Goal: Information Seeking & Learning: Learn about a topic

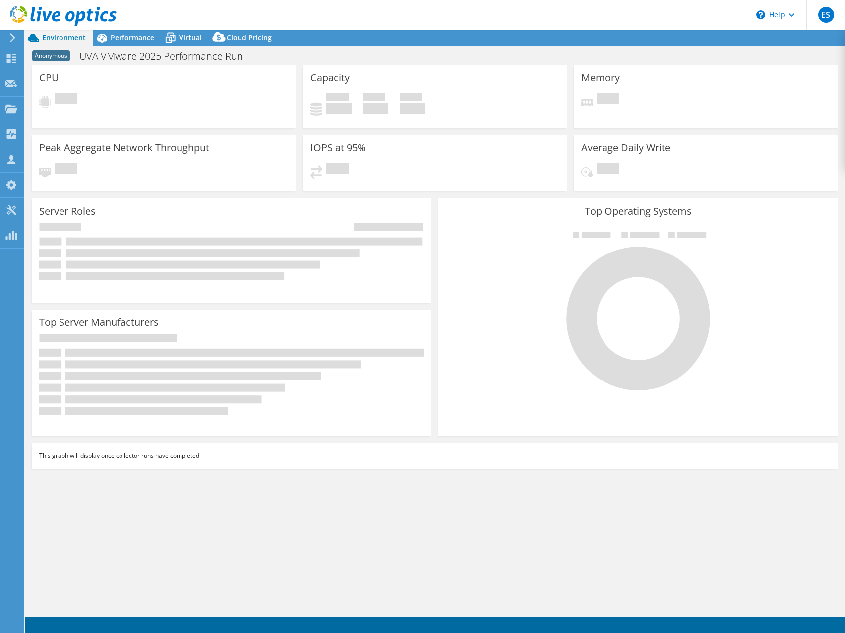
select select "USD"
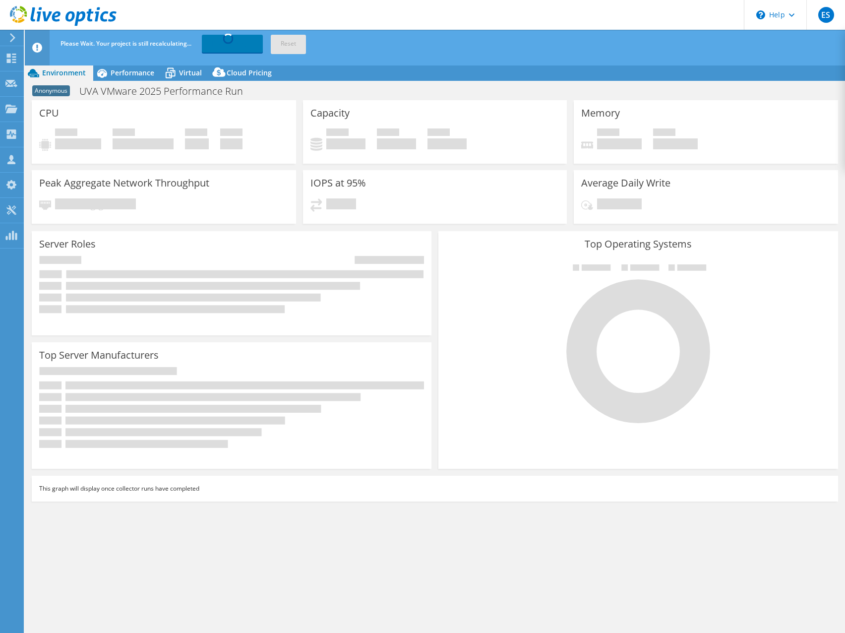
click at [494, 156] on div "CPU Peak CPU 2320 GHz Net CPU 5315.20 GHz Cores 1888 CPU Sockets 64 Capacity Us…" at bounding box center [434, 165] width 813 height 130
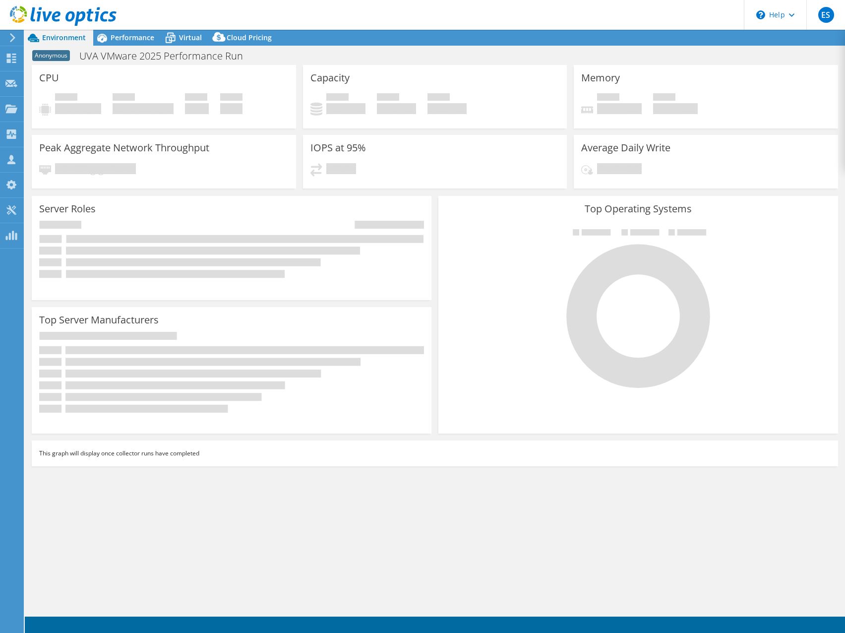
click at [333, 17] on header "ES Partner Team Member Eric Shouse eshouse@redesign-group.com redesign My Profi…" at bounding box center [422, 15] width 845 height 30
click at [589, 11] on header "ES Partner Team Member Eric Shouse eshouse@redesign-group.com redesign My Profi…" at bounding box center [422, 15] width 845 height 30
click at [591, 13] on header "ES Partner Team Member Eric Shouse eshouse@redesign-group.com redesign My Profi…" at bounding box center [422, 15] width 845 height 30
click at [326, 13] on header "ES Partner Team Member Eric Shouse eshouse@redesign-group.com redesign My Profi…" at bounding box center [422, 15] width 845 height 30
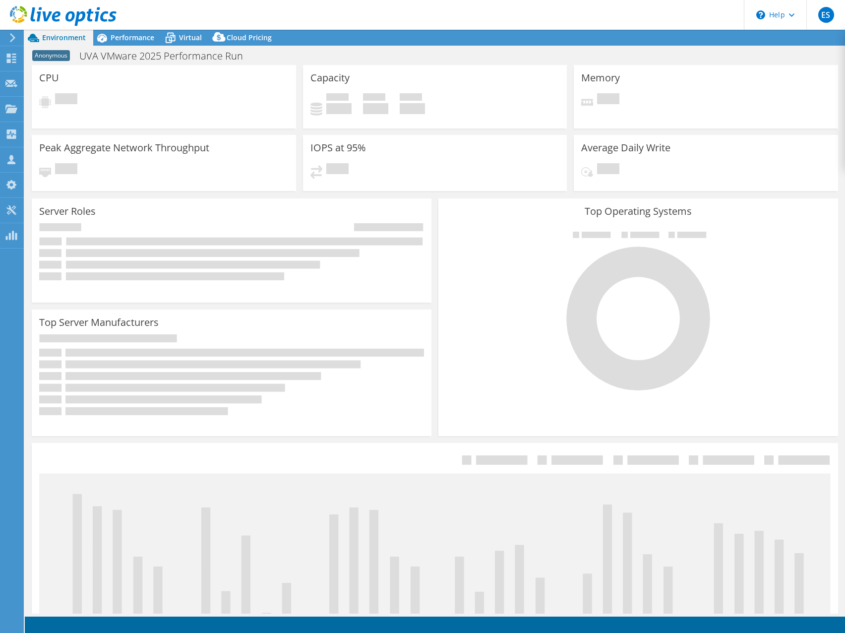
select select "USD"
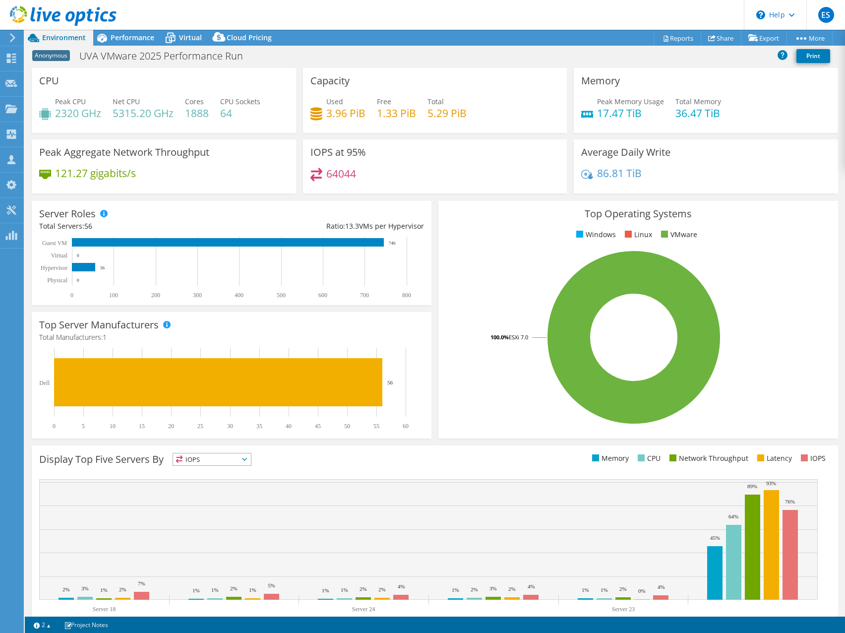
click at [499, 152] on div "IOPS at 95% 64044" at bounding box center [435, 166] width 264 height 54
click at [488, 148] on div "IOPS at 95% 64044" at bounding box center [435, 166] width 264 height 54
click at [125, 36] on span "Performance" at bounding box center [133, 37] width 44 height 9
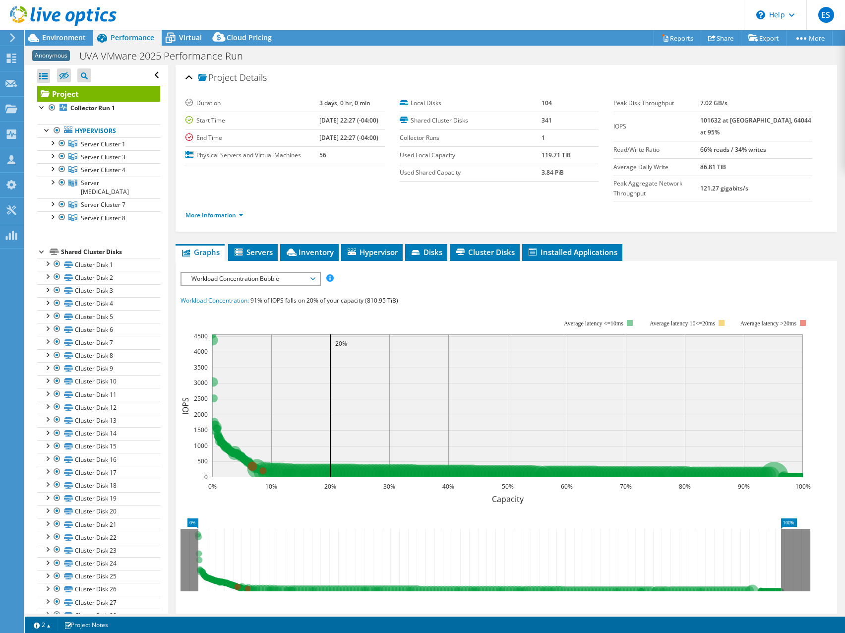
click at [475, 11] on header "ES Partner Team Member Eric Shouse eshouse@redesign-group.com redesign My Profi…" at bounding box center [422, 15] width 845 height 30
click at [76, 34] on span "Environment" at bounding box center [64, 37] width 44 height 9
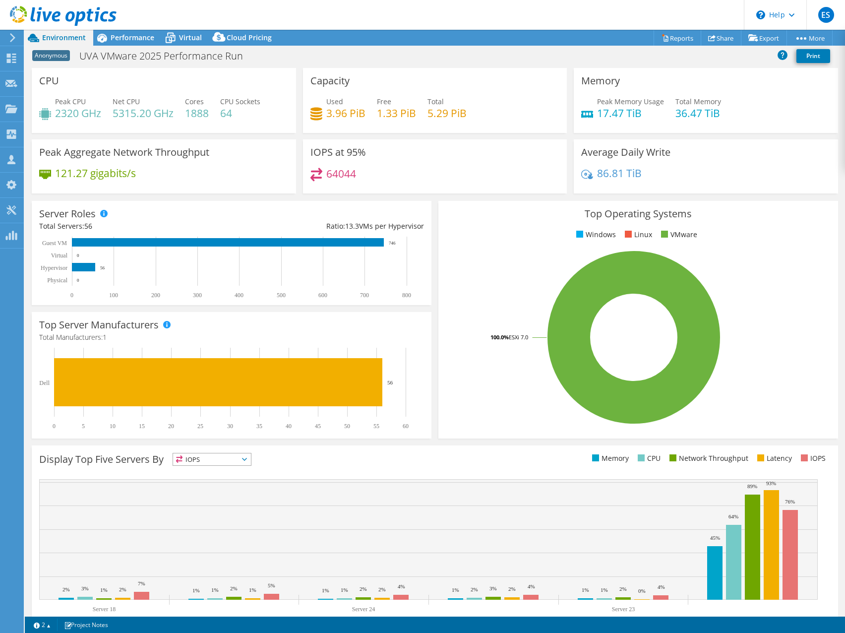
click at [467, 14] on header "ES Partner Team Member Eric Shouse eshouse@redesign-group.com redesign My Profi…" at bounding box center [422, 15] width 845 height 30
click at [353, 8] on header "ES Partner Team Member Eric Shouse eshouse@redesign-group.com redesign My Profi…" at bounding box center [422, 15] width 845 height 30
click at [568, 17] on header "ES Partner Team Member Eric Shouse eshouse@redesign-group.com redesign My Profi…" at bounding box center [422, 15] width 845 height 30
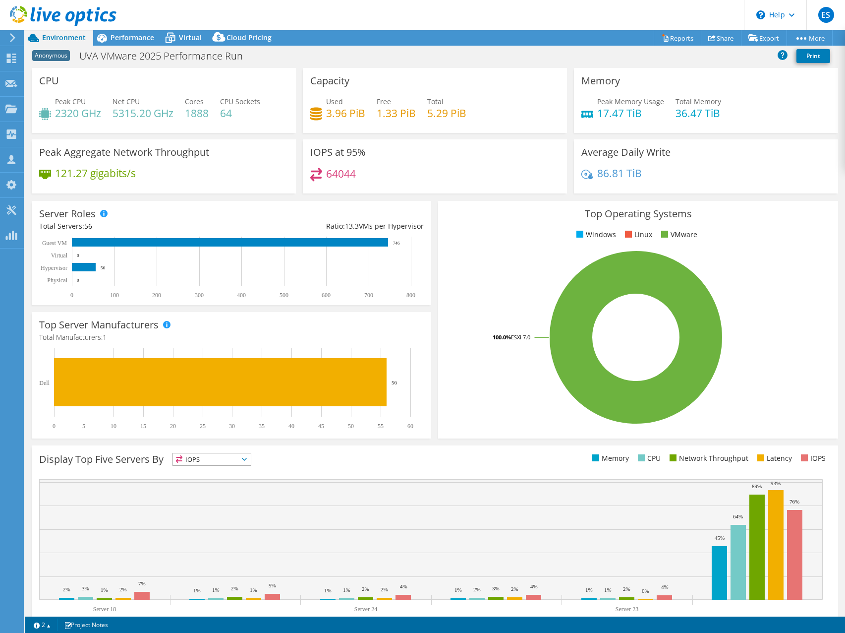
click at [559, 11] on header "ES Partner Team Member Eric Shouse eshouse@redesign-group.com redesign My Profi…" at bounding box center [422, 15] width 845 height 30
click at [498, 226] on div "Top Operating Systems Windows Linux VMware 100.0% ESXi 7.0" at bounding box center [638, 319] width 400 height 237
click at [126, 39] on span "Performance" at bounding box center [133, 37] width 44 height 9
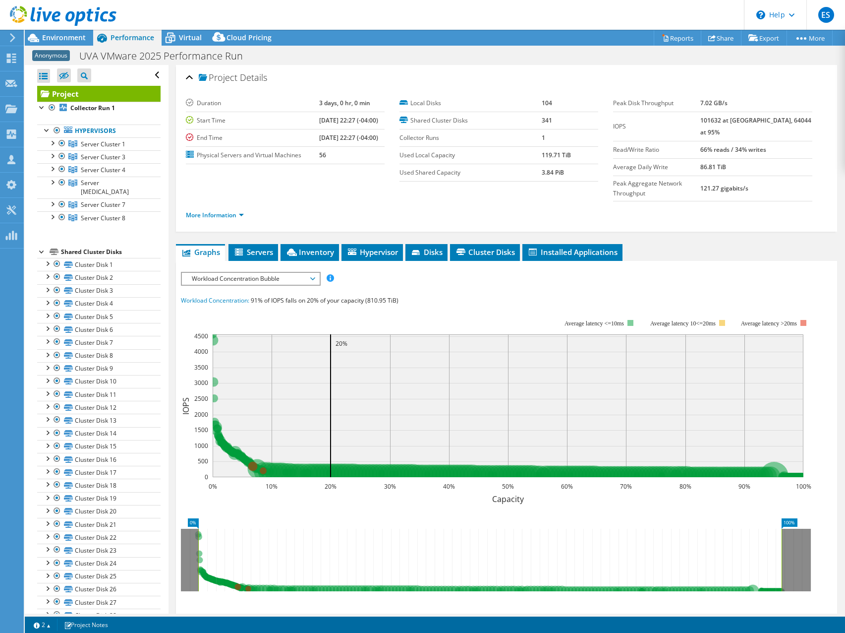
click at [246, 210] on li "More Information" at bounding box center [218, 215] width 64 height 11
click at [242, 211] on link "More Information" at bounding box center [215, 215] width 58 height 8
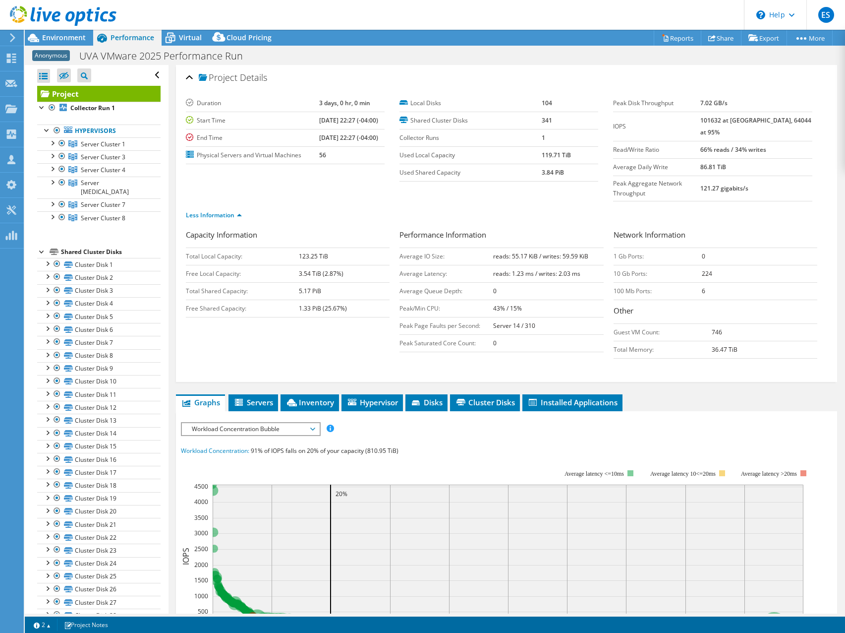
click at [347, 207] on ul "Less Information" at bounding box center [507, 213] width 642 height 13
click at [56, 38] on span "Environment" at bounding box center [64, 37] width 44 height 9
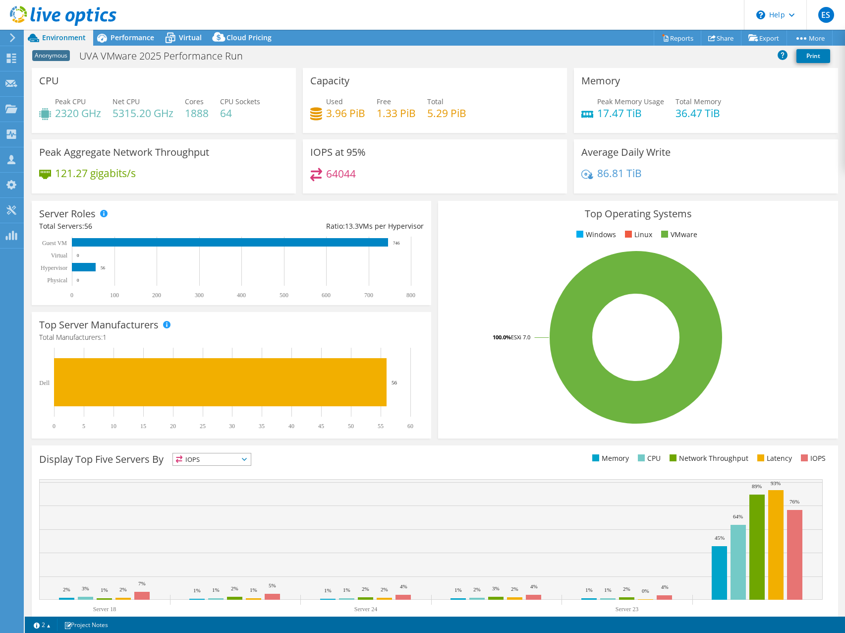
click at [478, 237] on ul "Windows Linux VMware" at bounding box center [638, 234] width 385 height 11
click at [132, 37] on span "Performance" at bounding box center [133, 37] width 44 height 9
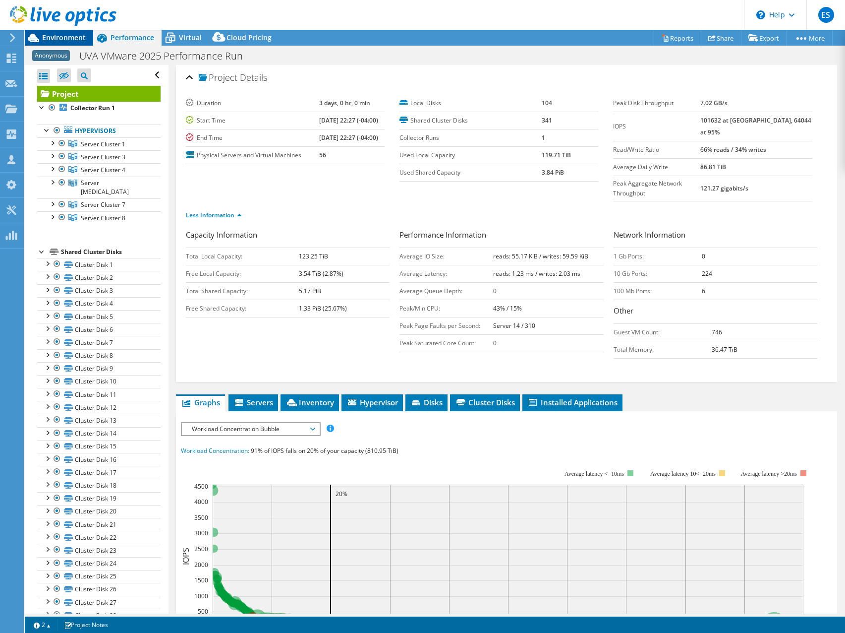
click at [67, 37] on span "Environment" at bounding box center [64, 37] width 44 height 9
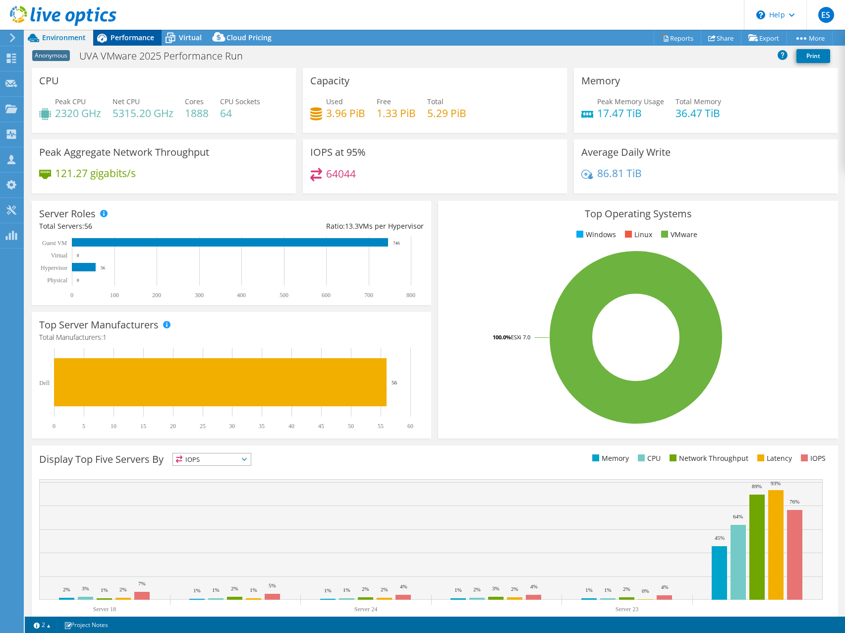
click at [138, 36] on span "Performance" at bounding box center [133, 37] width 44 height 9
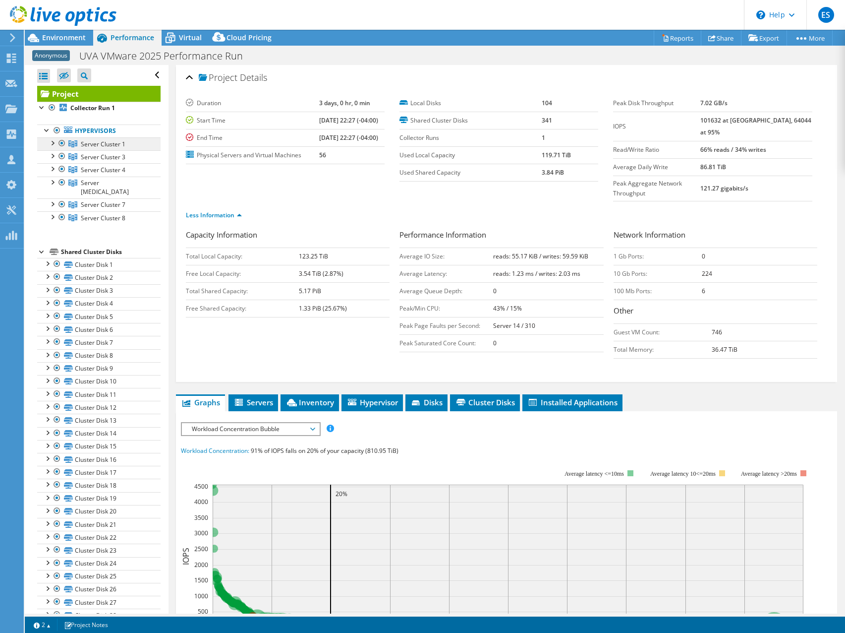
click at [102, 145] on span "Server Cluster 1" at bounding box center [103, 144] width 45 height 8
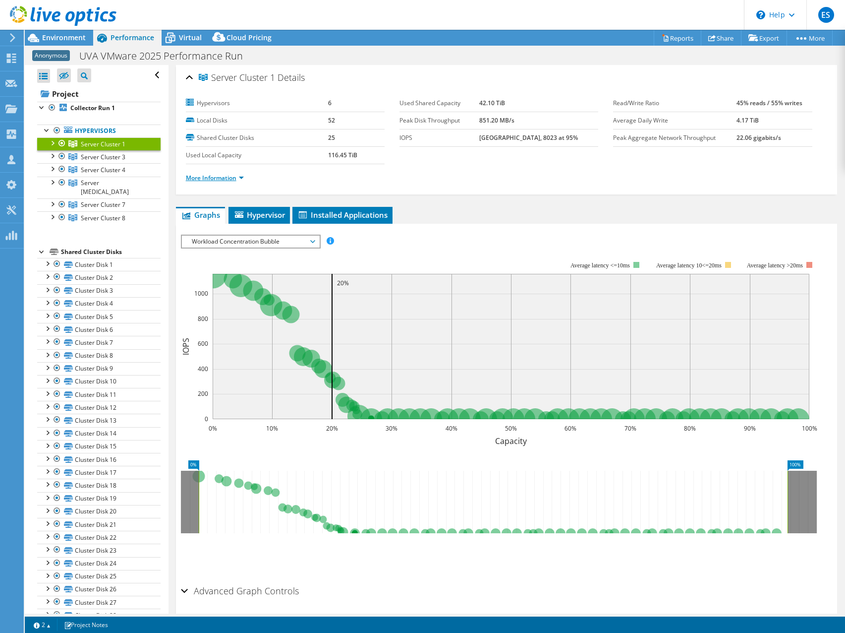
click at [244, 179] on link "More Information" at bounding box center [215, 178] width 58 height 8
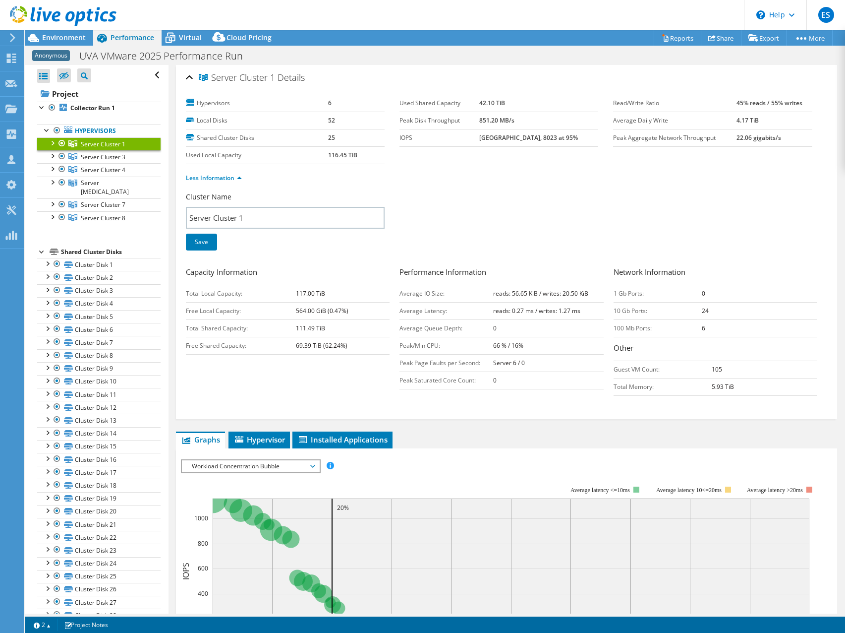
click at [54, 143] on div at bounding box center [52, 142] width 10 height 10
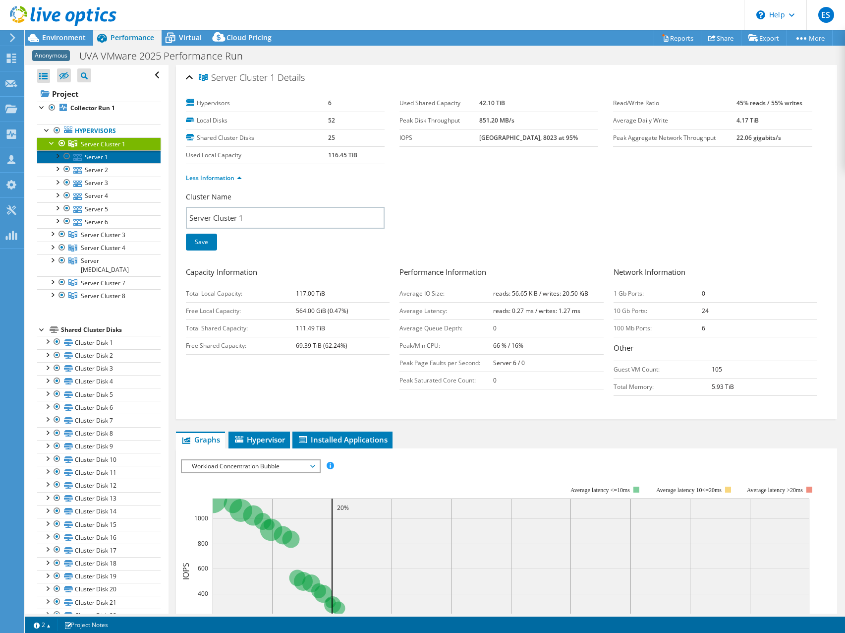
click at [97, 158] on link "Server 1" at bounding box center [98, 156] width 123 height 13
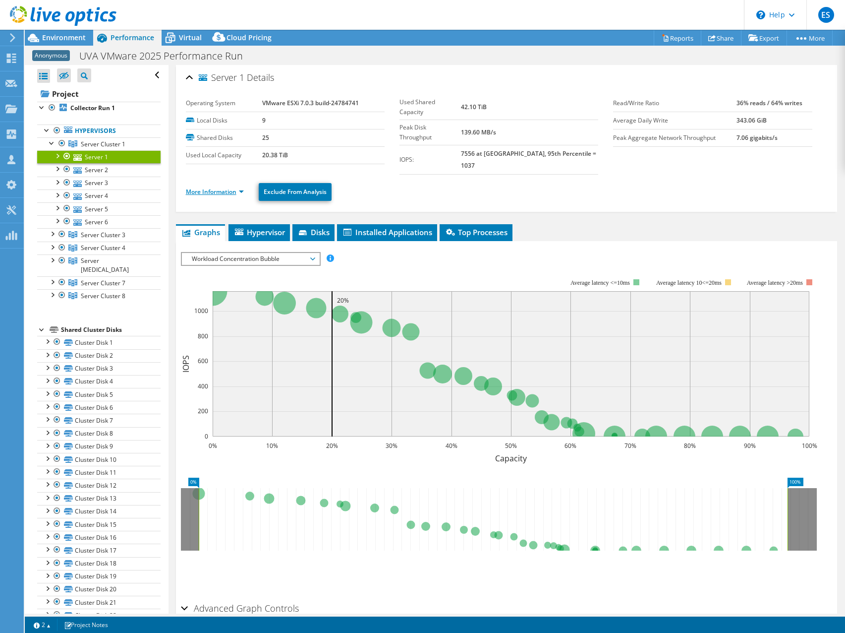
click at [241, 187] on link "More Information" at bounding box center [215, 191] width 58 height 8
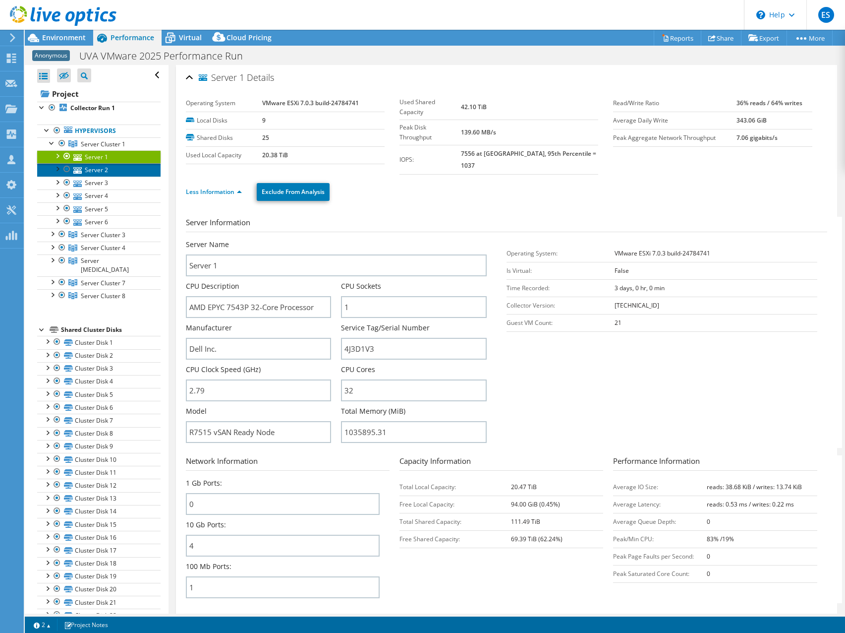
click at [93, 169] on link "Server 2" at bounding box center [98, 169] width 123 height 13
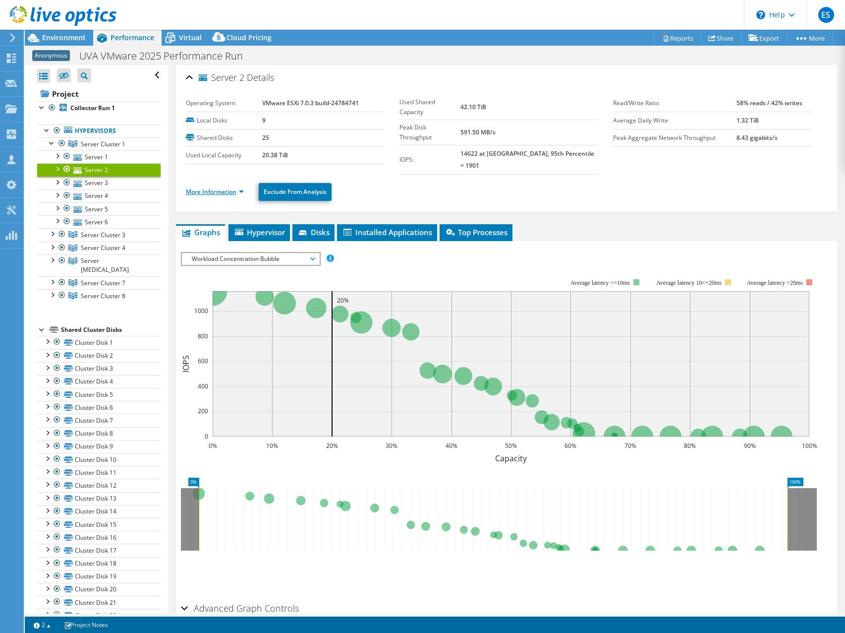
click at [241, 187] on link "More Information" at bounding box center [215, 191] width 58 height 8
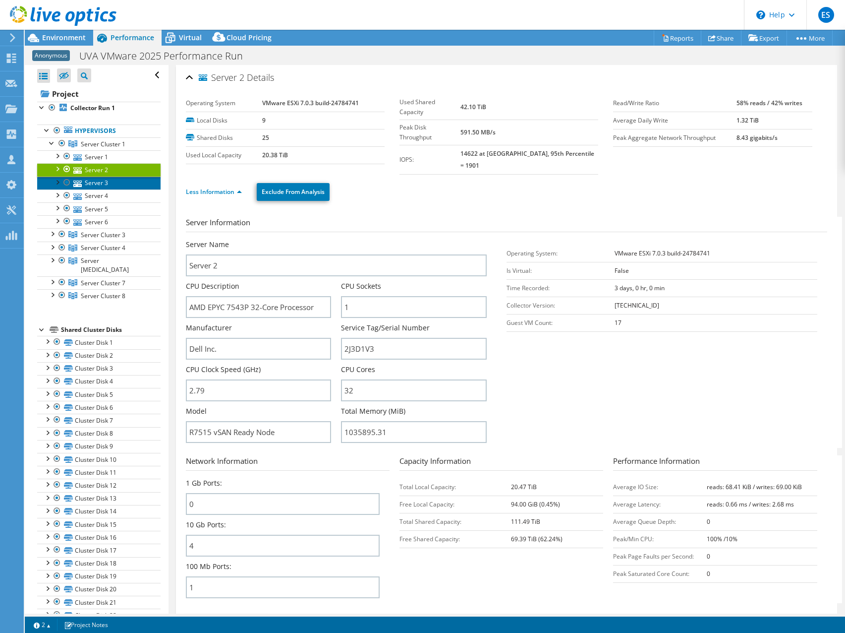
click at [102, 183] on link "Server 3" at bounding box center [98, 182] width 123 height 13
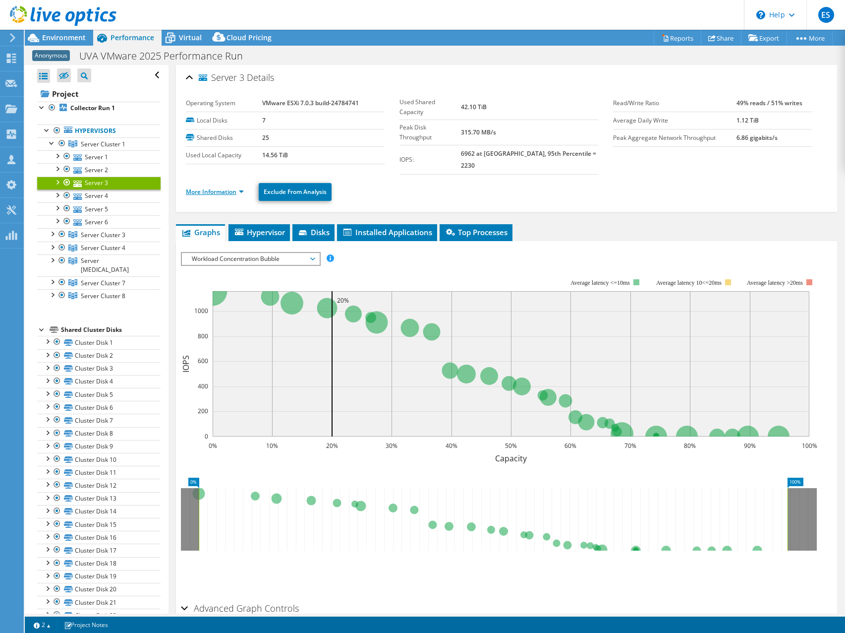
click at [242, 187] on link "More Information" at bounding box center [215, 191] width 58 height 8
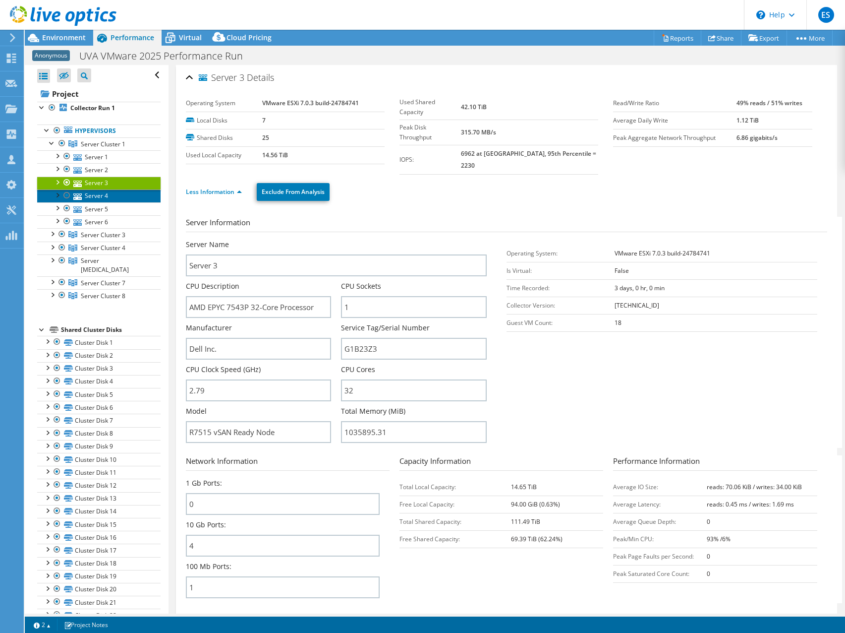
click at [93, 197] on link "Server 4" at bounding box center [98, 195] width 123 height 13
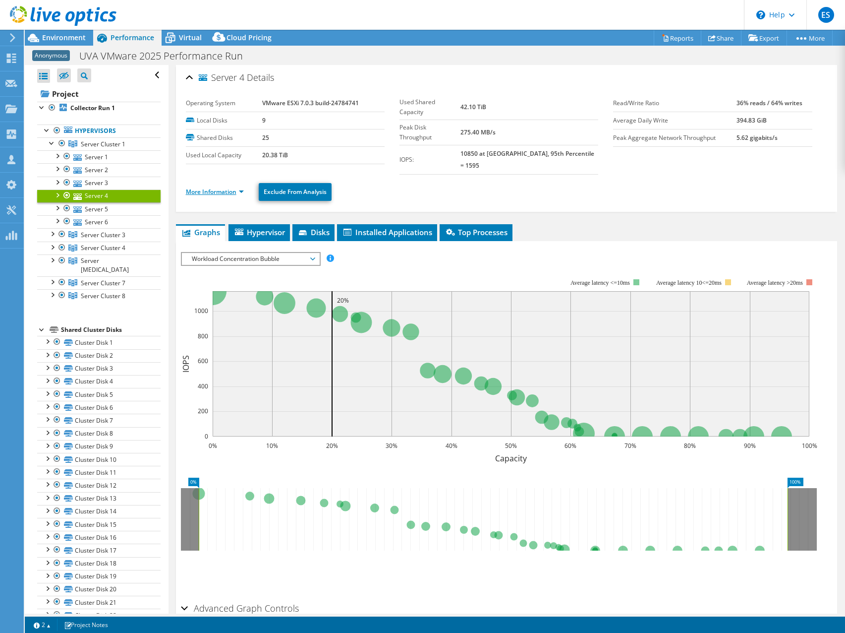
click at [241, 187] on link "More Information" at bounding box center [215, 191] width 58 height 8
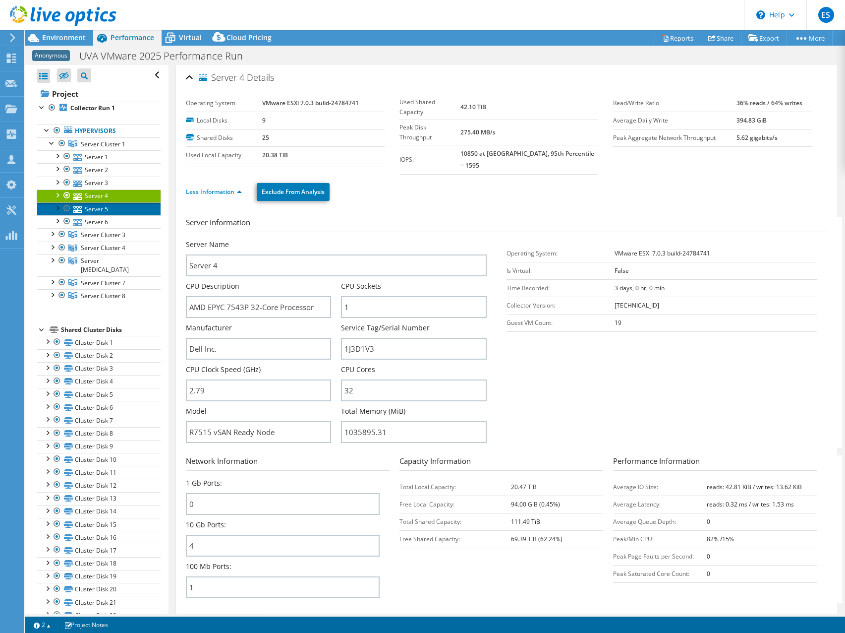
click at [97, 210] on link "Server 5" at bounding box center [98, 208] width 123 height 13
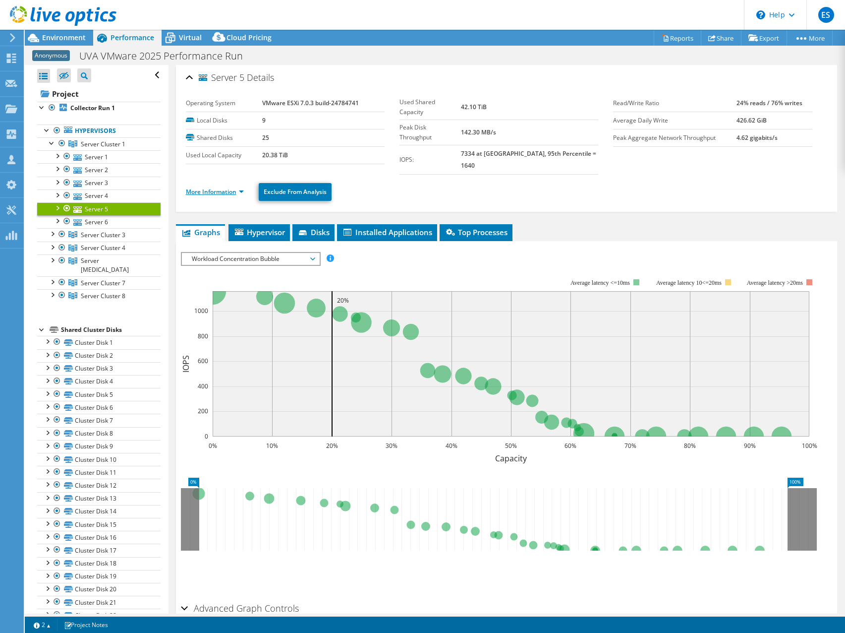
click at [244, 187] on link "More Information" at bounding box center [215, 191] width 58 height 8
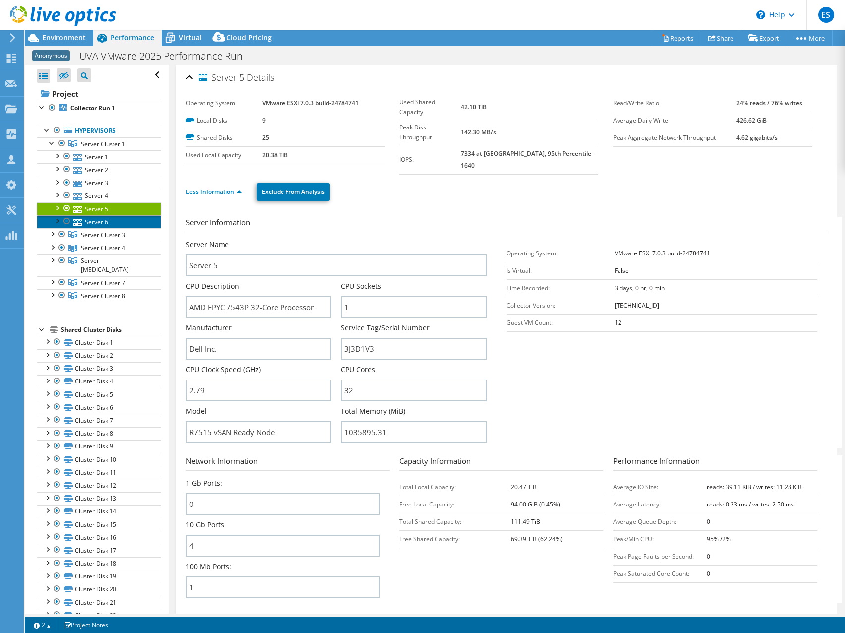
click at [92, 225] on link "Server 6" at bounding box center [98, 221] width 123 height 13
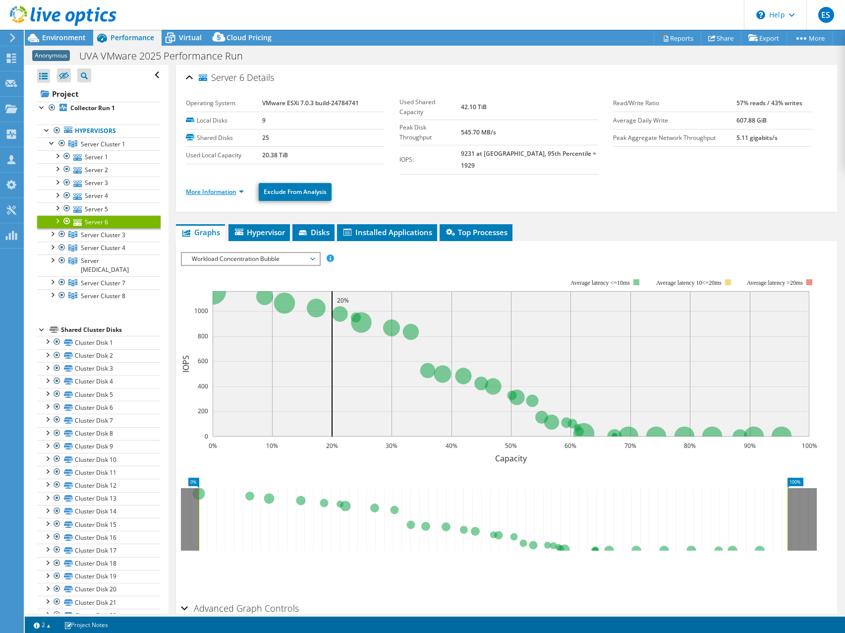
click at [243, 187] on link "More Information" at bounding box center [215, 191] width 58 height 8
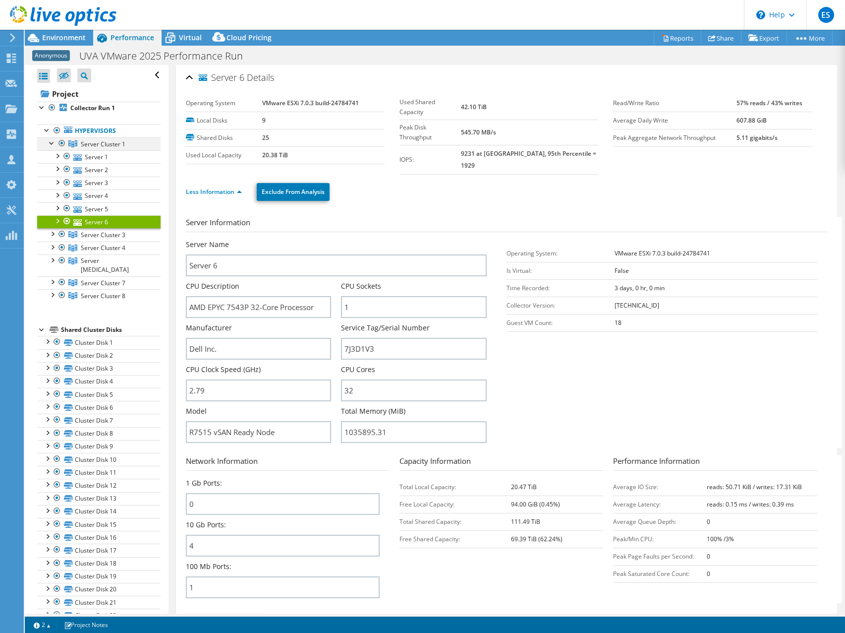
click at [51, 142] on div at bounding box center [52, 142] width 10 height 10
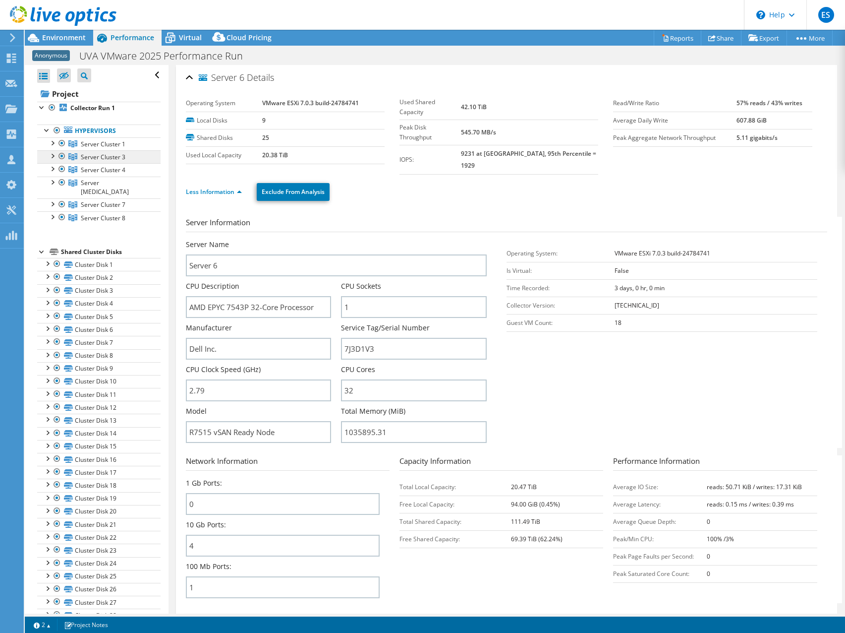
click at [104, 148] on span "Server Cluster 3" at bounding box center [103, 144] width 45 height 8
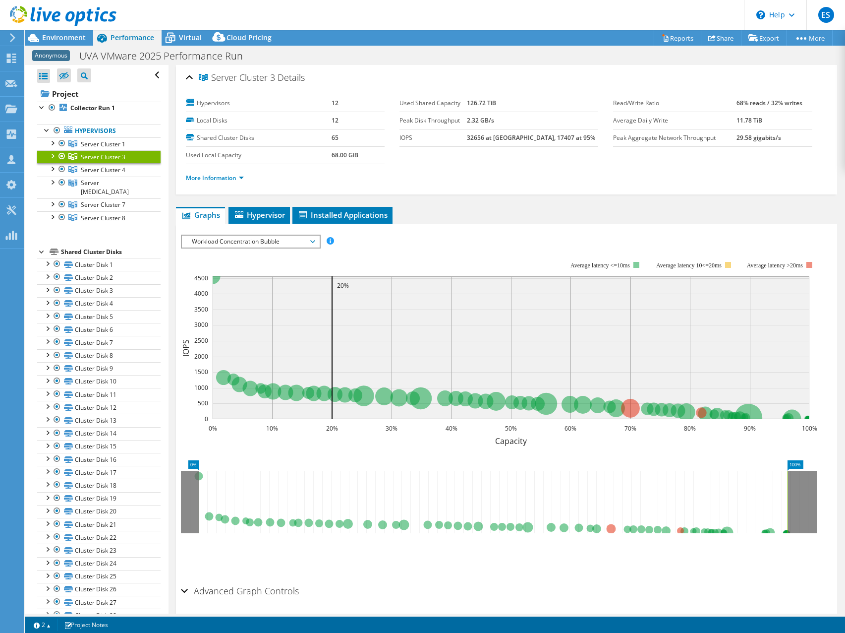
click at [53, 154] on div at bounding box center [52, 155] width 10 height 10
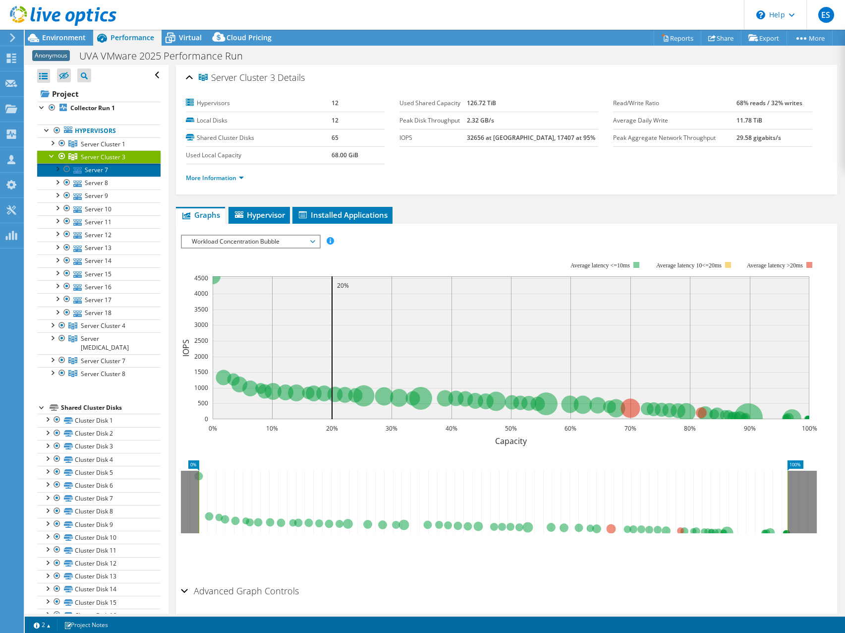
click at [97, 169] on link "Server 7" at bounding box center [98, 169] width 123 height 13
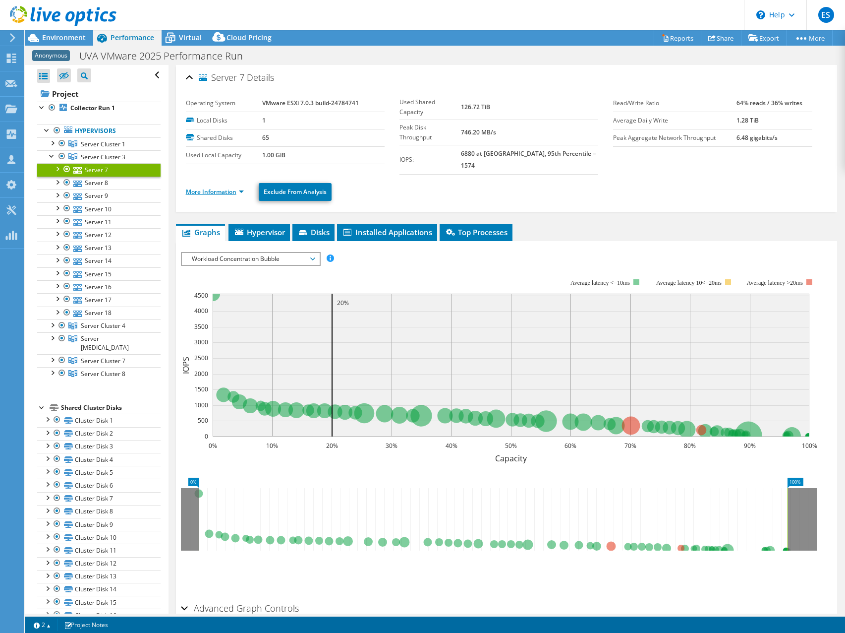
click at [240, 187] on link "More Information" at bounding box center [215, 191] width 58 height 8
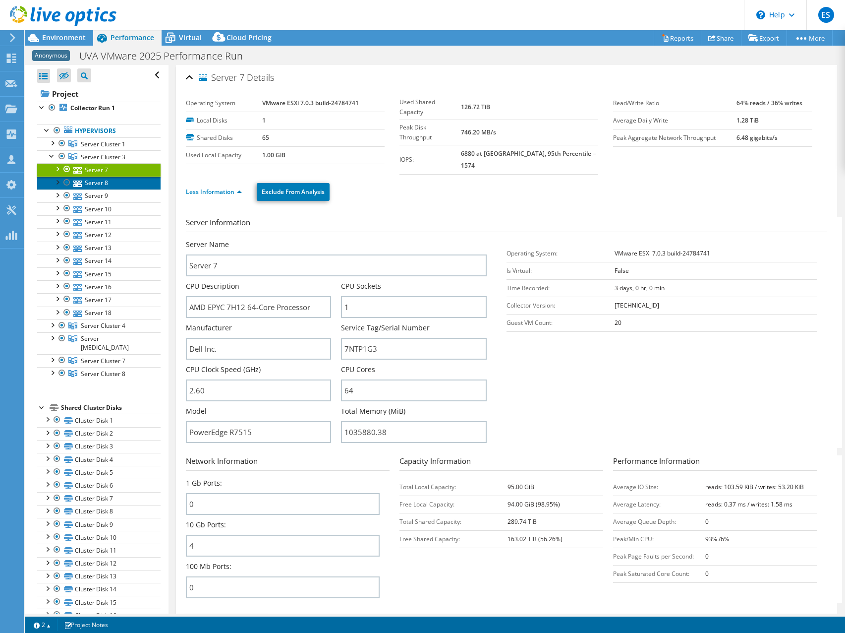
click at [94, 180] on link "Server 8" at bounding box center [98, 182] width 123 height 13
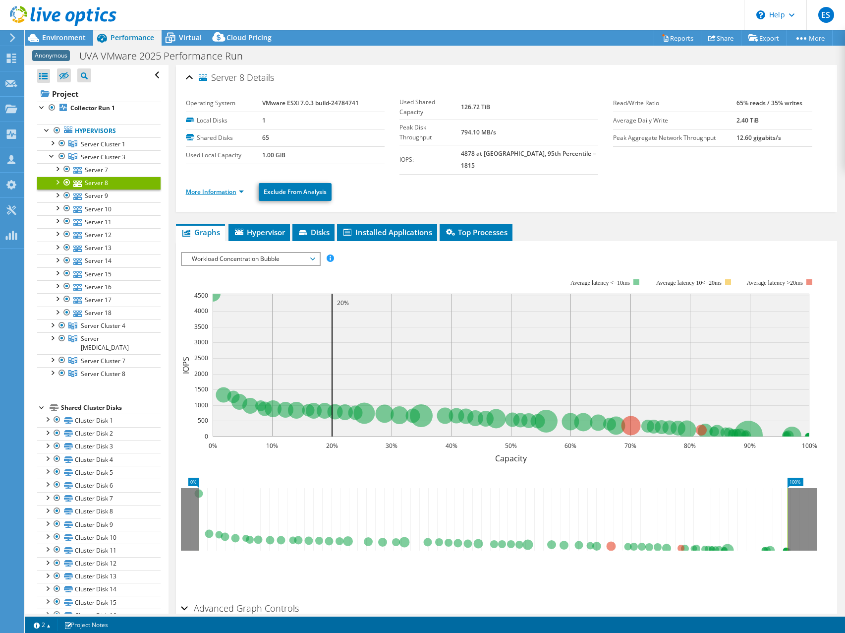
click at [243, 187] on link "More Information" at bounding box center [215, 191] width 58 height 8
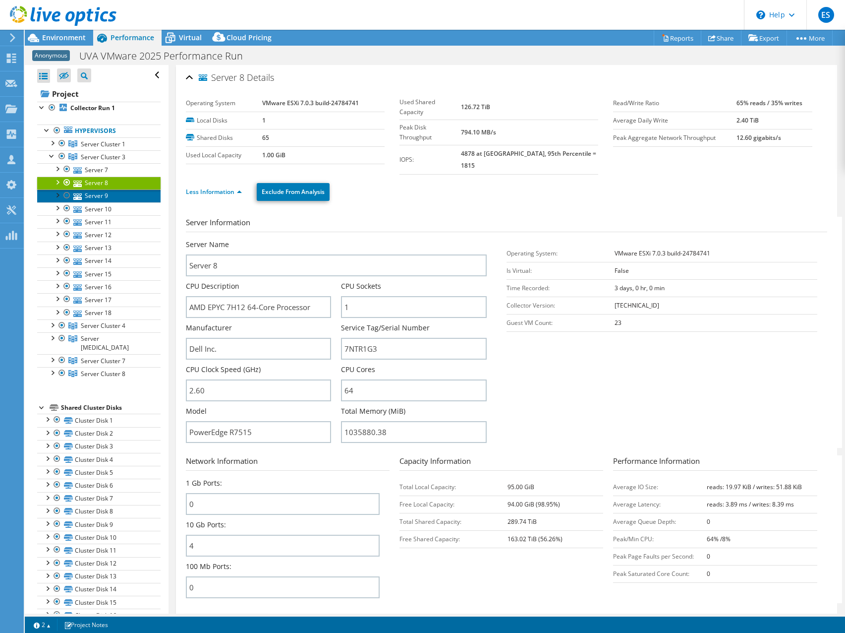
click at [93, 191] on link "Server 9" at bounding box center [98, 195] width 123 height 13
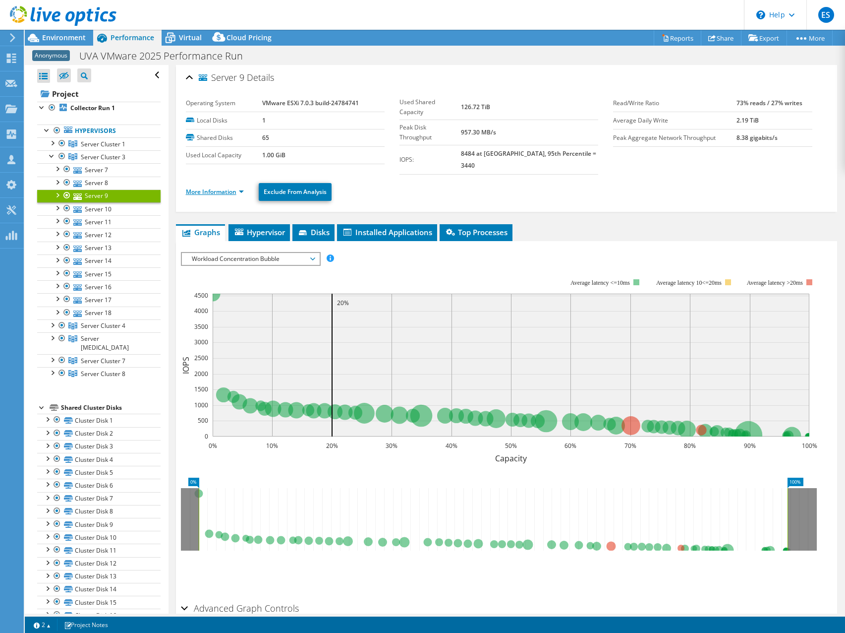
click at [244, 187] on link "More Information" at bounding box center [215, 191] width 58 height 8
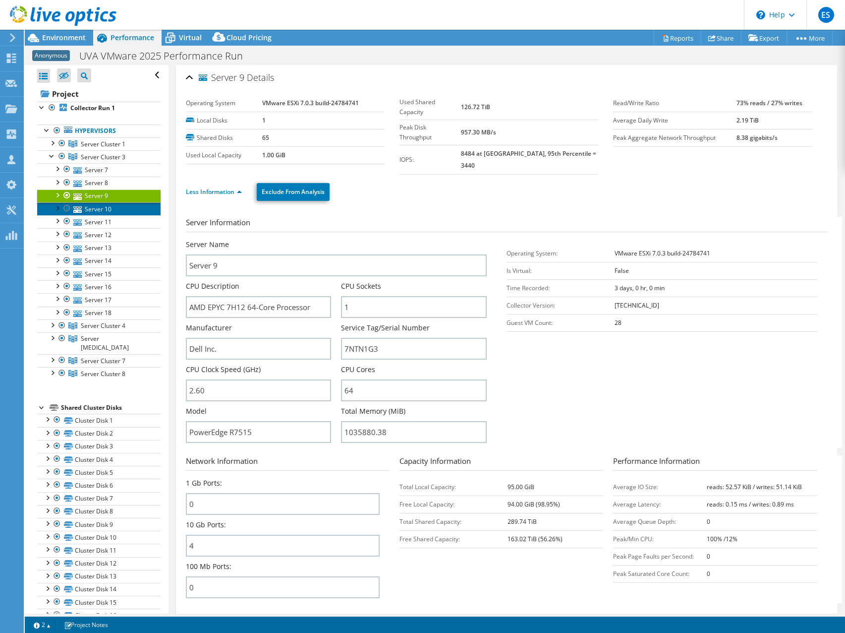
click at [93, 209] on link "Server 10" at bounding box center [98, 208] width 123 height 13
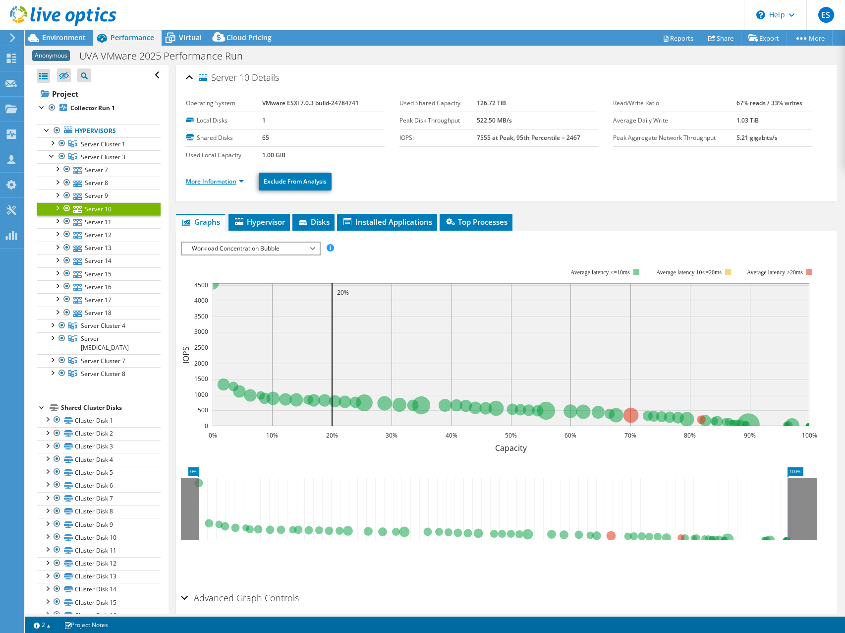
click at [242, 182] on link "More Information" at bounding box center [215, 181] width 58 height 8
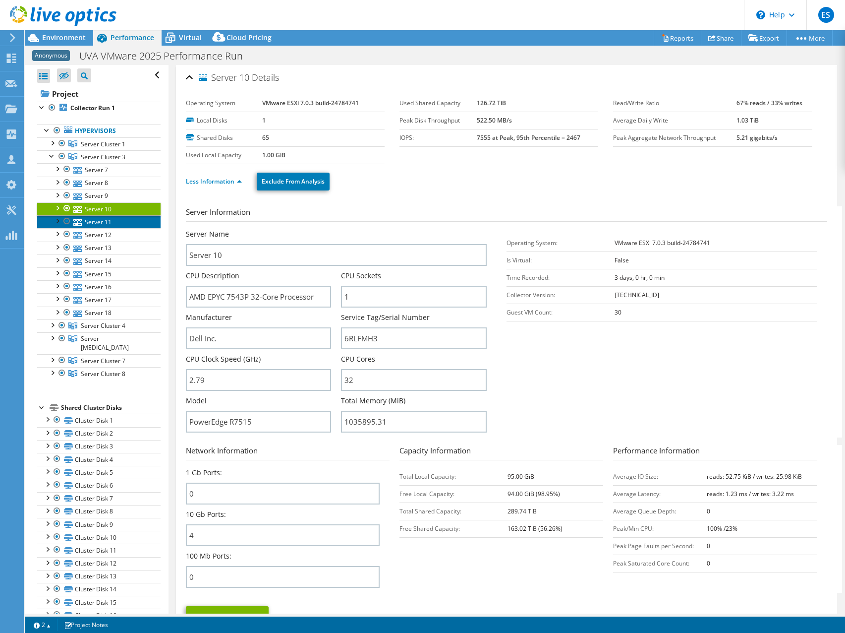
click at [89, 222] on link "Server 11" at bounding box center [98, 221] width 123 height 13
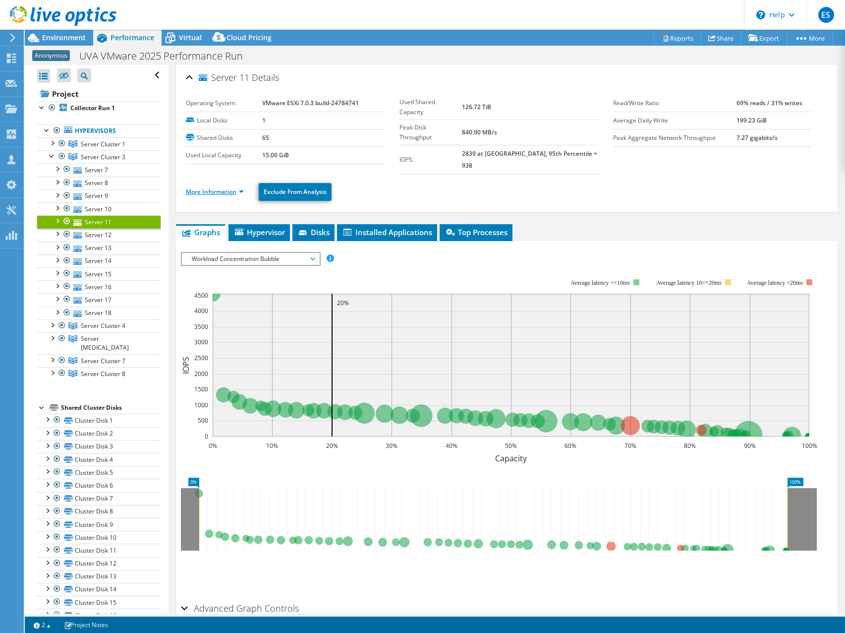
click at [242, 187] on link "More Information" at bounding box center [215, 191] width 58 height 8
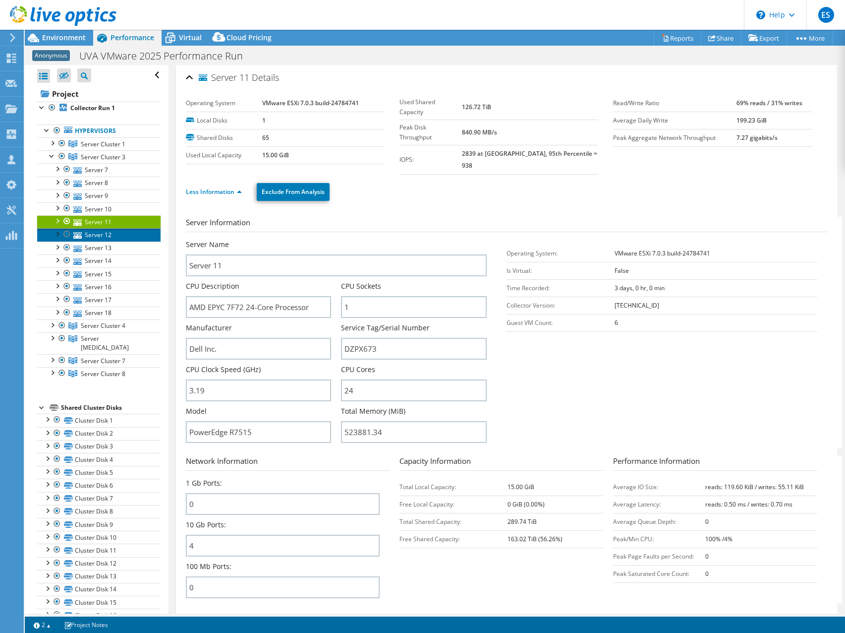
click at [101, 234] on link "Server 12" at bounding box center [98, 234] width 123 height 13
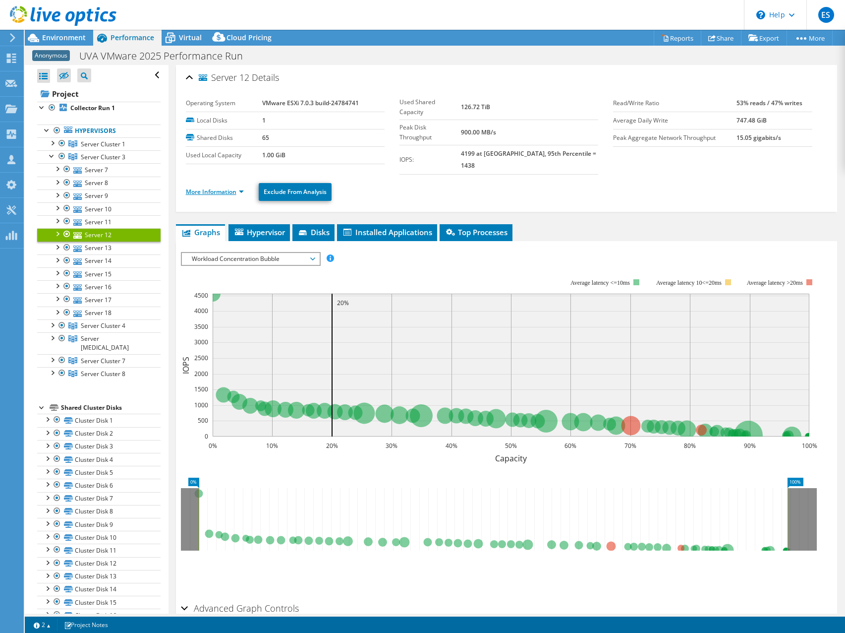
click at [239, 187] on link "More Information" at bounding box center [215, 191] width 58 height 8
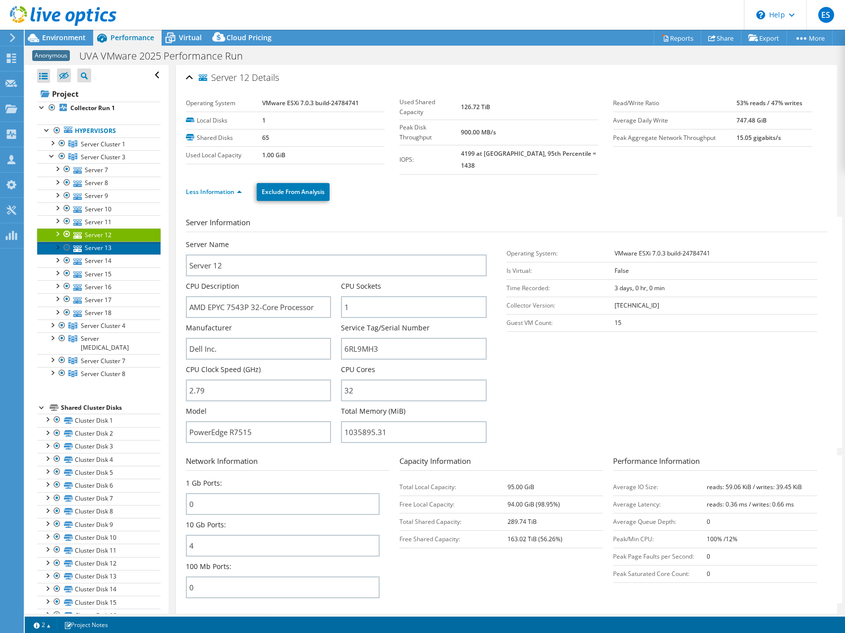
click at [96, 249] on link "Server 13" at bounding box center [98, 247] width 123 height 13
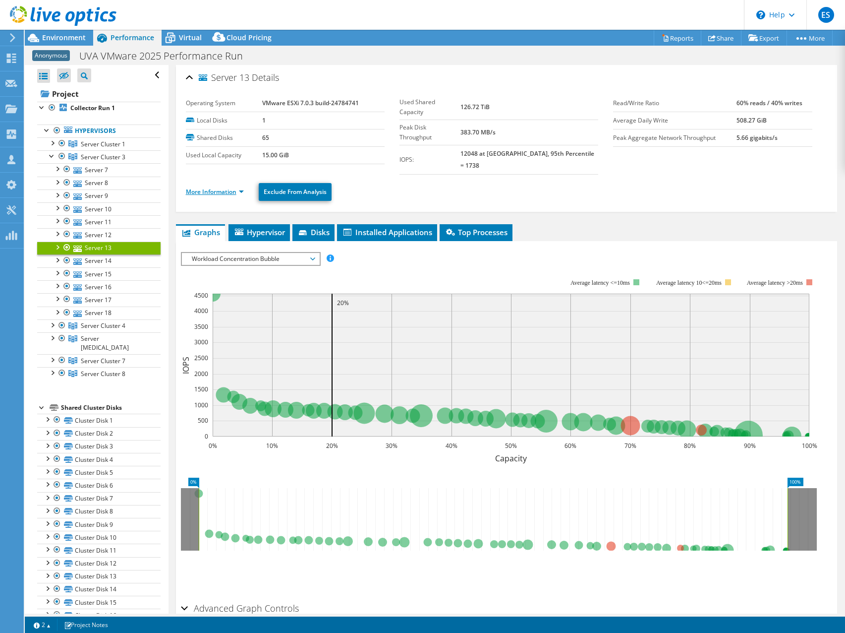
click at [243, 187] on link "More Information" at bounding box center [215, 191] width 58 height 8
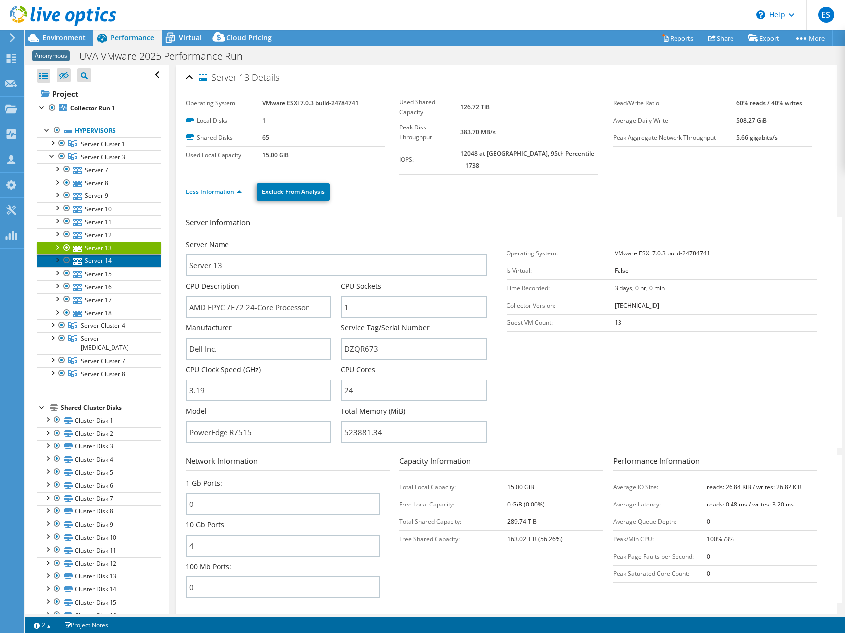
click at [97, 261] on link "Server 14" at bounding box center [98, 260] width 123 height 13
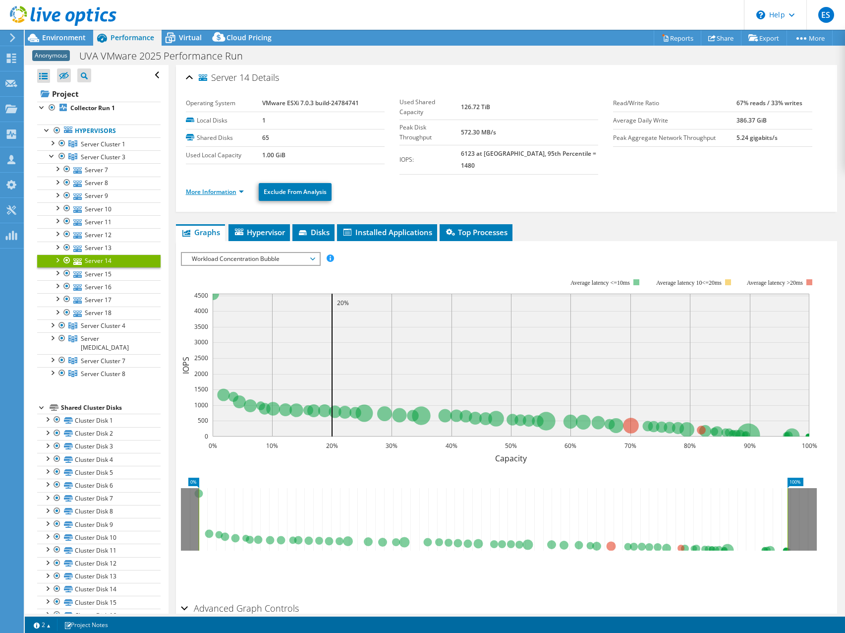
click at [242, 187] on link "More Information" at bounding box center [215, 191] width 58 height 8
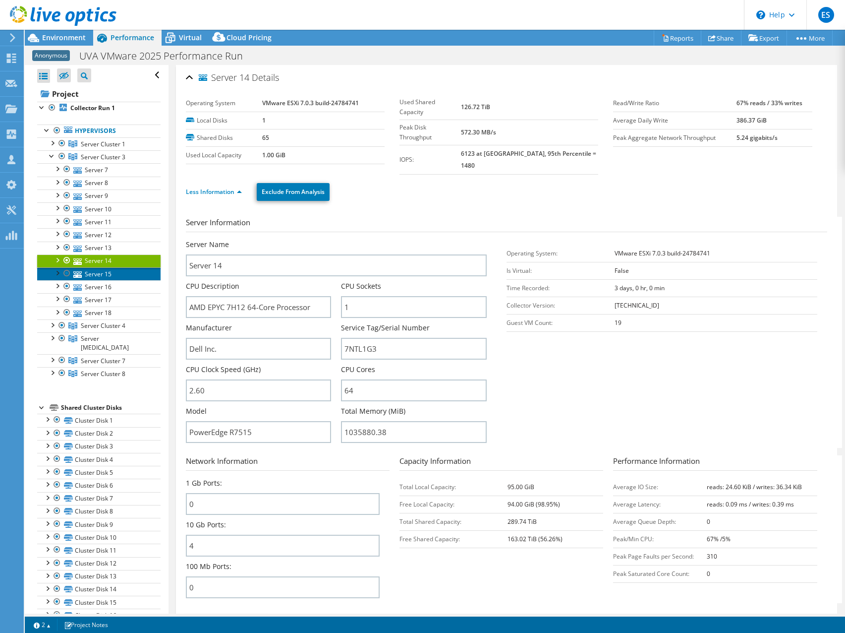
click at [104, 273] on link "Server 15" at bounding box center [98, 273] width 123 height 13
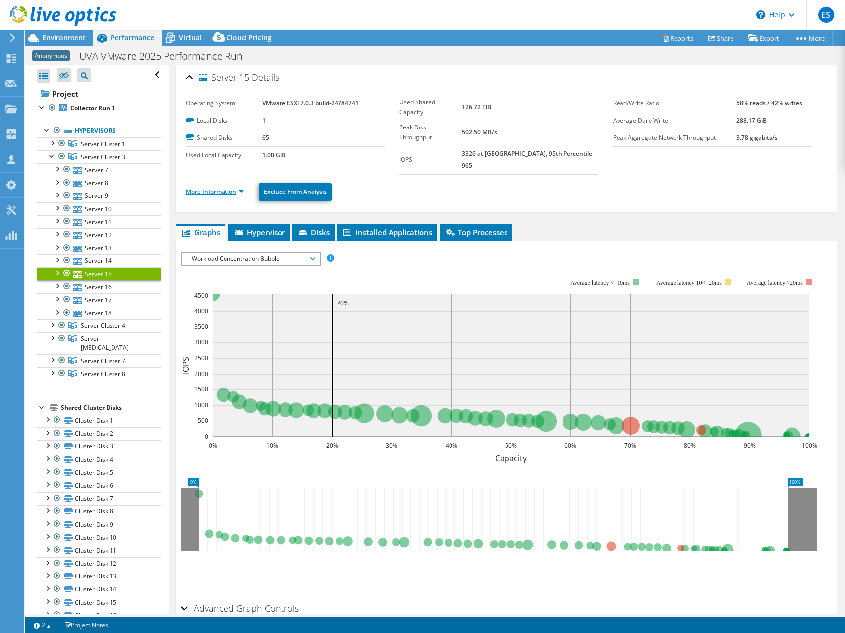
click at [242, 187] on link "More Information" at bounding box center [215, 191] width 58 height 8
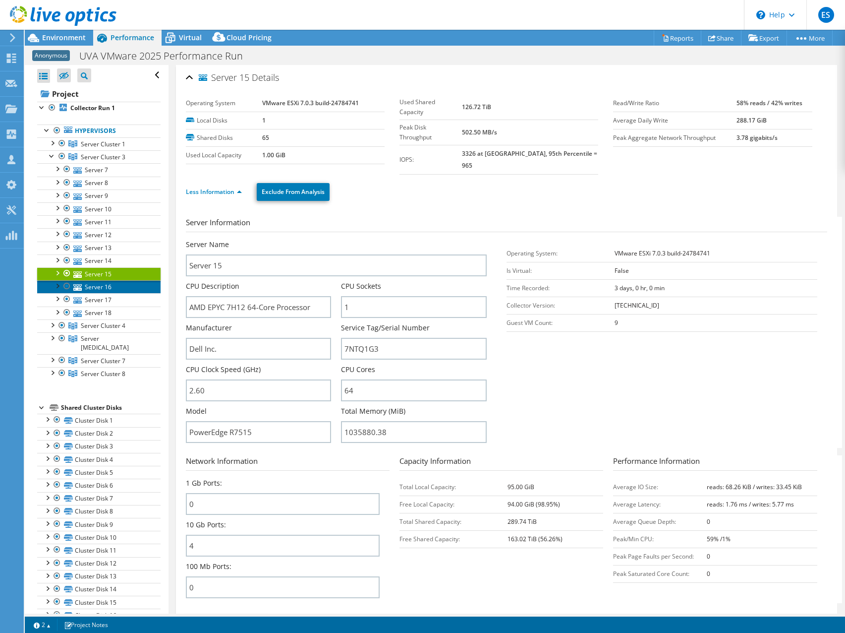
click at [92, 286] on link "Server 16" at bounding box center [98, 286] width 123 height 13
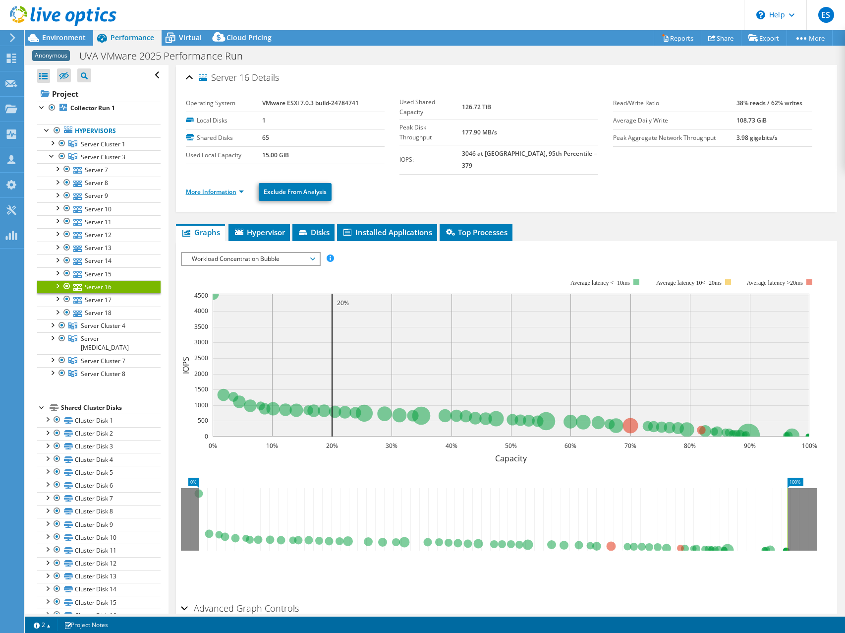
click at [241, 187] on link "More Information" at bounding box center [215, 191] width 58 height 8
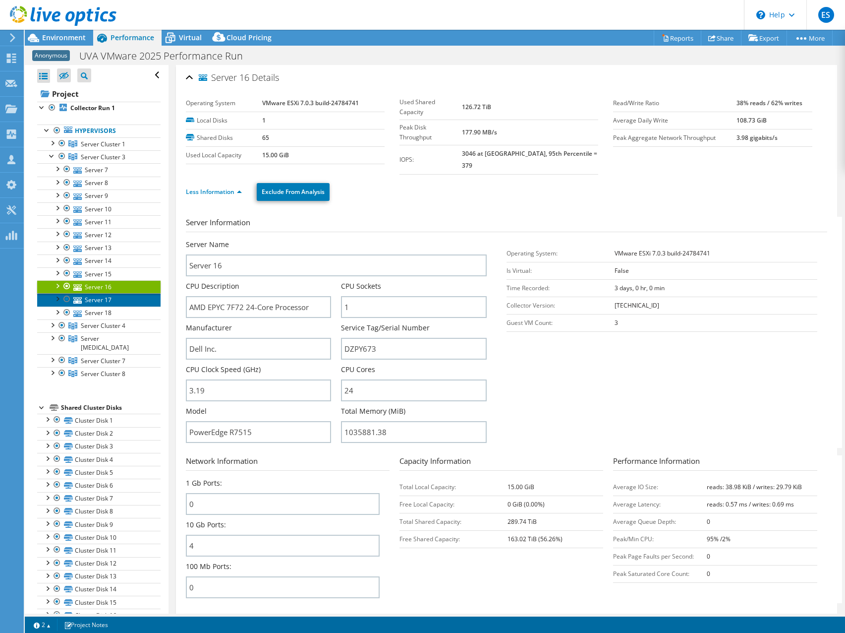
click at [102, 303] on link "Server 17" at bounding box center [98, 299] width 123 height 13
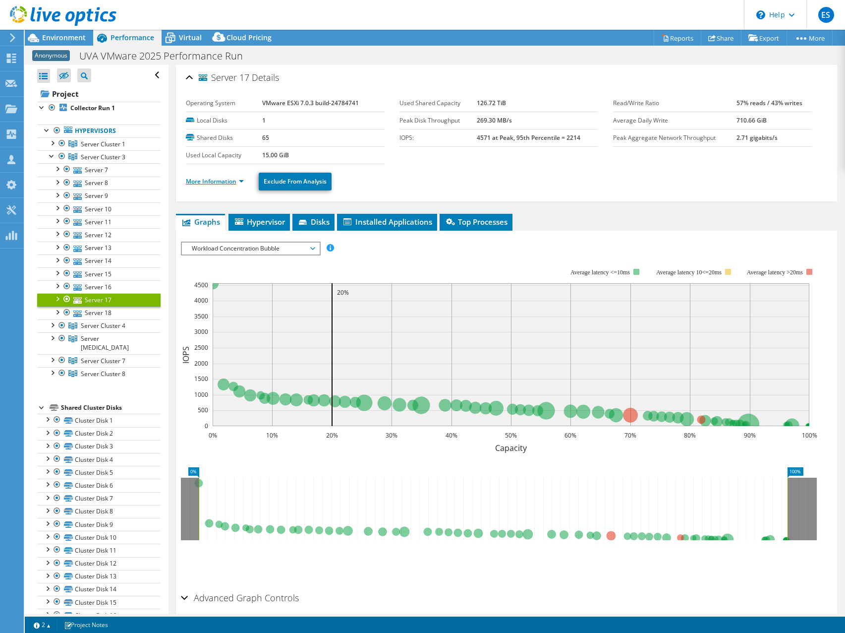
click at [242, 181] on link "More Information" at bounding box center [215, 181] width 58 height 8
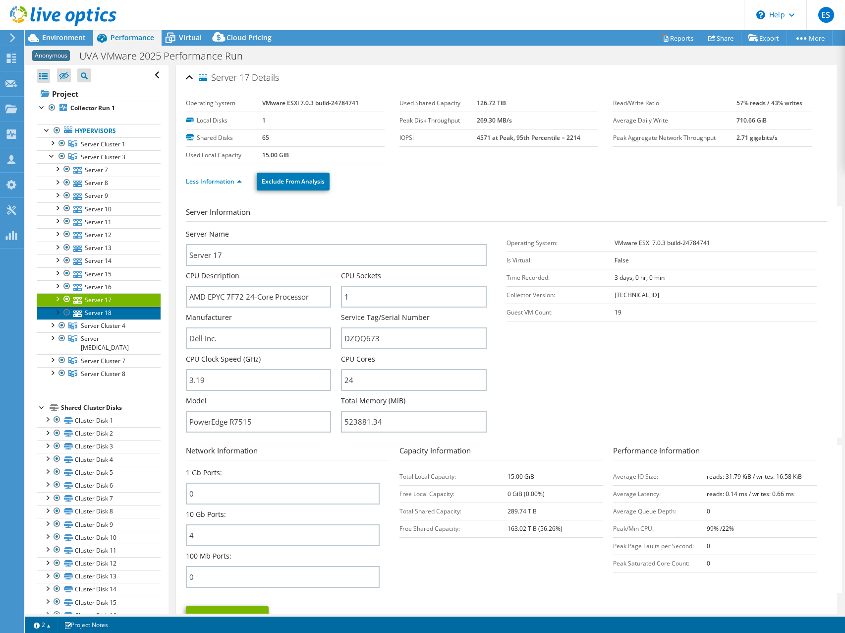
click at [110, 309] on link "Server 18" at bounding box center [98, 312] width 123 height 13
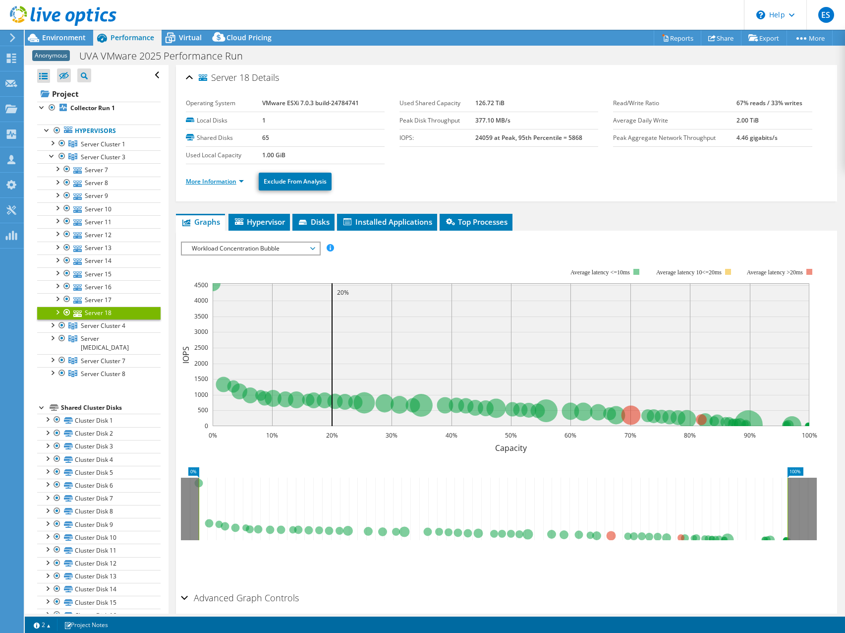
click at [243, 180] on link "More Information" at bounding box center [215, 181] width 58 height 8
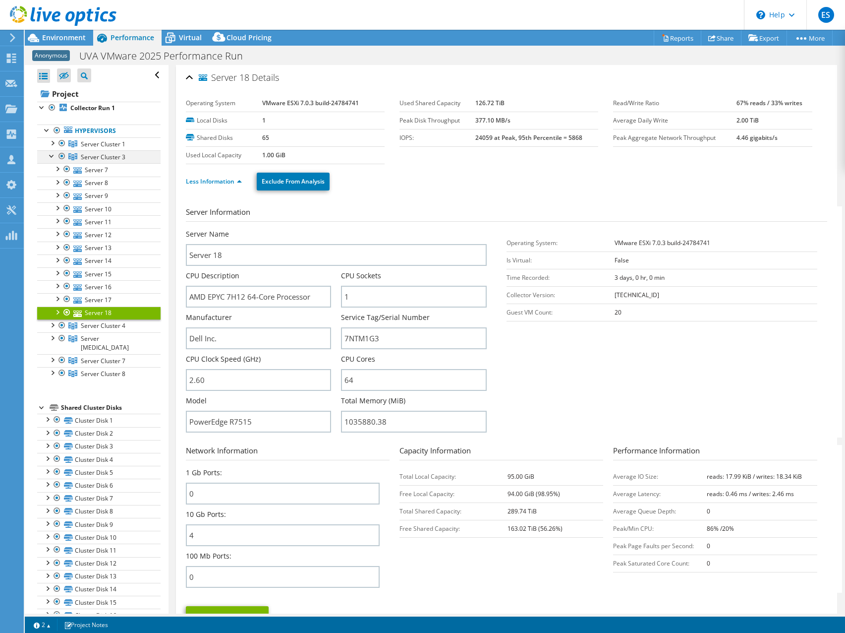
click at [53, 157] on div at bounding box center [52, 155] width 10 height 10
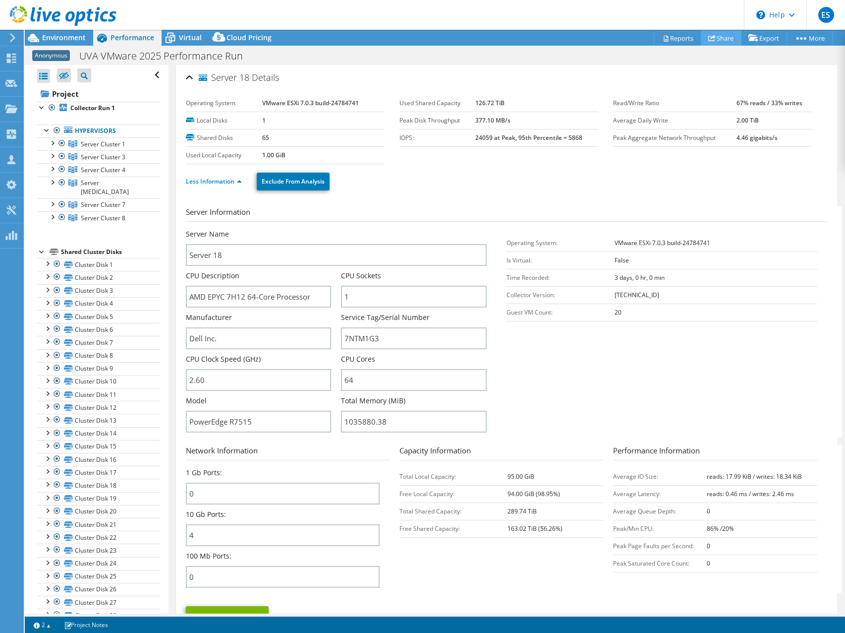
drag, startPoint x: 724, startPoint y: 29, endPoint x: 718, endPoint y: 34, distance: 7.0
click at [723, 29] on header "ES Partner Team Member Eric Shouse eshouse@redesign-group.com redesign My Profi…" at bounding box center [422, 15] width 845 height 30
click at [716, 35] on link "Share" at bounding box center [721, 37] width 41 height 15
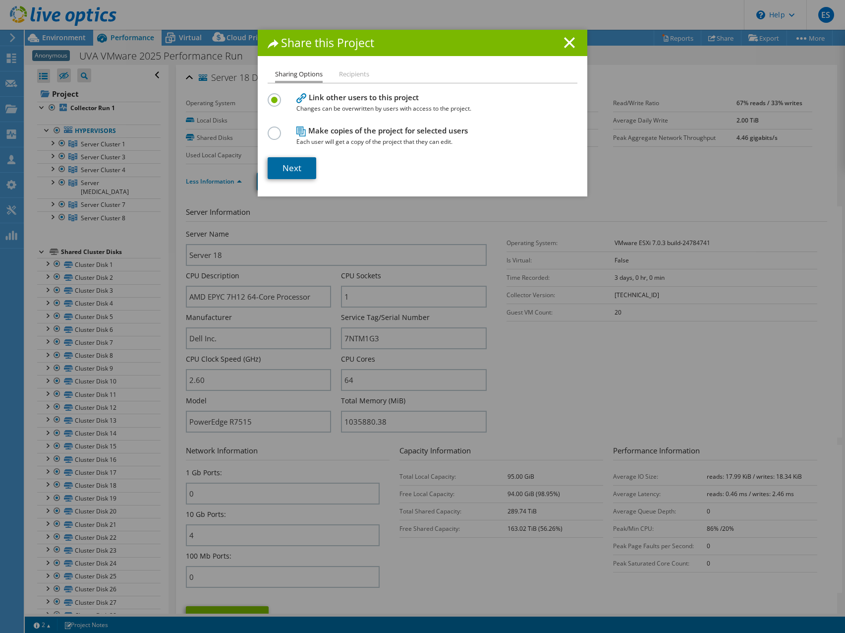
click at [292, 171] on link "Next" at bounding box center [292, 168] width 49 height 22
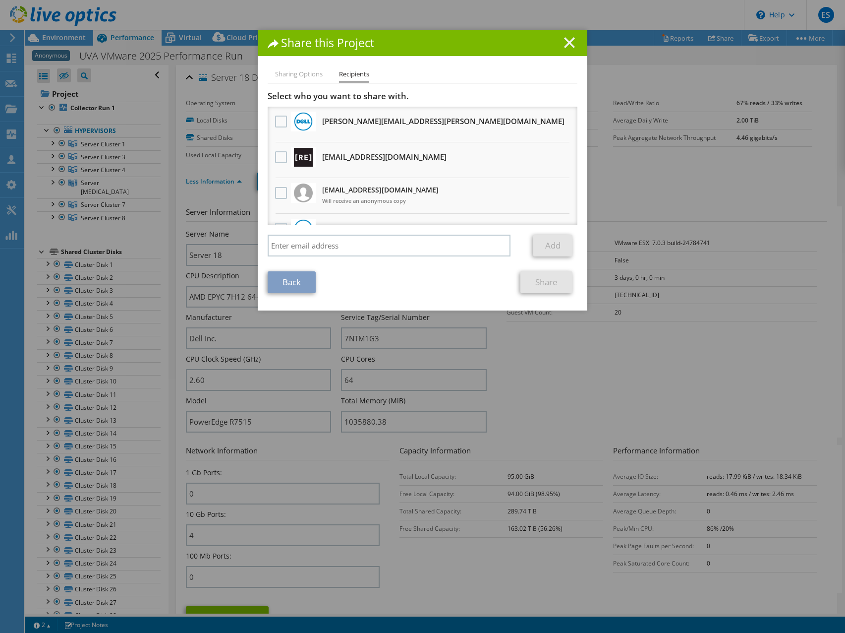
click at [566, 38] on icon at bounding box center [569, 42] width 11 height 11
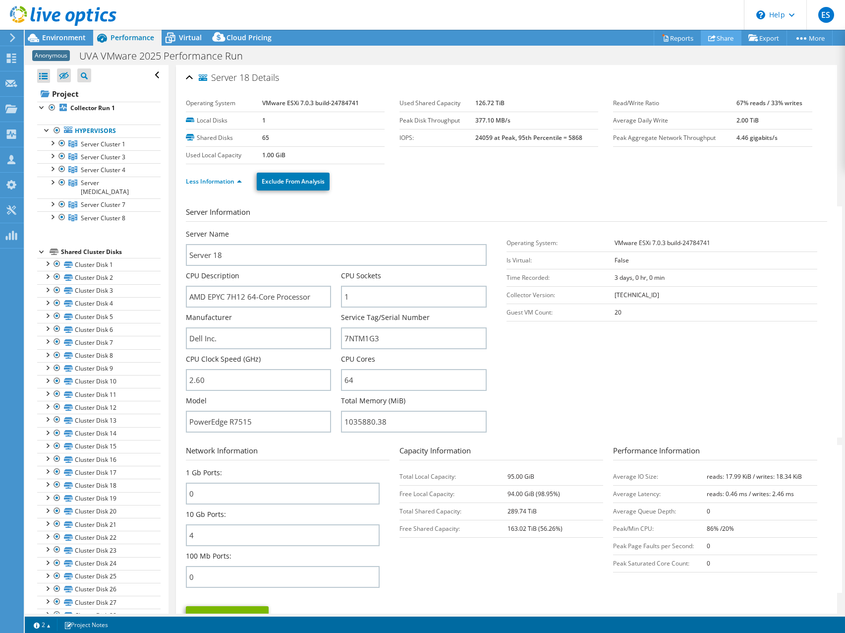
click at [715, 39] on link "Share" at bounding box center [721, 37] width 41 height 15
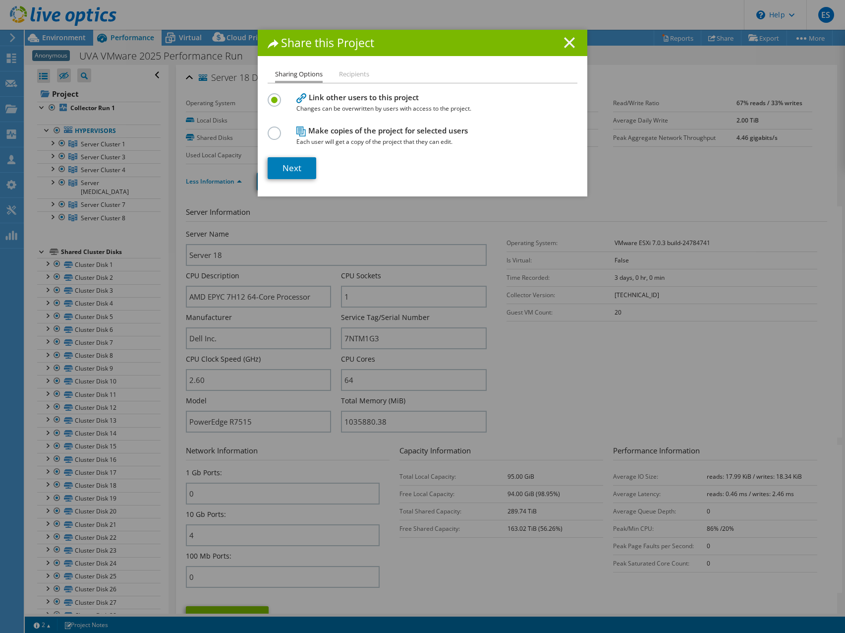
click at [567, 41] on line at bounding box center [570, 43] width 10 height 10
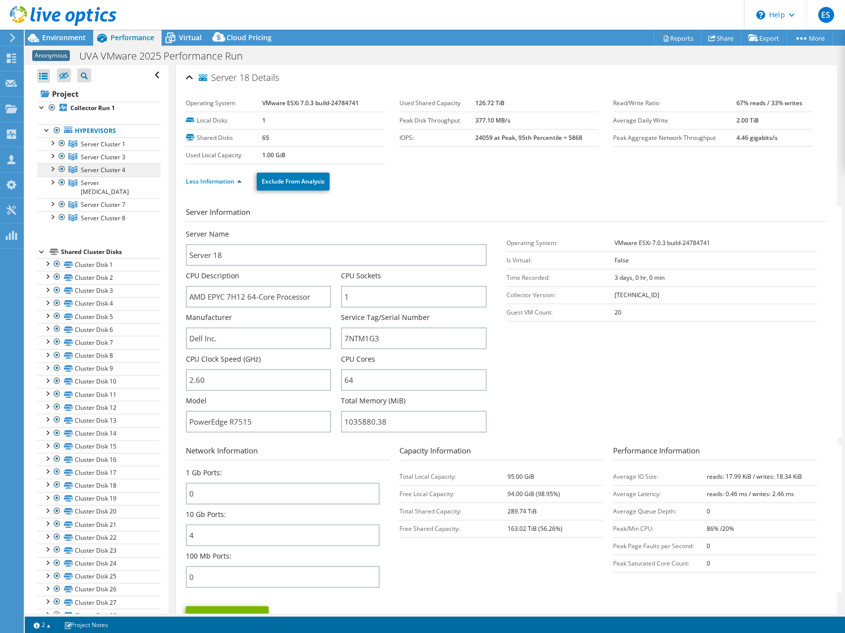
click at [94, 148] on span "Server Cluster 4" at bounding box center [103, 144] width 45 height 8
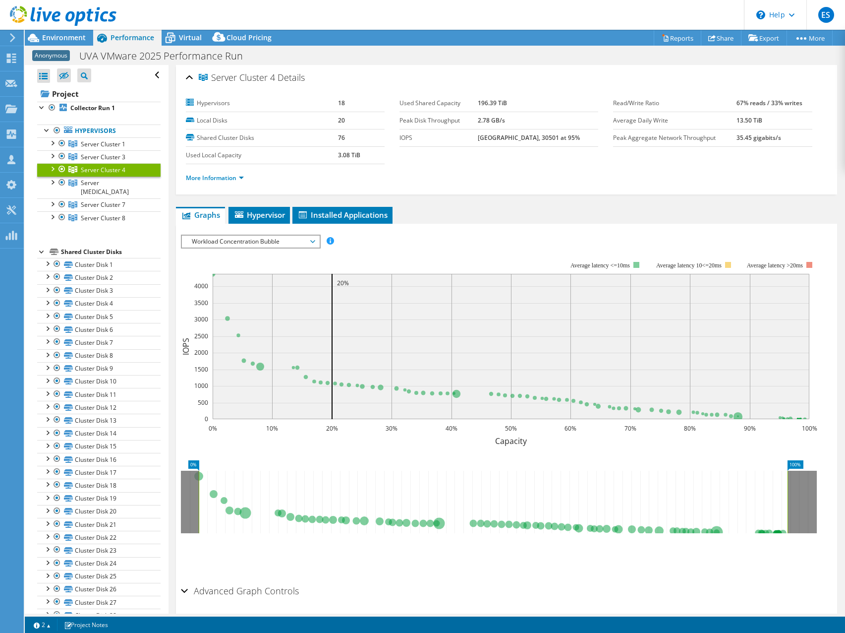
click at [54, 168] on div at bounding box center [52, 168] width 10 height 10
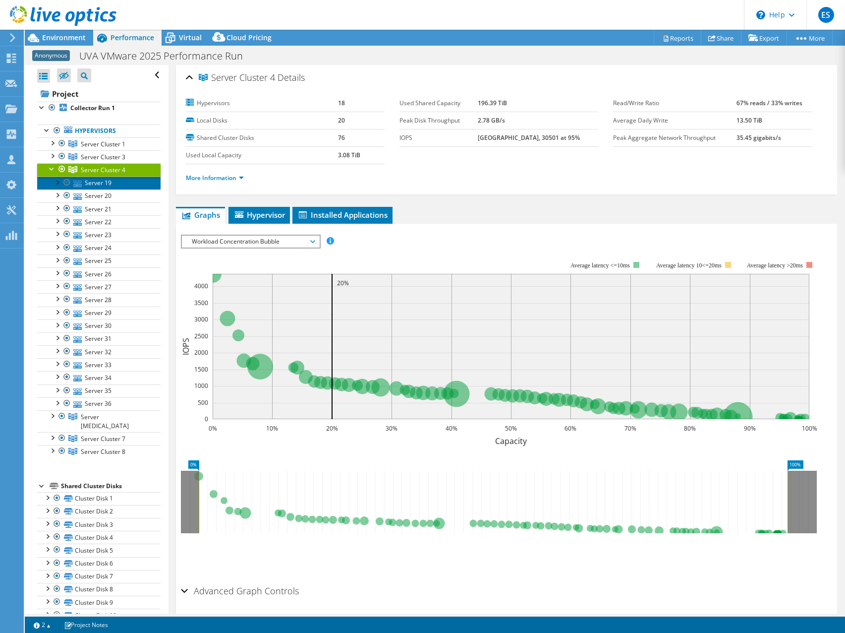
click at [93, 183] on link "Server 19" at bounding box center [98, 182] width 123 height 13
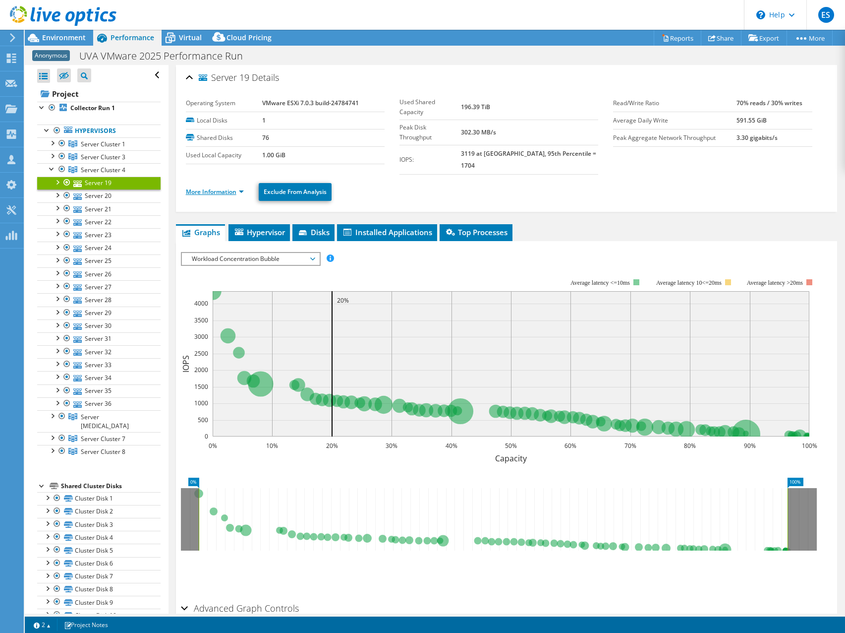
click at [241, 187] on link "More Information" at bounding box center [215, 191] width 58 height 8
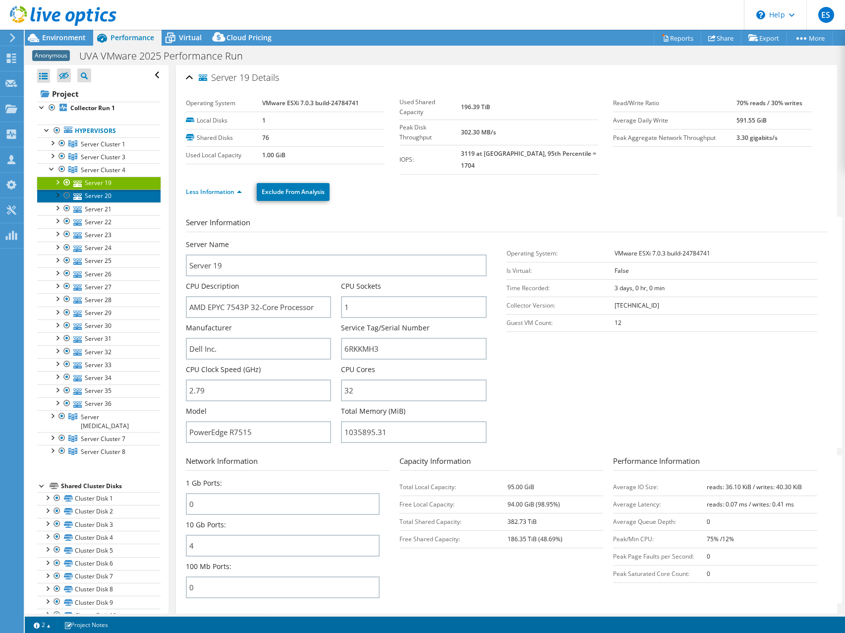
click at [93, 195] on link "Server 20" at bounding box center [98, 195] width 123 height 13
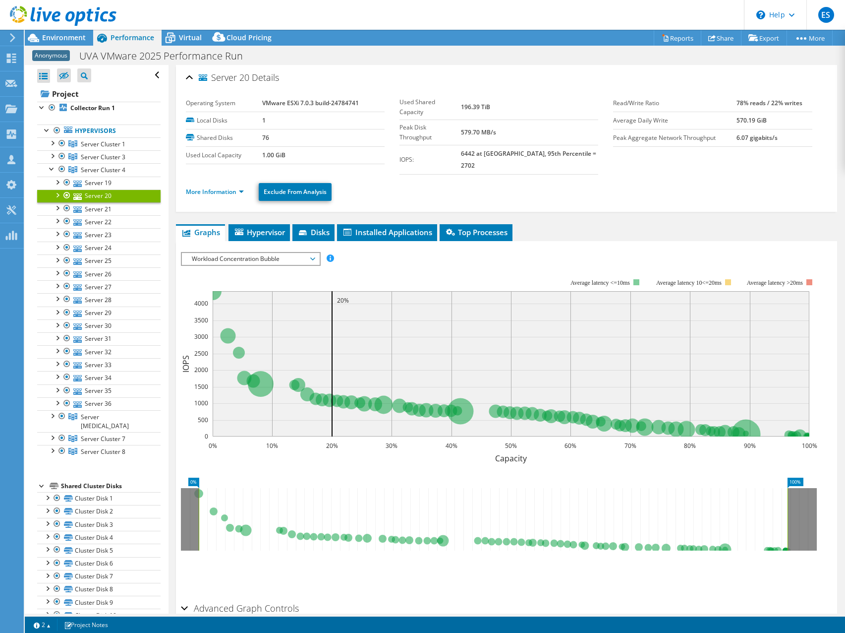
click at [242, 186] on li "More Information" at bounding box center [218, 191] width 64 height 11
click at [241, 187] on link "More Information" at bounding box center [215, 191] width 58 height 8
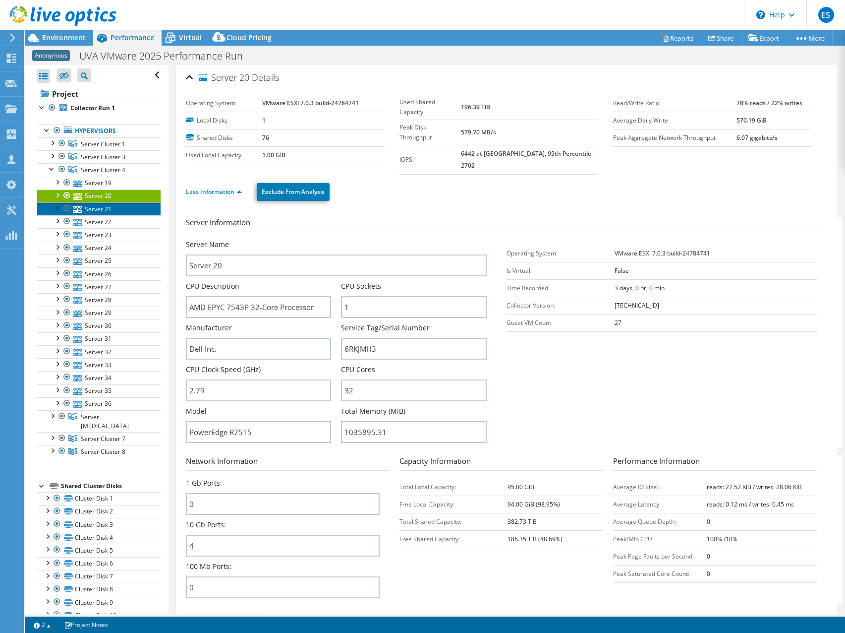
click at [96, 207] on link "Server 21" at bounding box center [98, 208] width 123 height 13
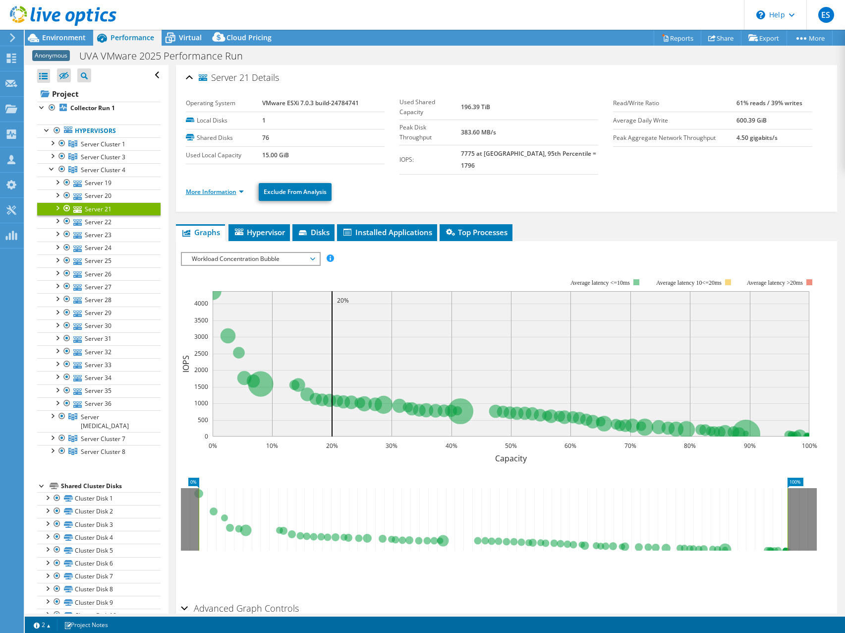
click at [241, 187] on link "More Information" at bounding box center [215, 191] width 58 height 8
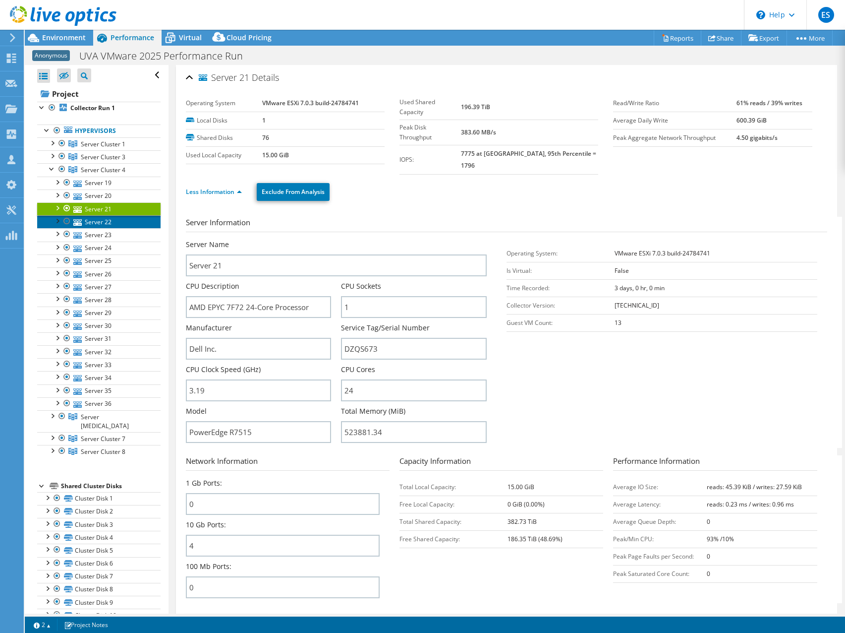
click at [96, 223] on link "Server 22" at bounding box center [98, 221] width 123 height 13
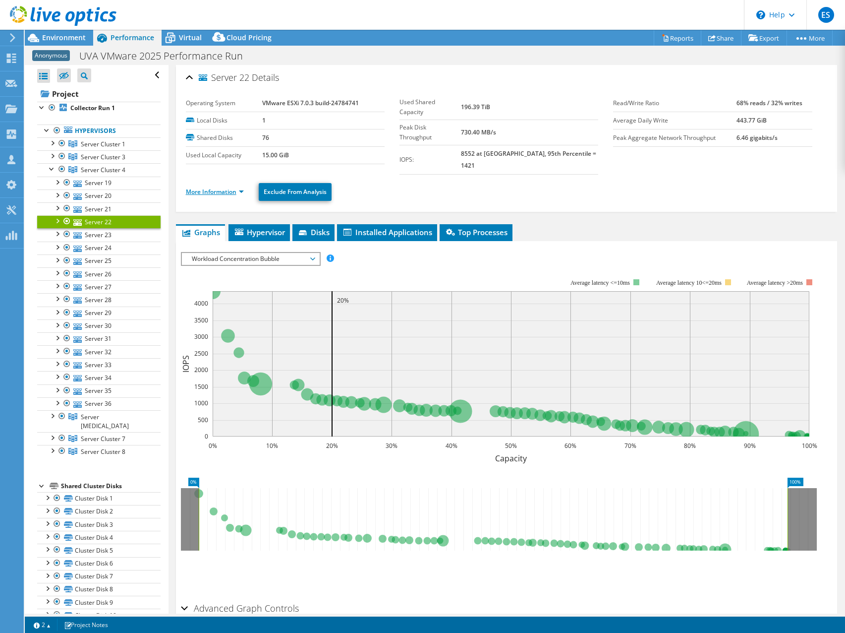
click at [243, 187] on link "More Information" at bounding box center [215, 191] width 58 height 8
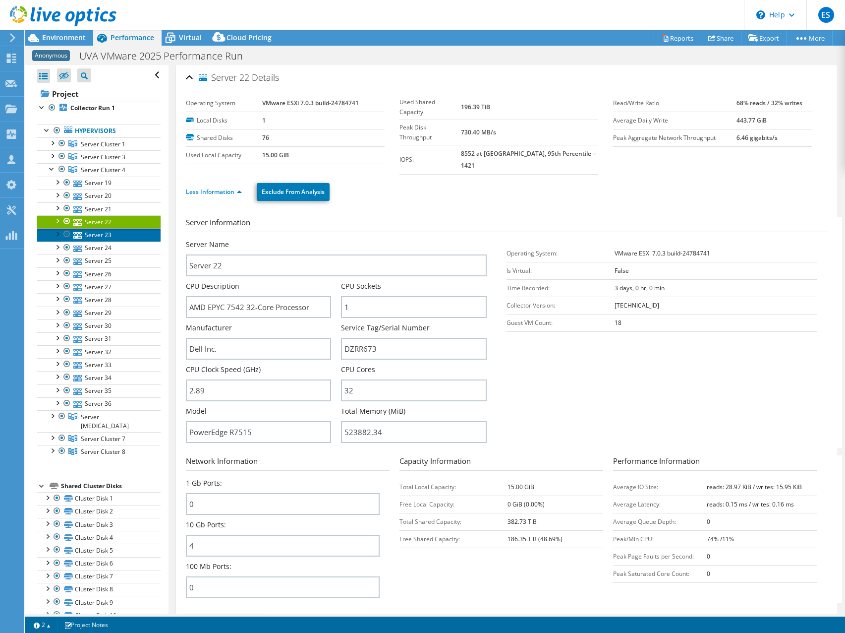
click at [101, 234] on link "Server 23" at bounding box center [98, 234] width 123 height 13
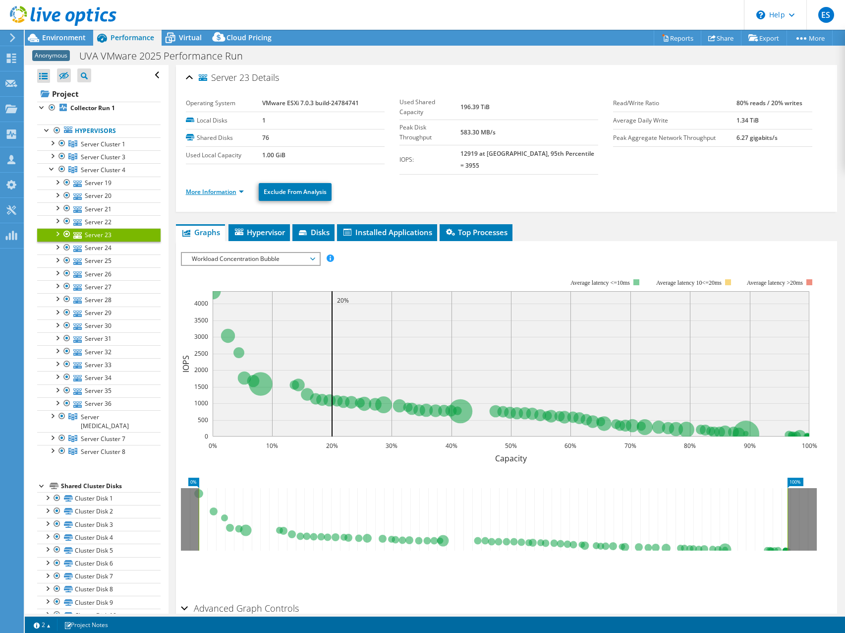
click at [242, 187] on link "More Information" at bounding box center [215, 191] width 58 height 8
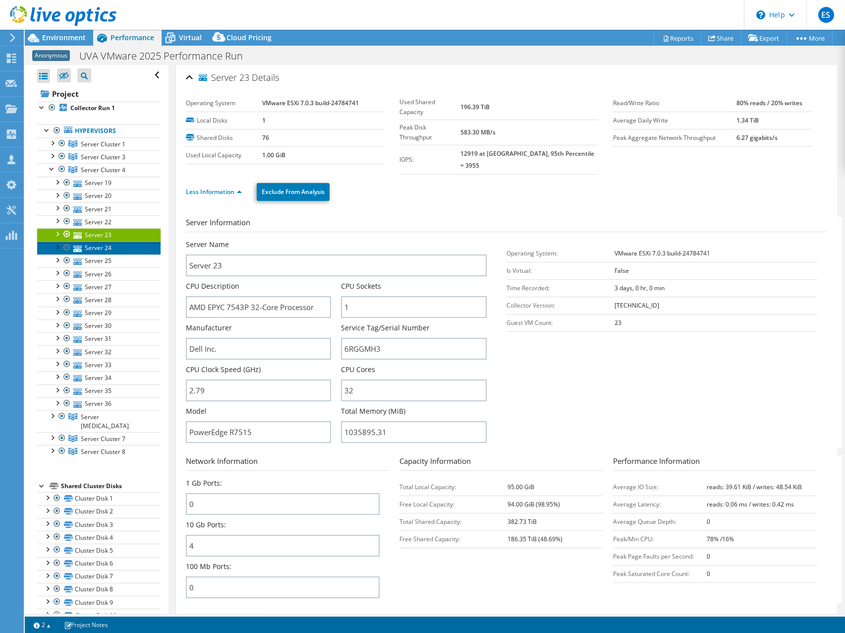
click at [103, 249] on link "Server 24" at bounding box center [98, 247] width 123 height 13
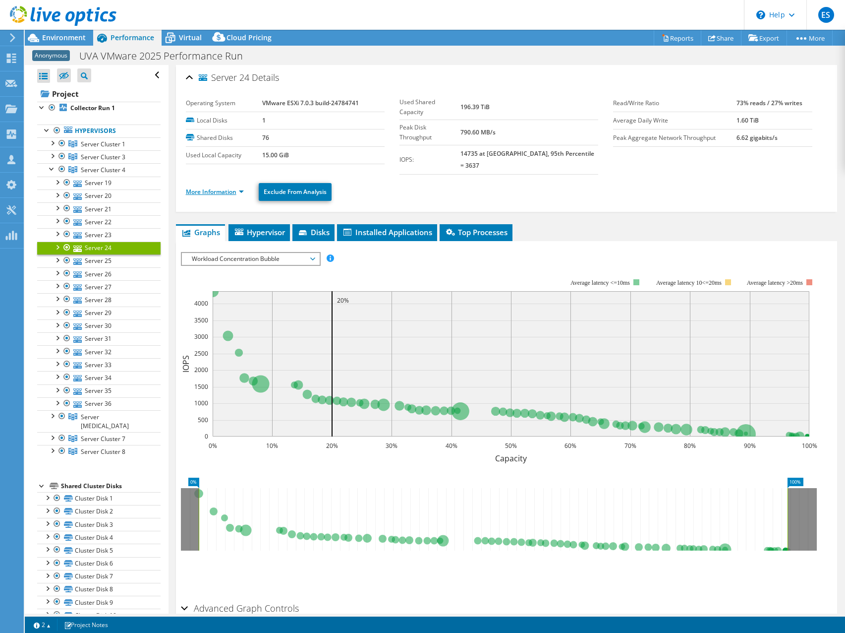
click at [239, 187] on link "More Information" at bounding box center [215, 191] width 58 height 8
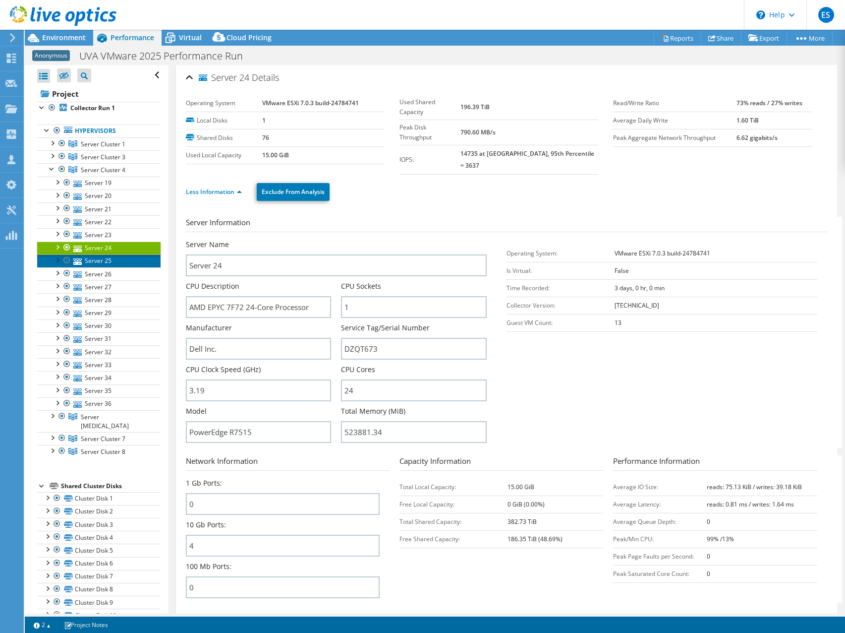
click at [97, 259] on link "Server 25" at bounding box center [98, 260] width 123 height 13
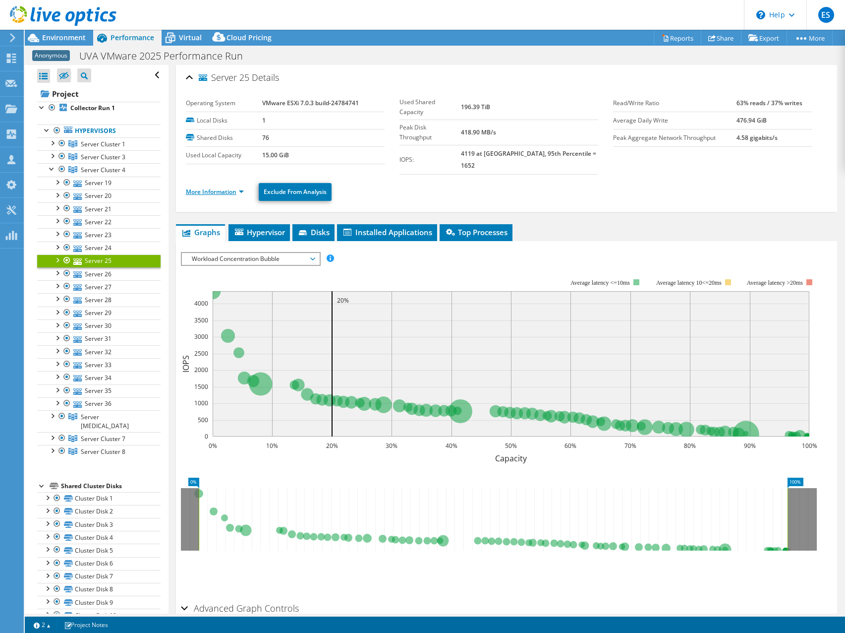
click at [241, 187] on link "More Information" at bounding box center [215, 191] width 58 height 8
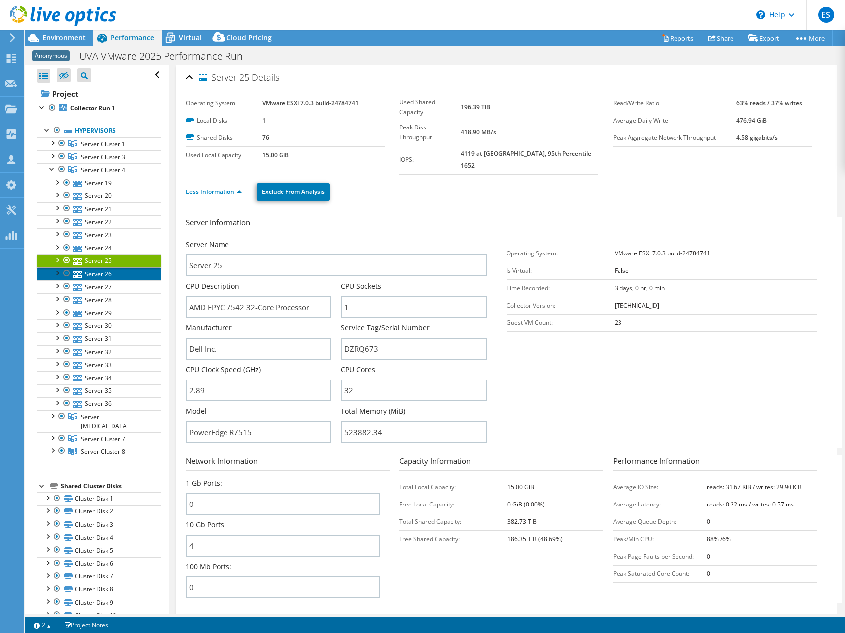
click at [99, 274] on link "Server 26" at bounding box center [98, 273] width 123 height 13
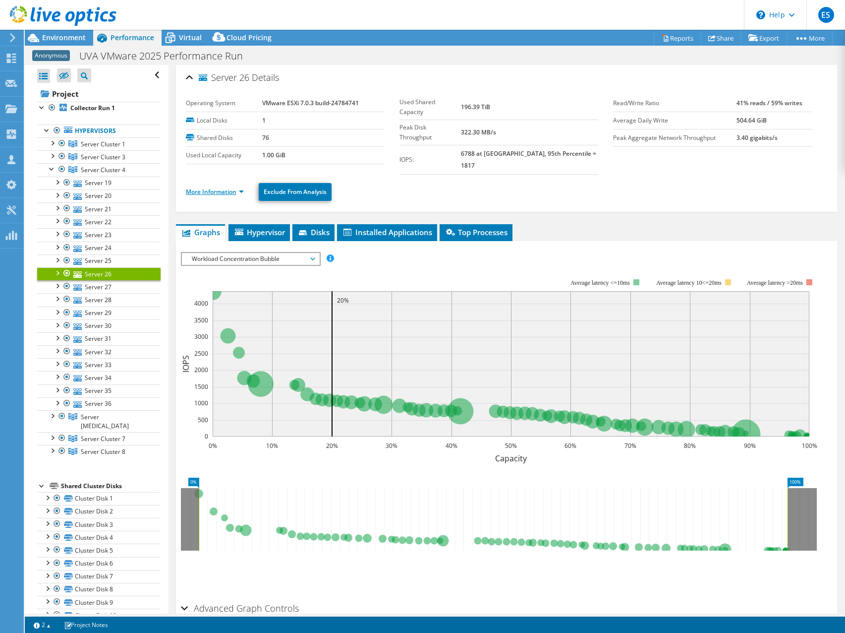
click at [241, 187] on link "More Information" at bounding box center [215, 191] width 58 height 8
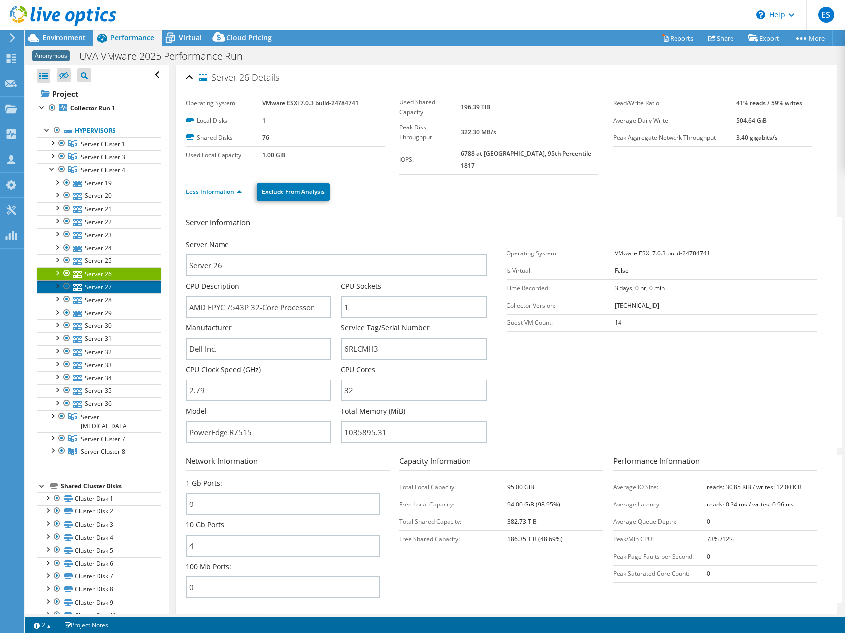
click at [99, 291] on link "Server 27" at bounding box center [98, 286] width 123 height 13
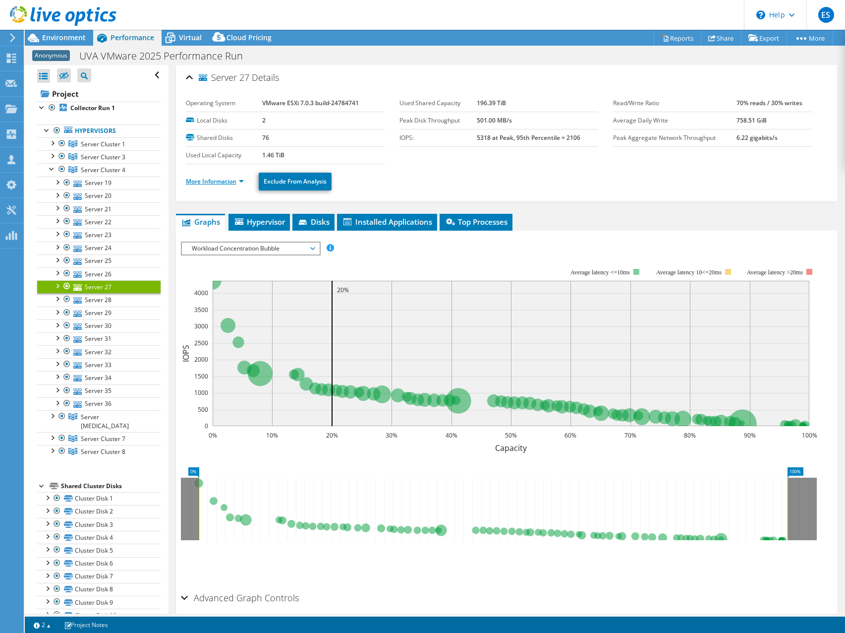
click at [243, 182] on link "More Information" at bounding box center [215, 181] width 58 height 8
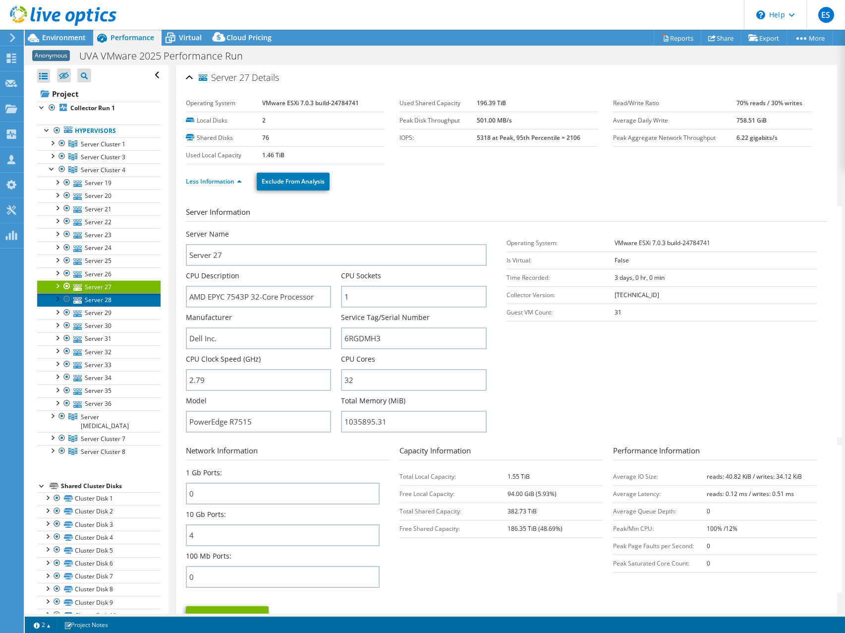
click at [90, 301] on link "Server 28" at bounding box center [98, 299] width 123 height 13
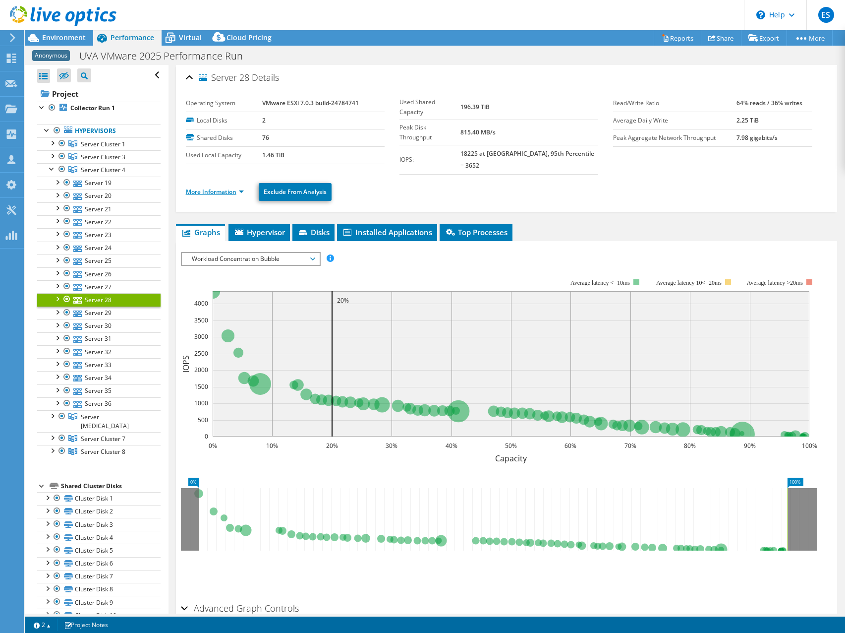
click at [243, 187] on link "More Information" at bounding box center [215, 191] width 58 height 8
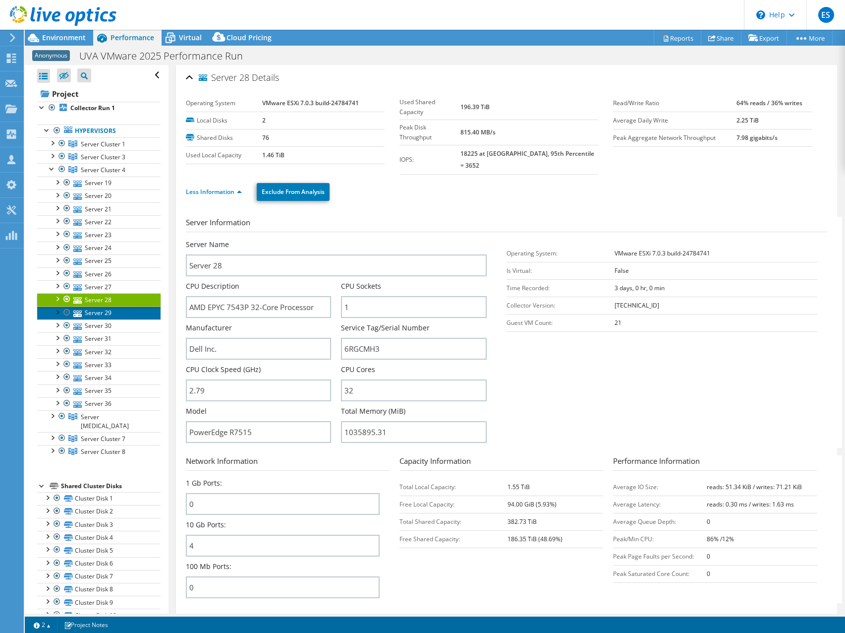
click at [85, 310] on link "Server 29" at bounding box center [98, 312] width 123 height 13
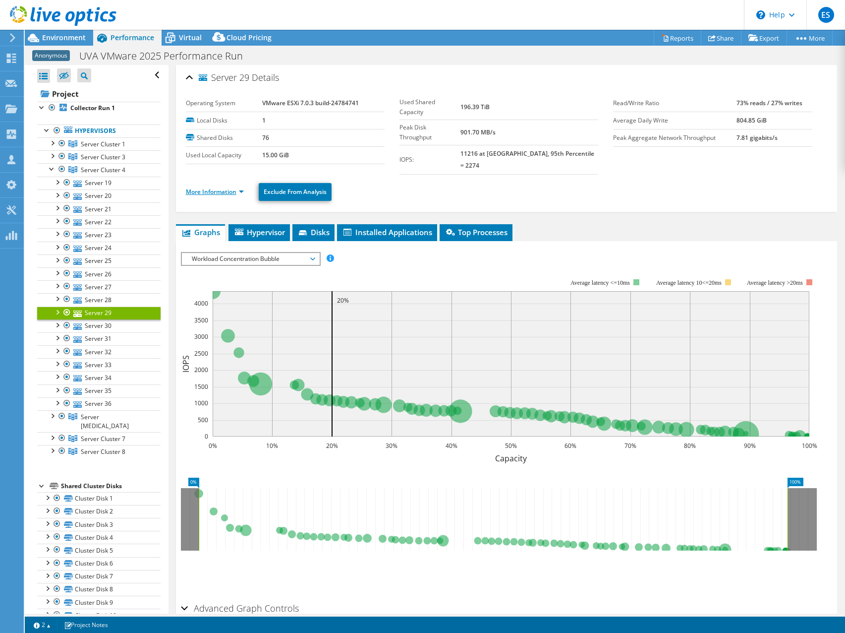
click at [239, 187] on link "More Information" at bounding box center [215, 191] width 58 height 8
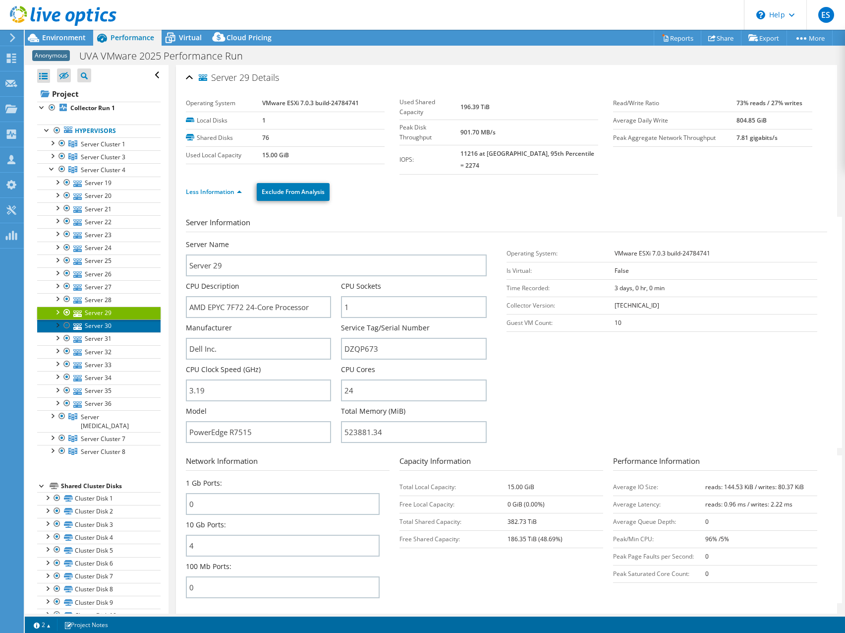
click at [91, 324] on link "Server 30" at bounding box center [98, 325] width 123 height 13
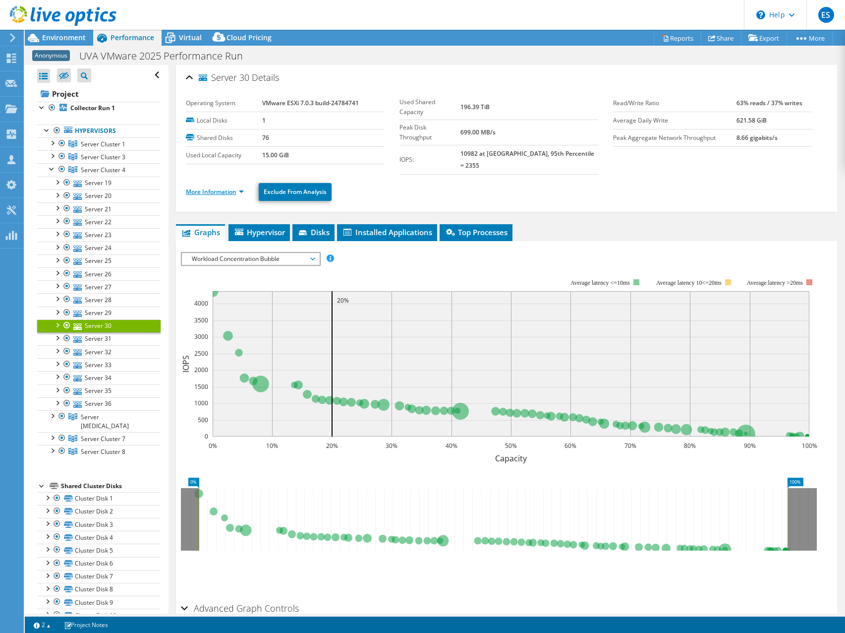
click at [243, 187] on link "More Information" at bounding box center [215, 191] width 58 height 8
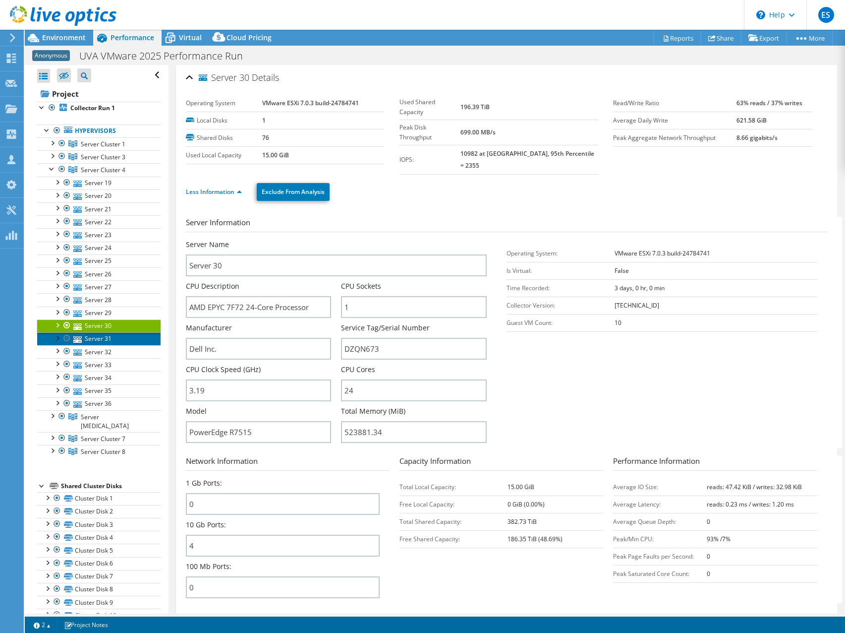
drag, startPoint x: 92, startPoint y: 341, endPoint x: 99, endPoint y: 339, distance: 6.6
click at [92, 340] on link "Server 31" at bounding box center [98, 338] width 123 height 13
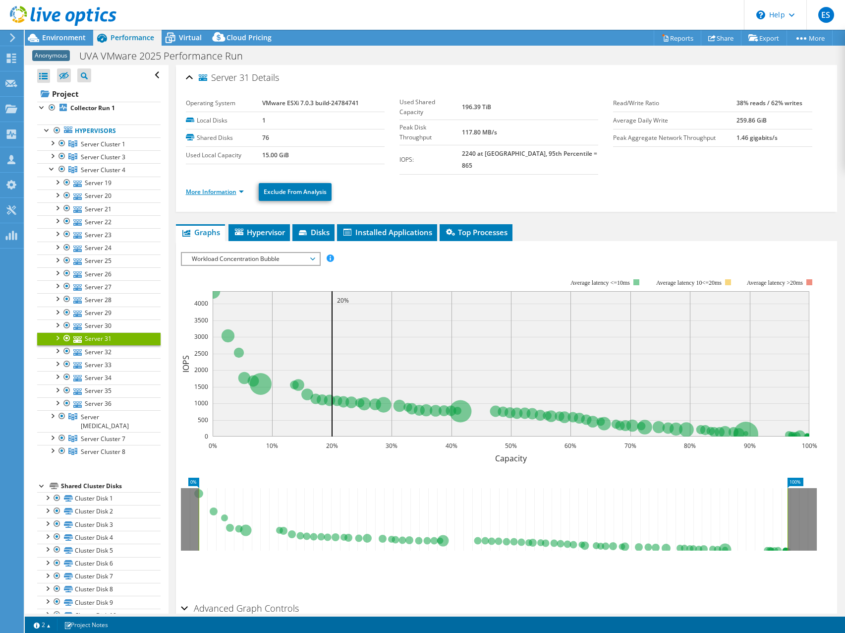
click at [242, 187] on link "More Information" at bounding box center [215, 191] width 58 height 8
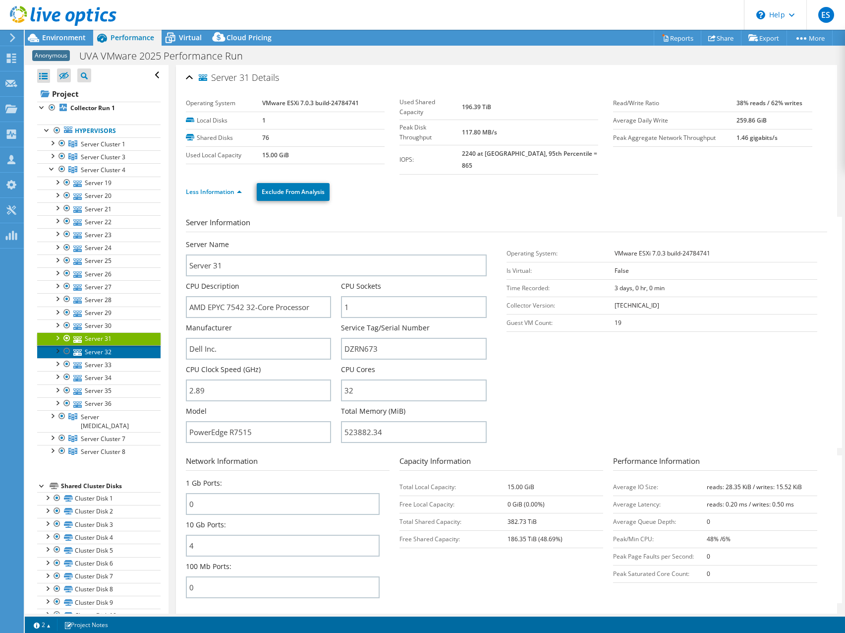
click at [104, 350] on link "Server 32" at bounding box center [98, 351] width 123 height 13
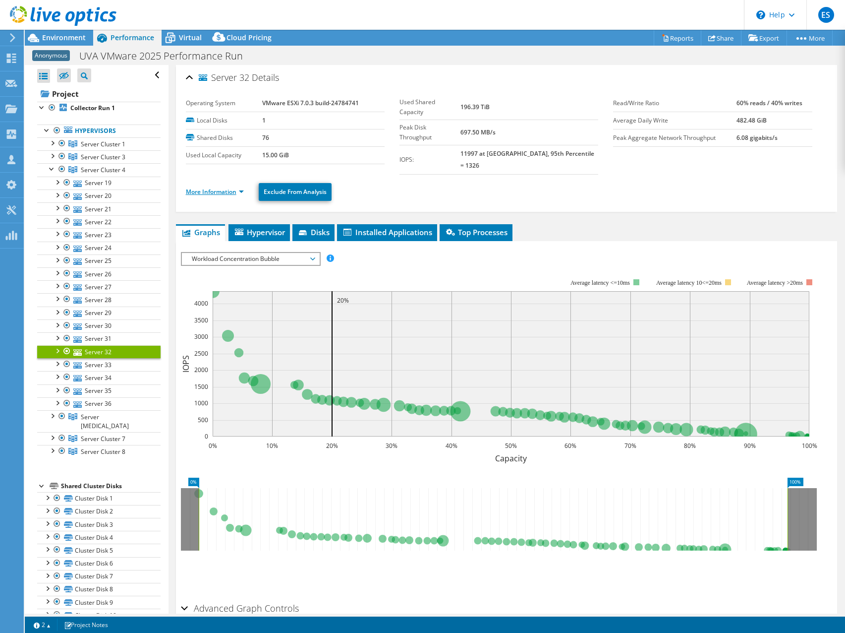
click at [240, 187] on link "More Information" at bounding box center [215, 191] width 58 height 8
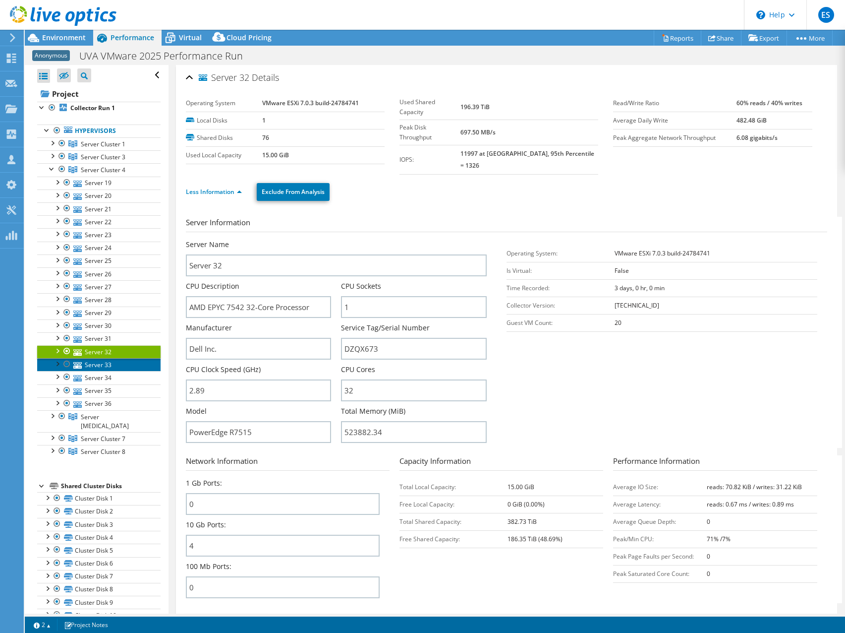
click at [101, 367] on link "Server 33" at bounding box center [98, 364] width 123 height 13
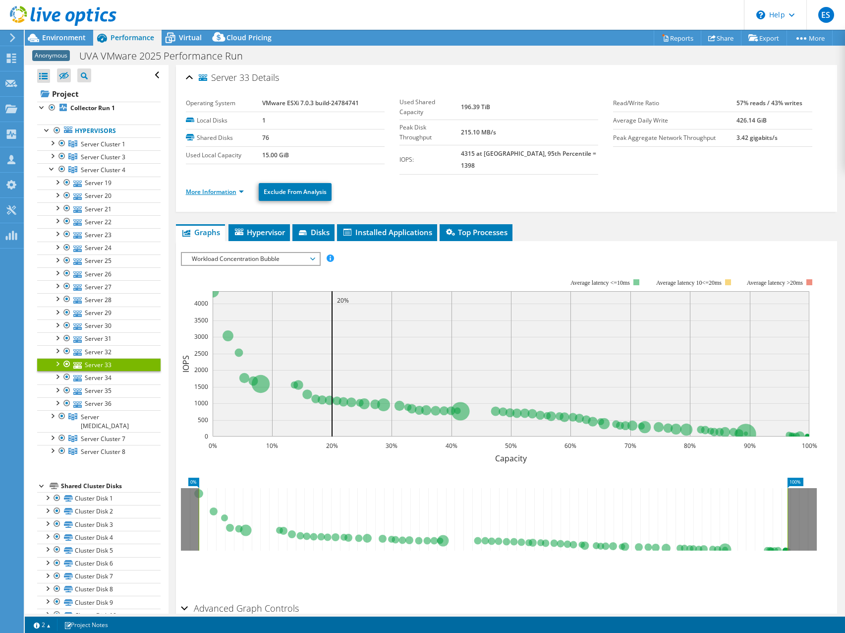
click at [243, 187] on link "More Information" at bounding box center [215, 191] width 58 height 8
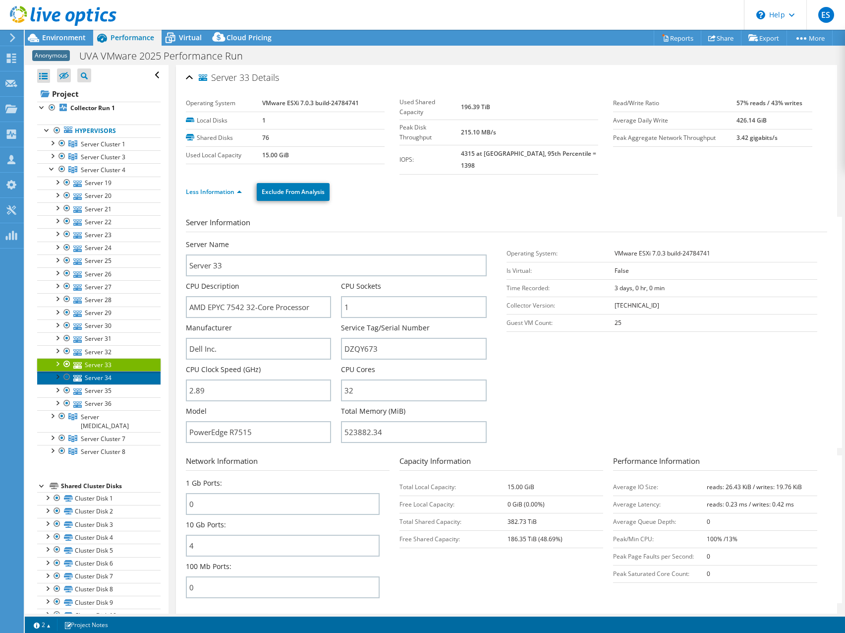
click at [99, 377] on link "Server 34" at bounding box center [98, 377] width 123 height 13
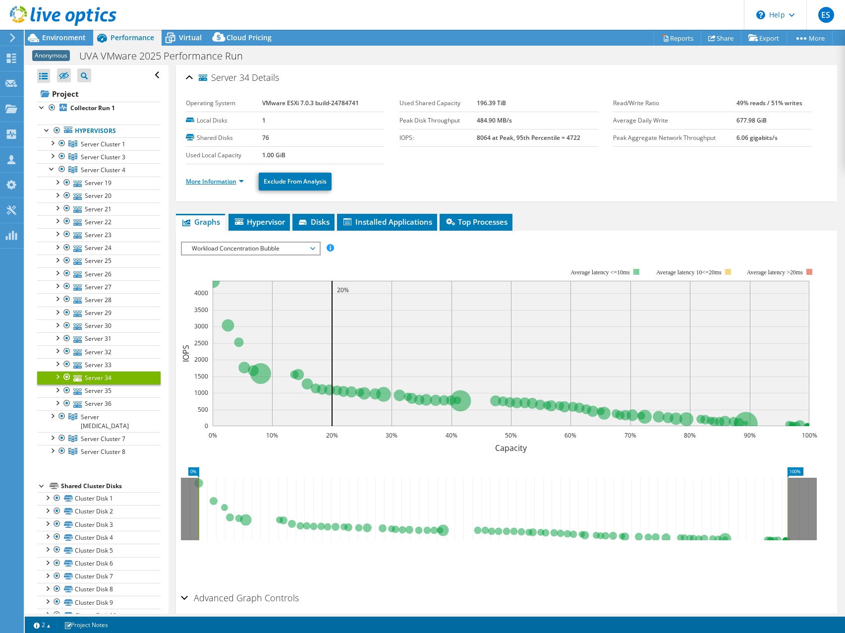
click at [242, 182] on link "More Information" at bounding box center [215, 181] width 58 height 8
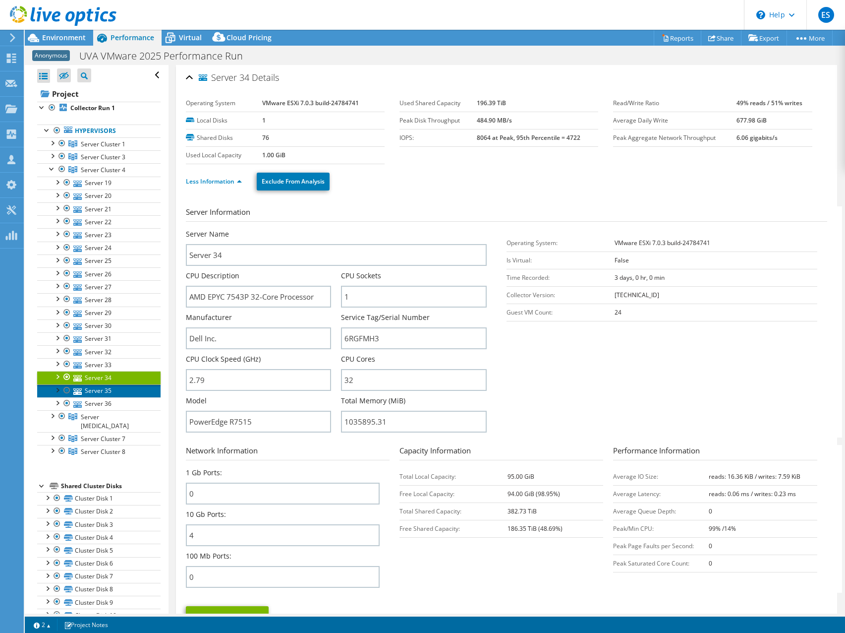
click at [100, 385] on link "Server 35" at bounding box center [98, 390] width 123 height 13
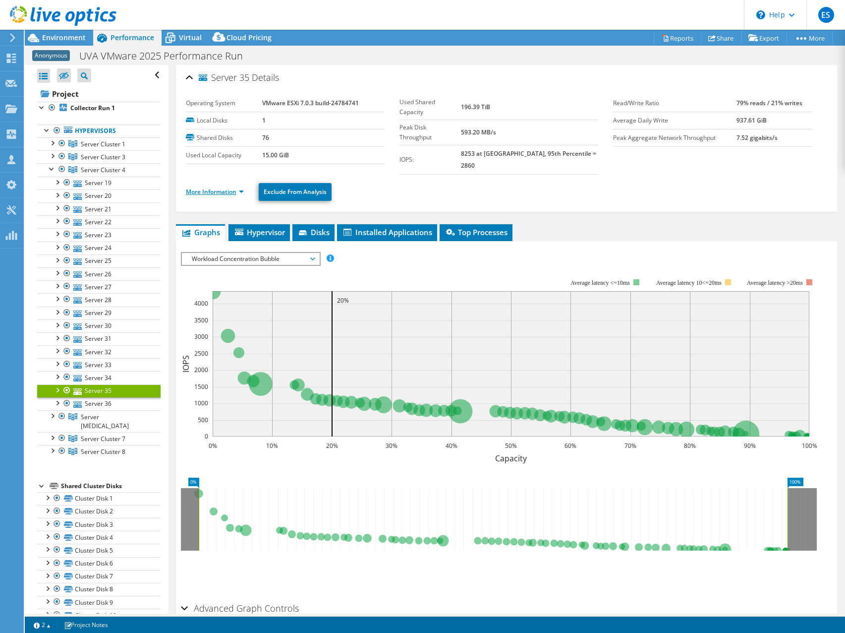
click at [241, 187] on link "More Information" at bounding box center [215, 191] width 58 height 8
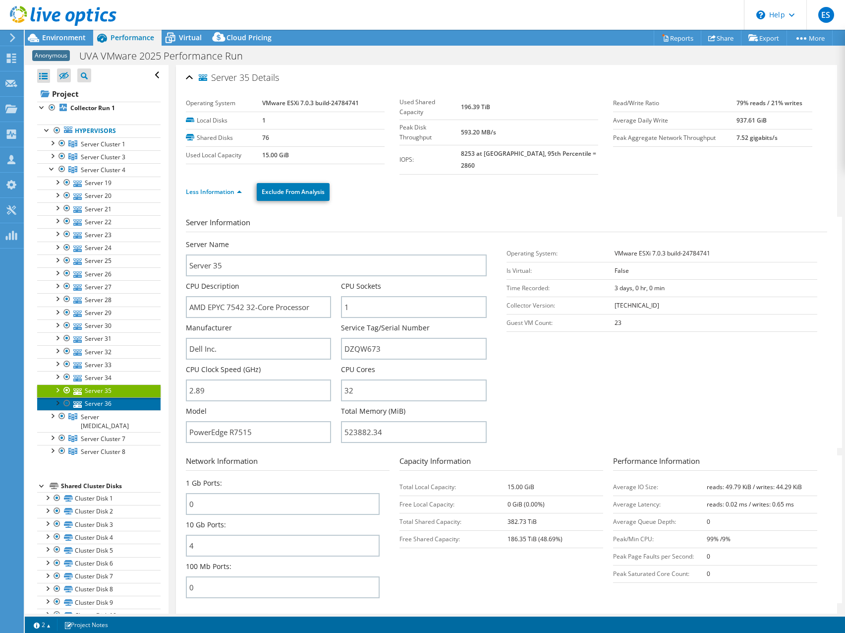
click at [103, 402] on link "Server 36" at bounding box center [98, 403] width 123 height 13
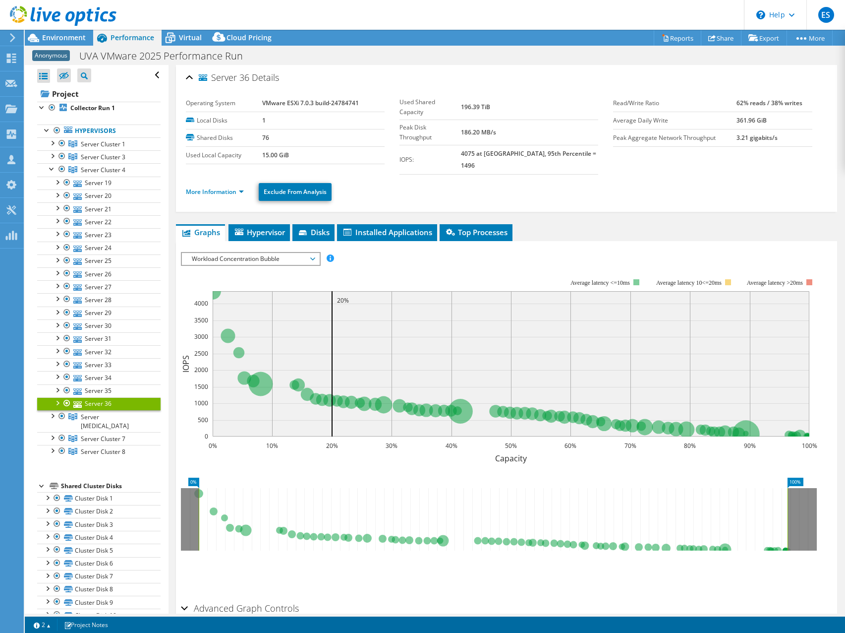
click at [245, 186] on li "More Information" at bounding box center [218, 191] width 64 height 11
click at [243, 187] on link "More Information" at bounding box center [215, 191] width 58 height 8
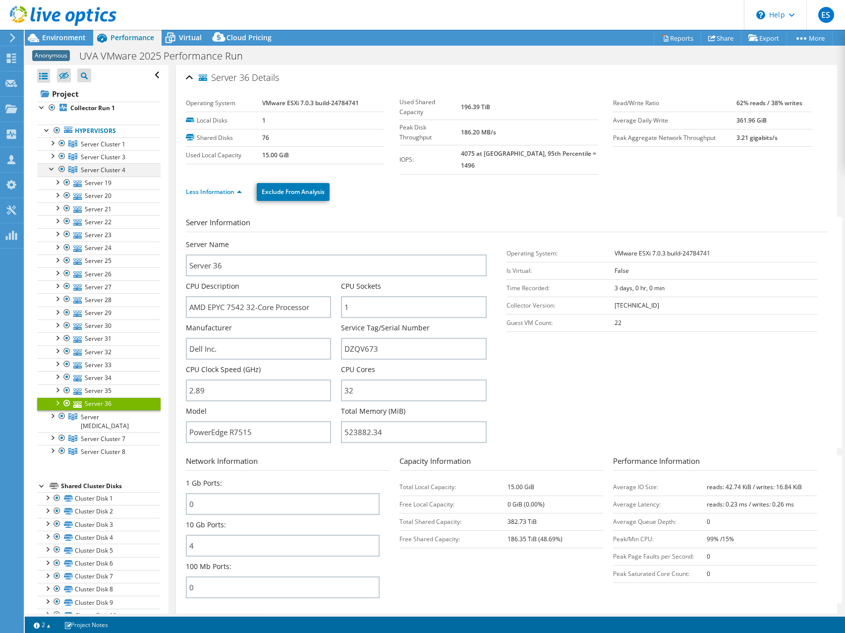
click at [48, 169] on div at bounding box center [52, 168] width 10 height 10
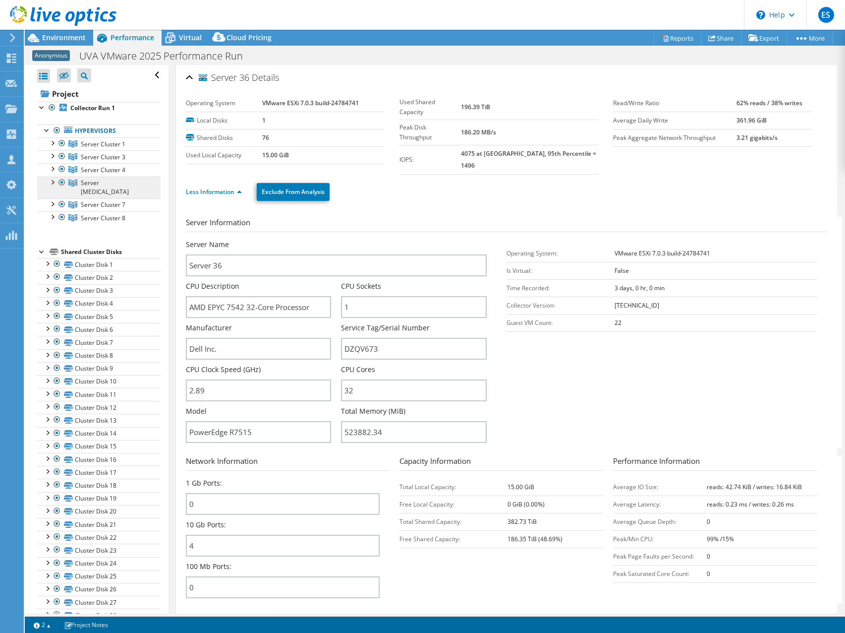
click at [95, 148] on span "Server [MEDICAL_DATA]" at bounding box center [103, 144] width 45 height 8
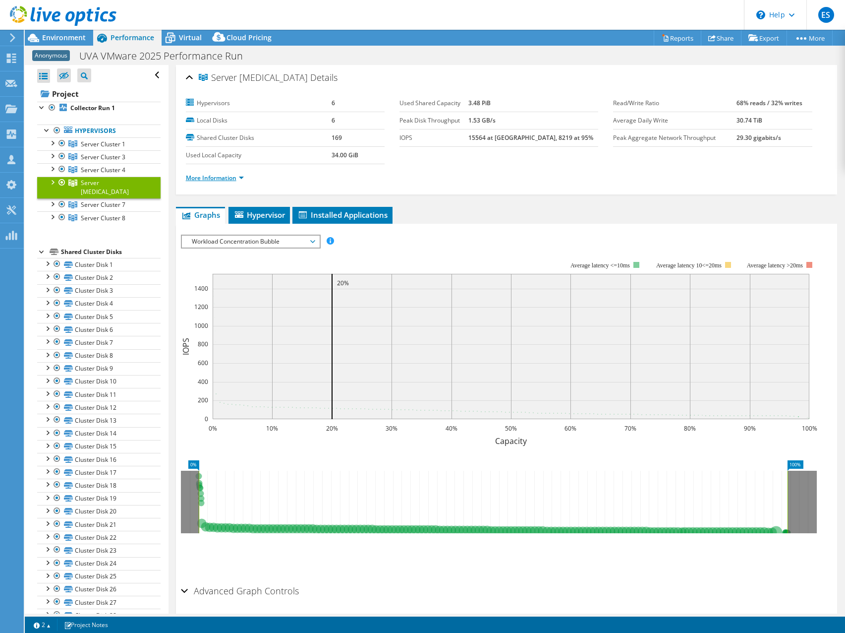
click at [243, 177] on link "More Information" at bounding box center [215, 178] width 58 height 8
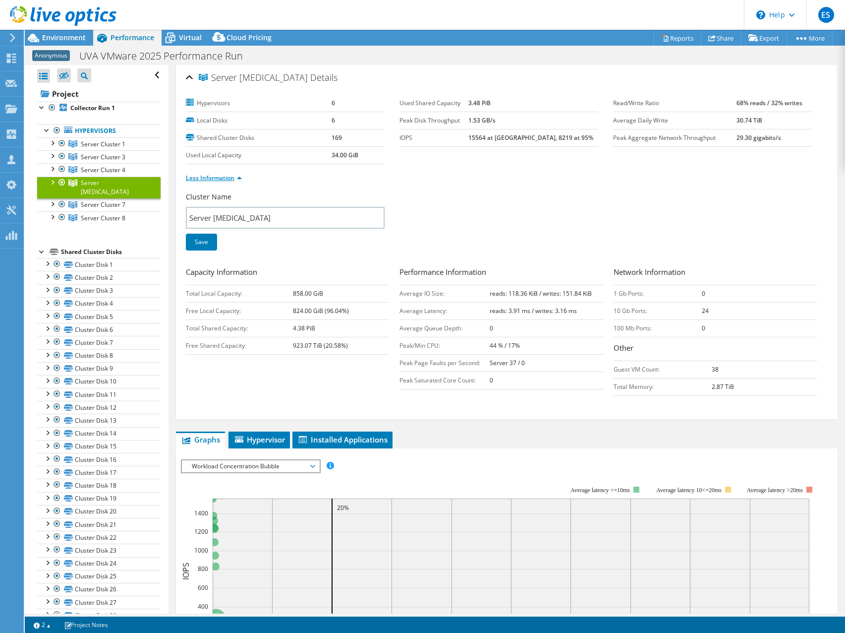
click at [239, 178] on link "Less Information" at bounding box center [214, 178] width 56 height 8
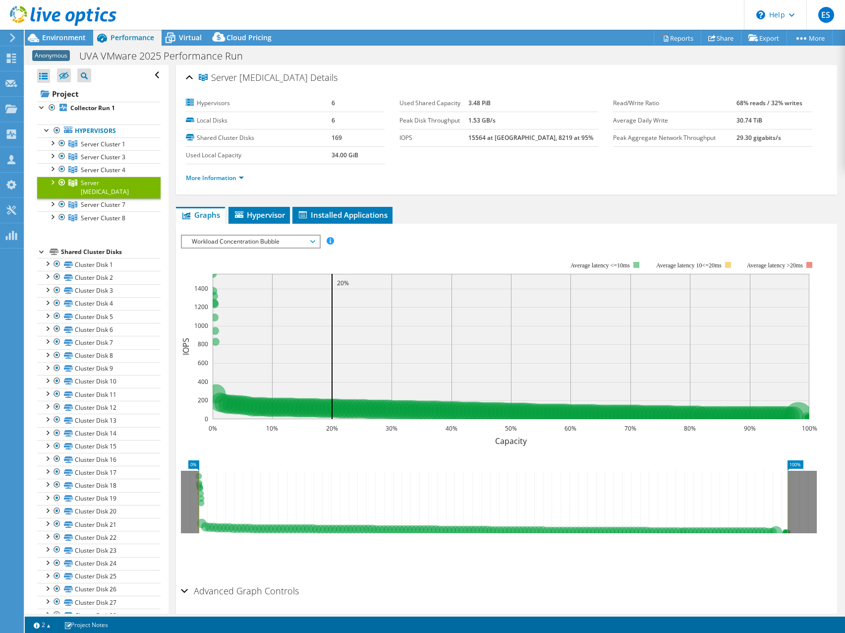
click at [475, 179] on ul "More Information" at bounding box center [507, 176] width 642 height 13
click at [107, 182] on span "Server [MEDICAL_DATA]" at bounding box center [105, 186] width 48 height 17
click at [243, 178] on link "More Information" at bounding box center [215, 178] width 58 height 8
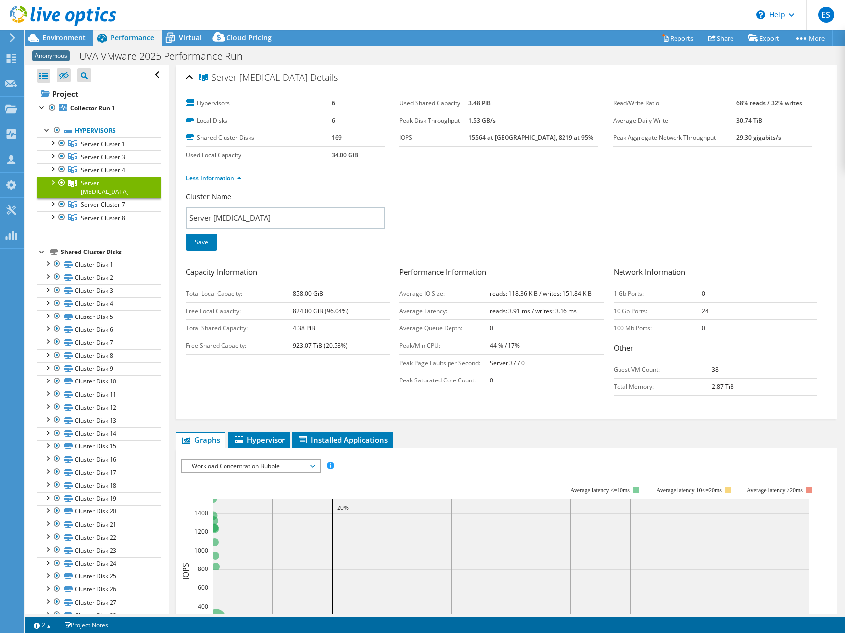
click at [55, 183] on div at bounding box center [52, 181] width 10 height 10
click at [238, 178] on link "Less Information" at bounding box center [214, 178] width 56 height 8
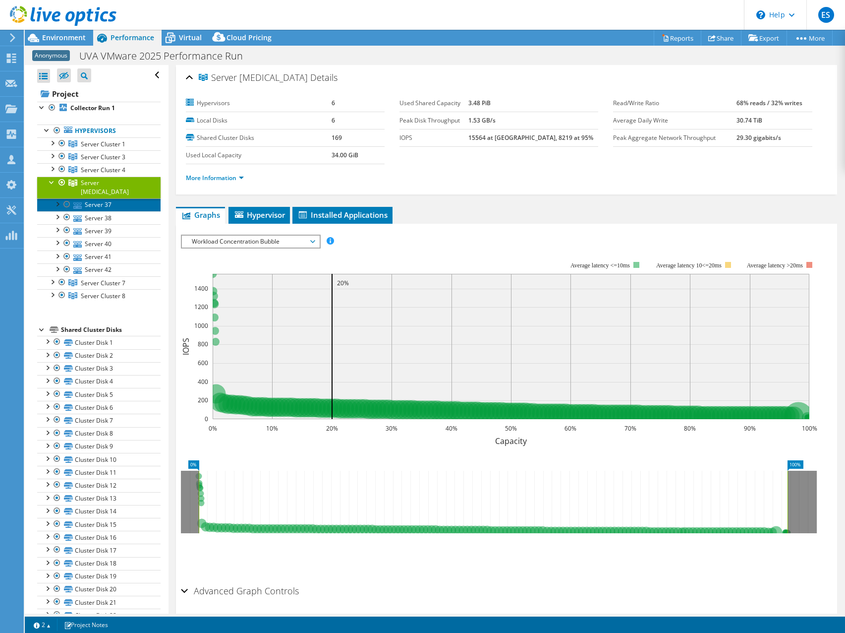
click at [96, 198] on link "Server 37" at bounding box center [98, 204] width 123 height 13
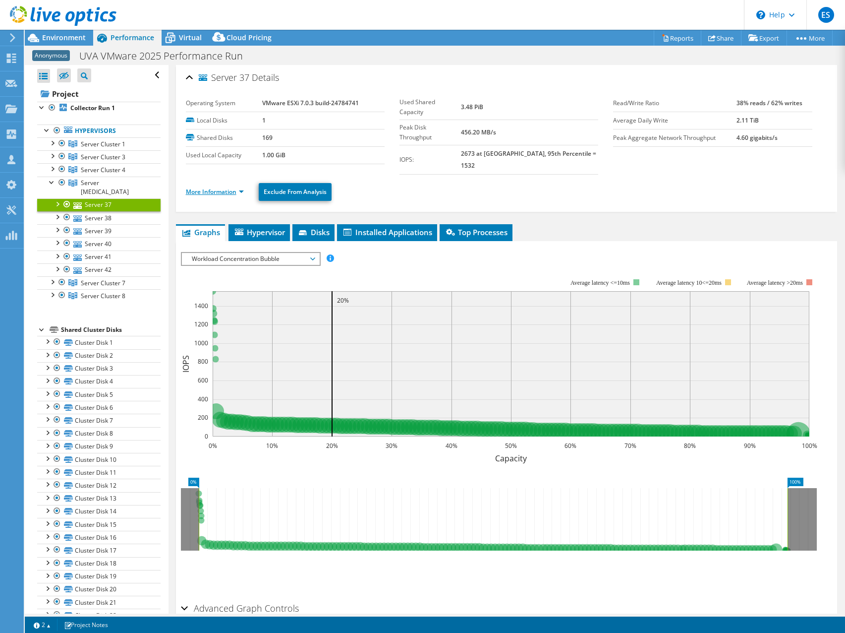
click at [241, 187] on link "More Information" at bounding box center [215, 191] width 58 height 8
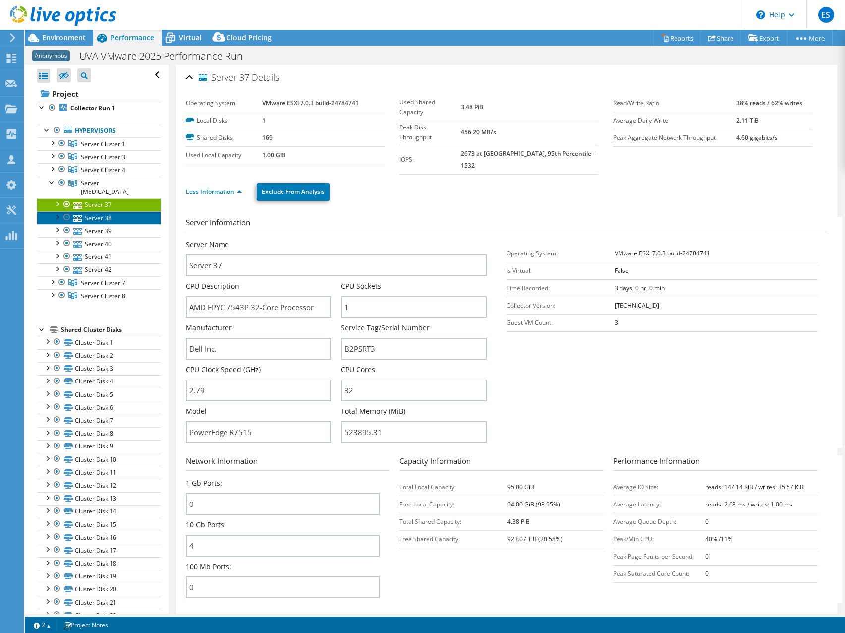
click at [103, 211] on link "Server 38" at bounding box center [98, 217] width 123 height 13
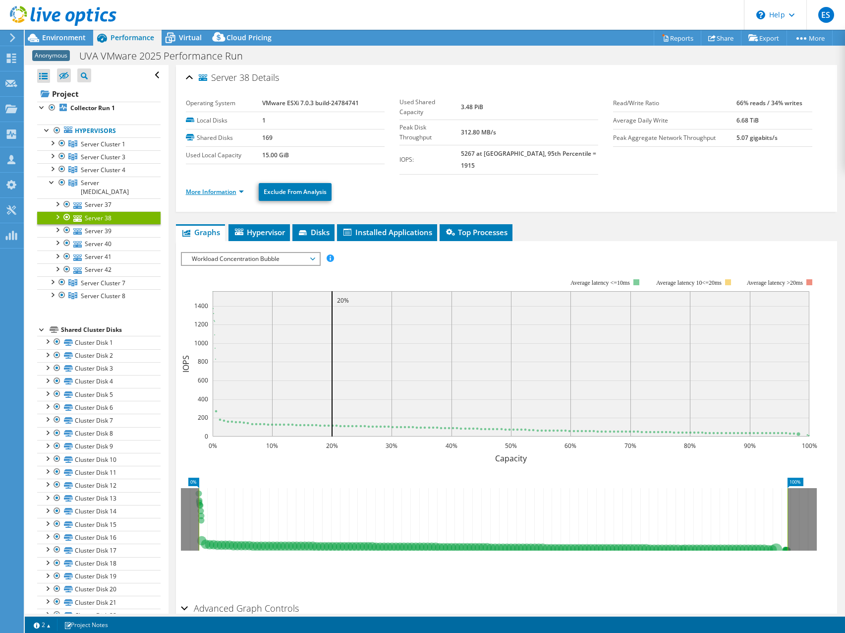
click at [241, 187] on link "More Information" at bounding box center [215, 191] width 58 height 8
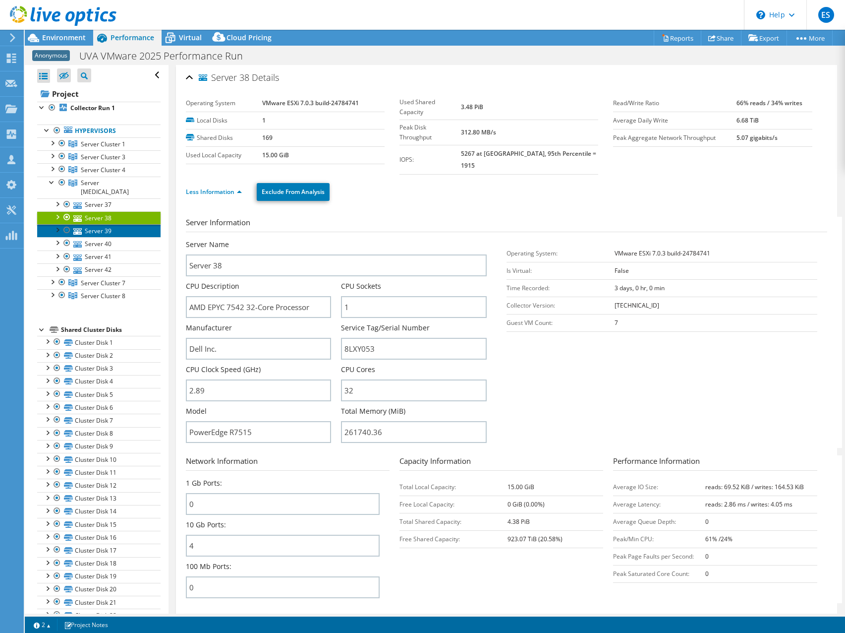
click at [103, 224] on link "Server 39" at bounding box center [98, 230] width 123 height 13
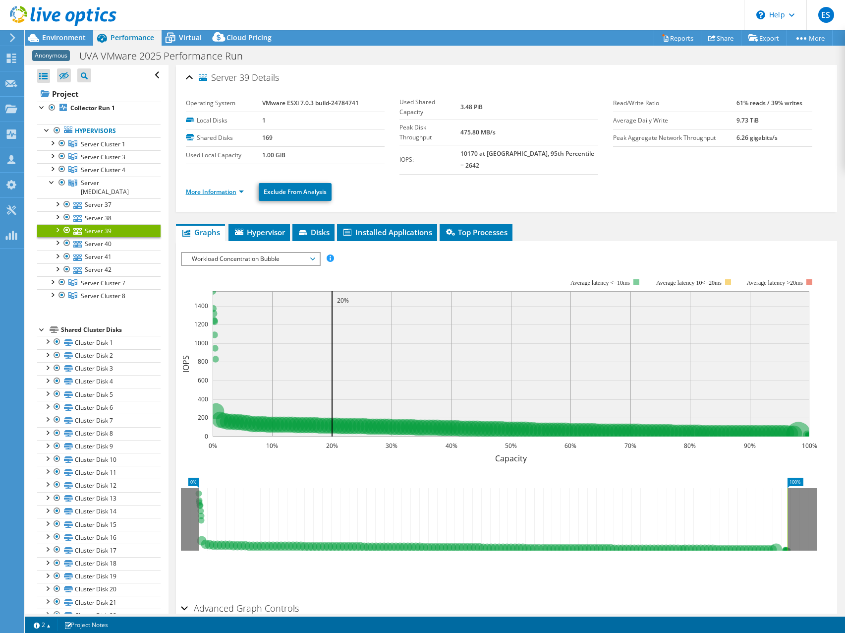
click at [243, 187] on link "More Information" at bounding box center [215, 191] width 58 height 8
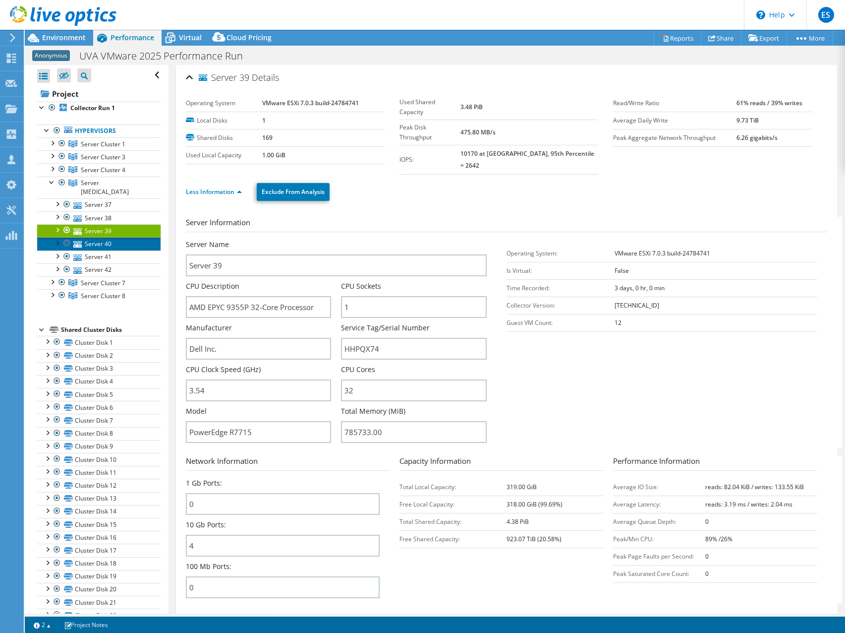
click at [104, 237] on link "Server 40" at bounding box center [98, 243] width 123 height 13
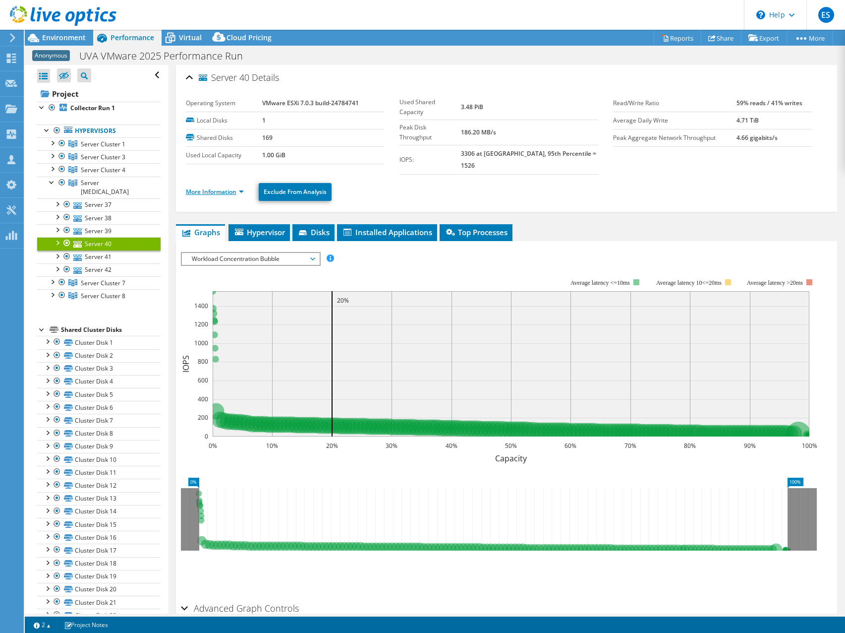
click at [242, 187] on link "More Information" at bounding box center [215, 191] width 58 height 8
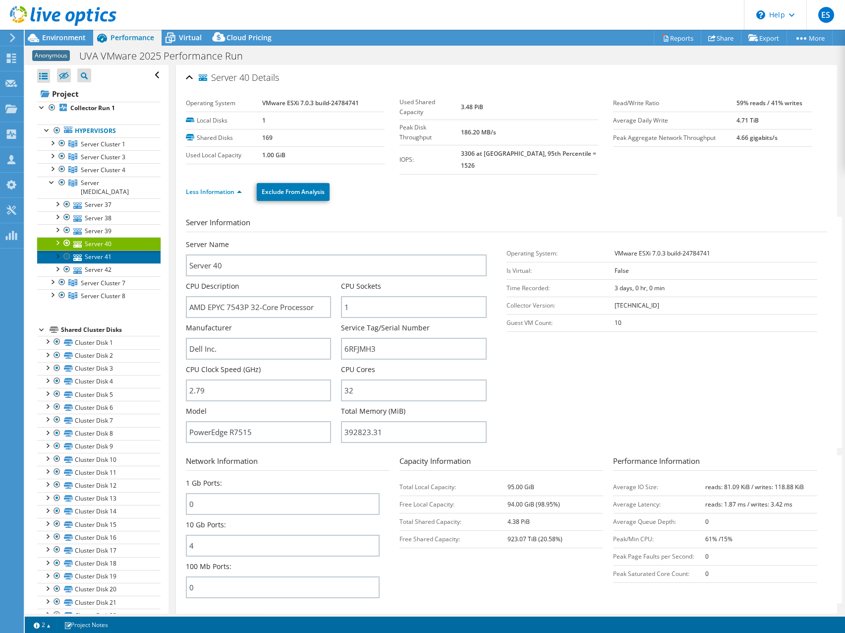
click at [106, 250] on link "Server 41" at bounding box center [98, 256] width 123 height 13
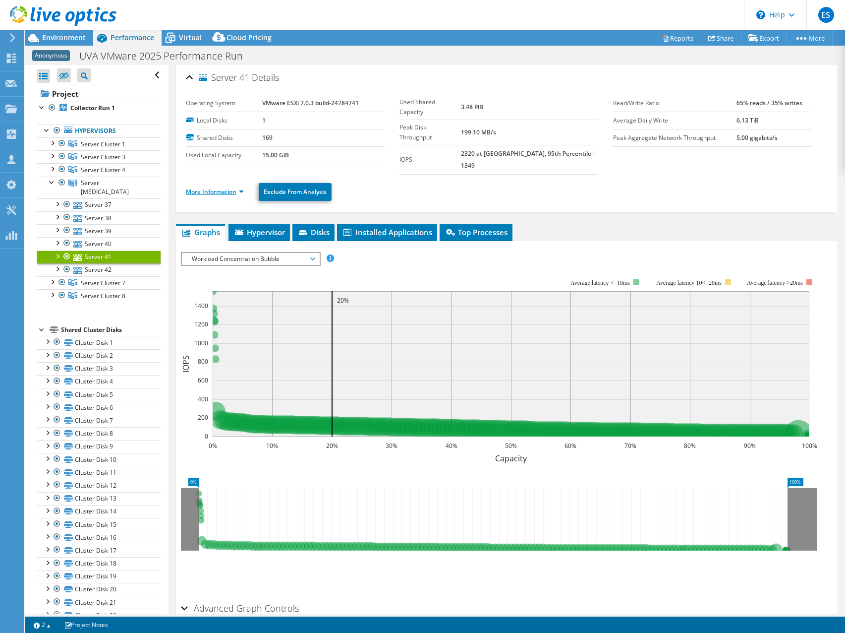
click at [242, 187] on link "More Information" at bounding box center [215, 191] width 58 height 8
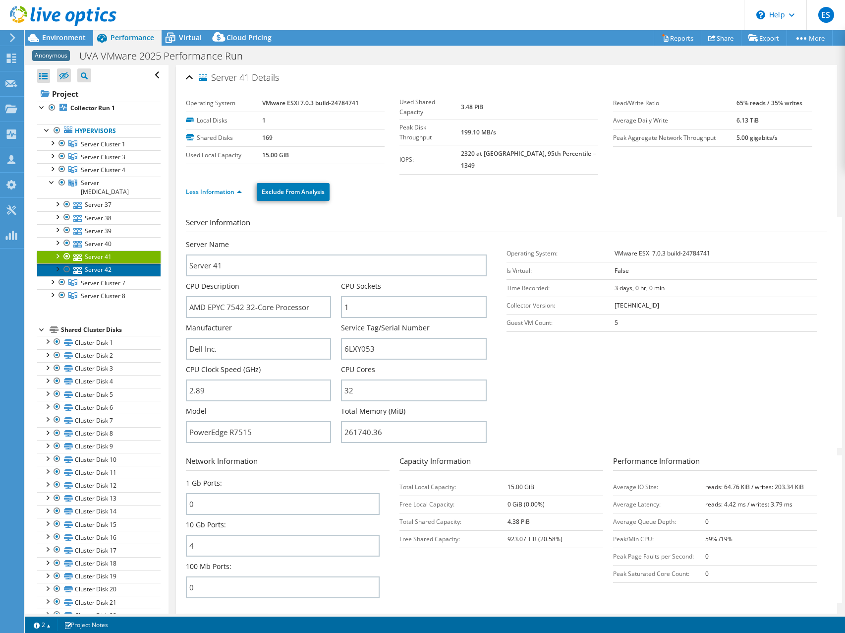
click at [95, 263] on link "Server 42" at bounding box center [98, 269] width 123 height 13
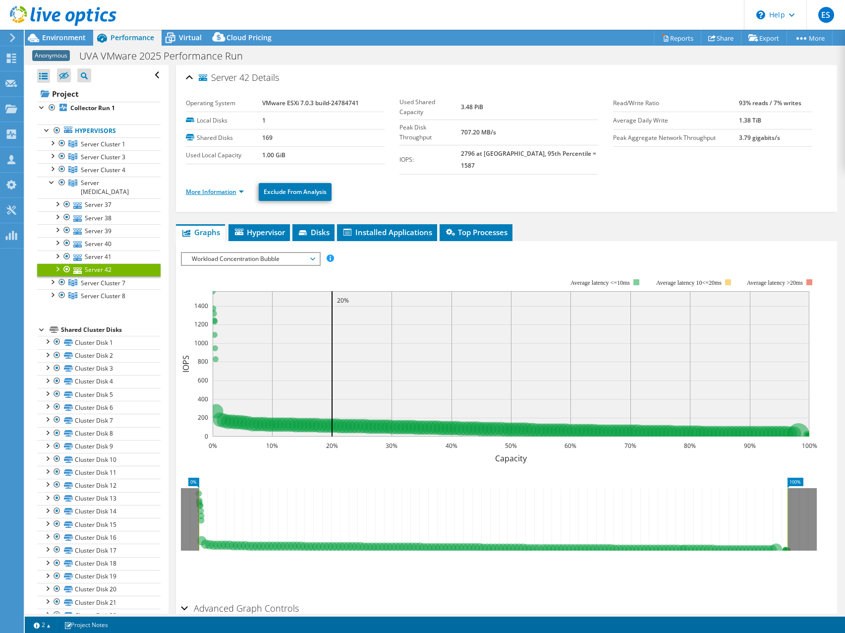
click at [242, 187] on link "More Information" at bounding box center [215, 191] width 58 height 8
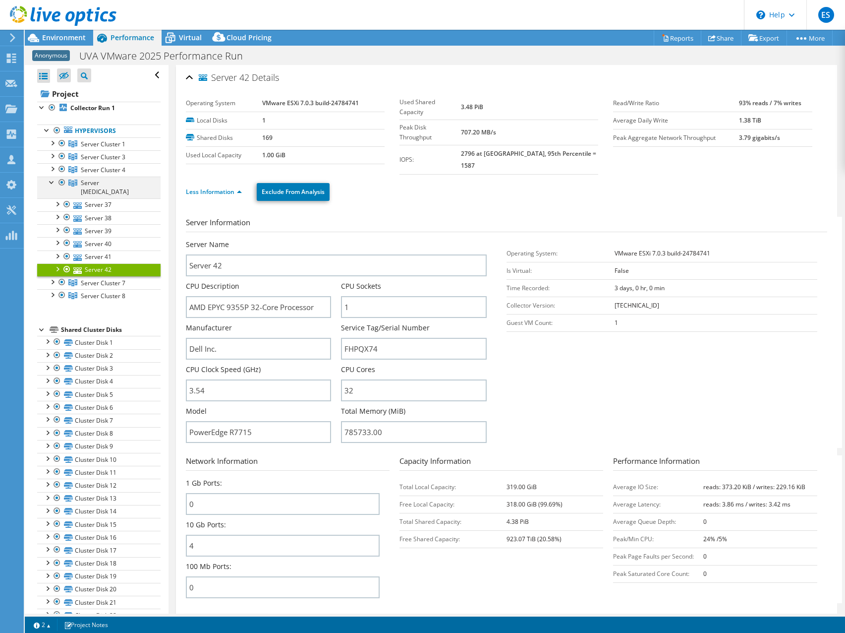
click at [52, 182] on div at bounding box center [52, 181] width 10 height 10
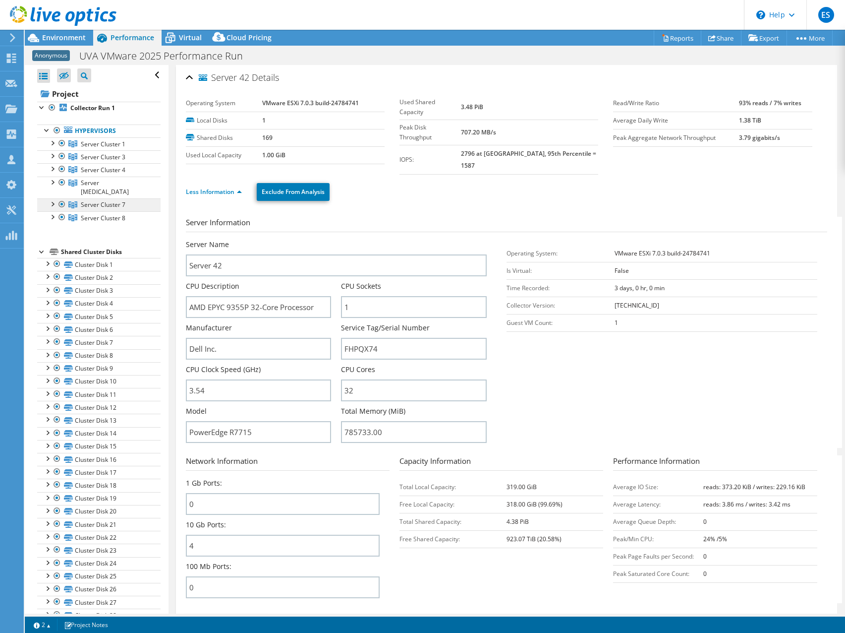
click at [97, 148] on span "Server Cluster 7" at bounding box center [103, 144] width 45 height 8
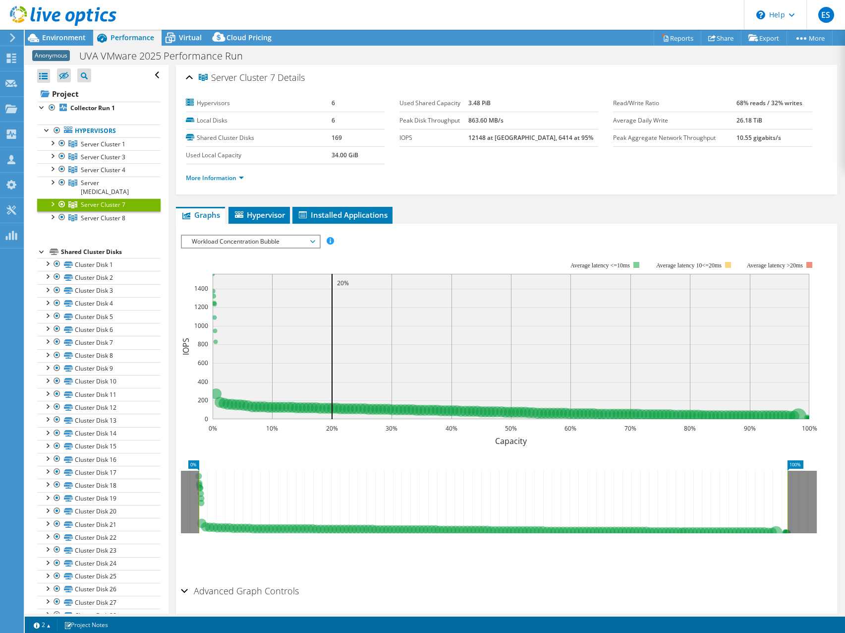
click at [54, 198] on div at bounding box center [52, 203] width 10 height 10
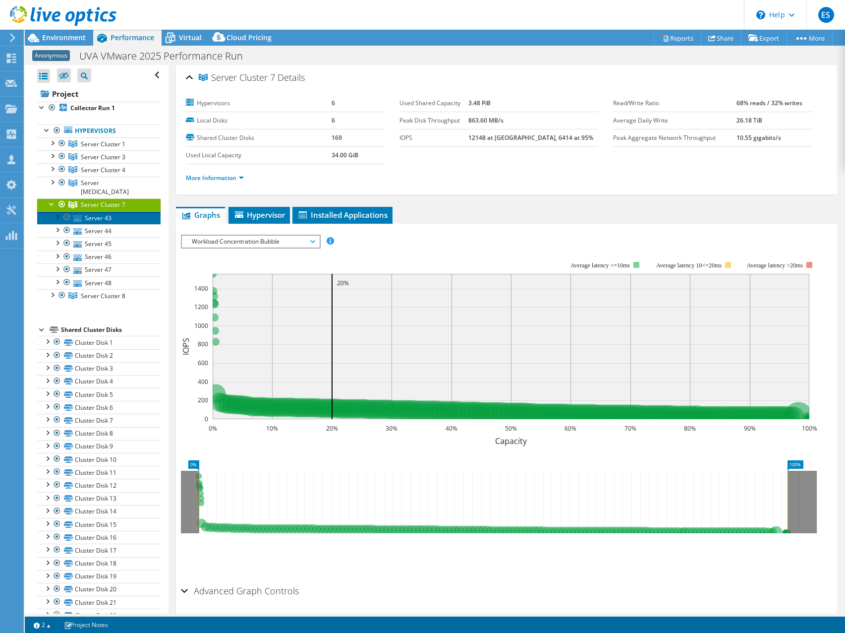
click at [95, 211] on link "Server 43" at bounding box center [98, 217] width 123 height 13
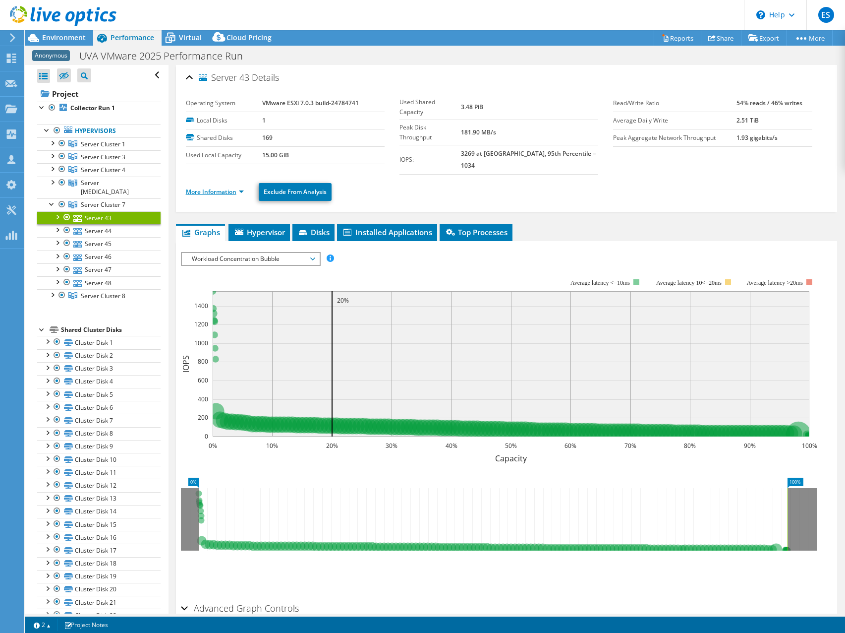
click at [240, 187] on link "More Information" at bounding box center [215, 191] width 58 height 8
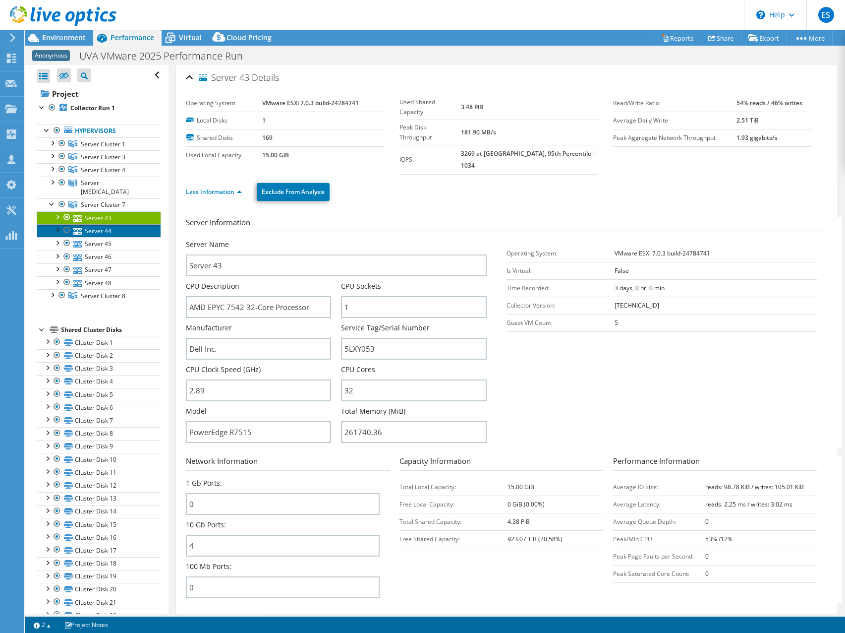
click at [104, 224] on link "Server 44" at bounding box center [98, 230] width 123 height 13
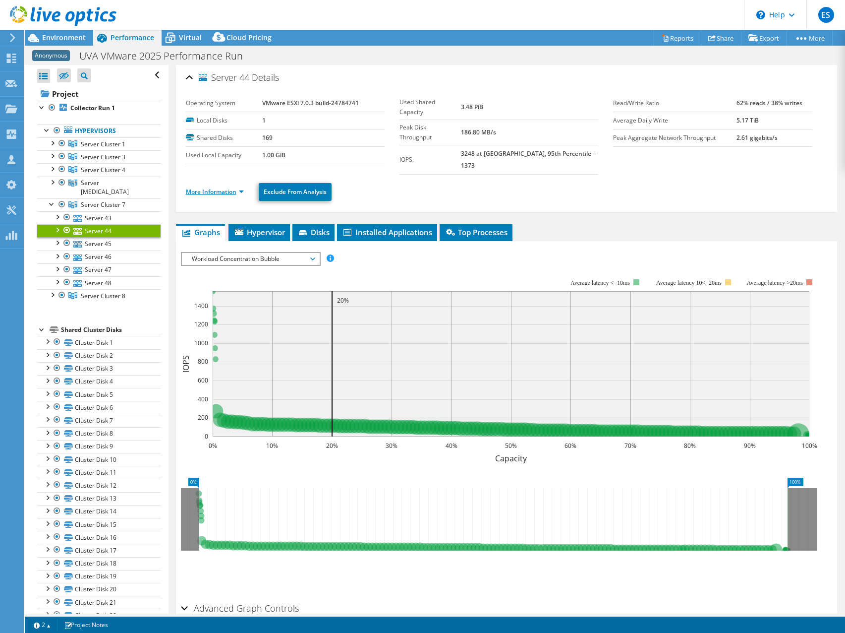
click at [242, 187] on link "More Information" at bounding box center [215, 191] width 58 height 8
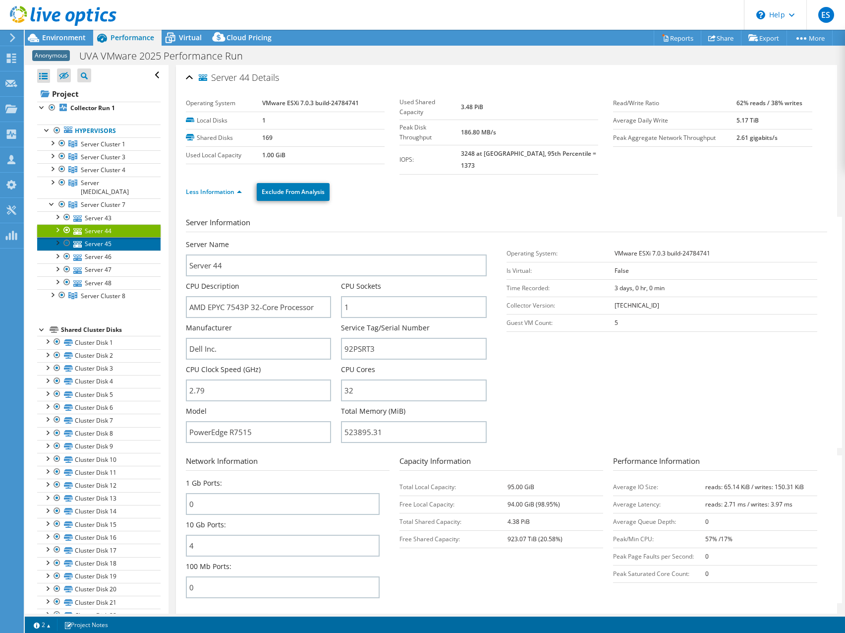
click at [107, 237] on link "Server 45" at bounding box center [98, 243] width 123 height 13
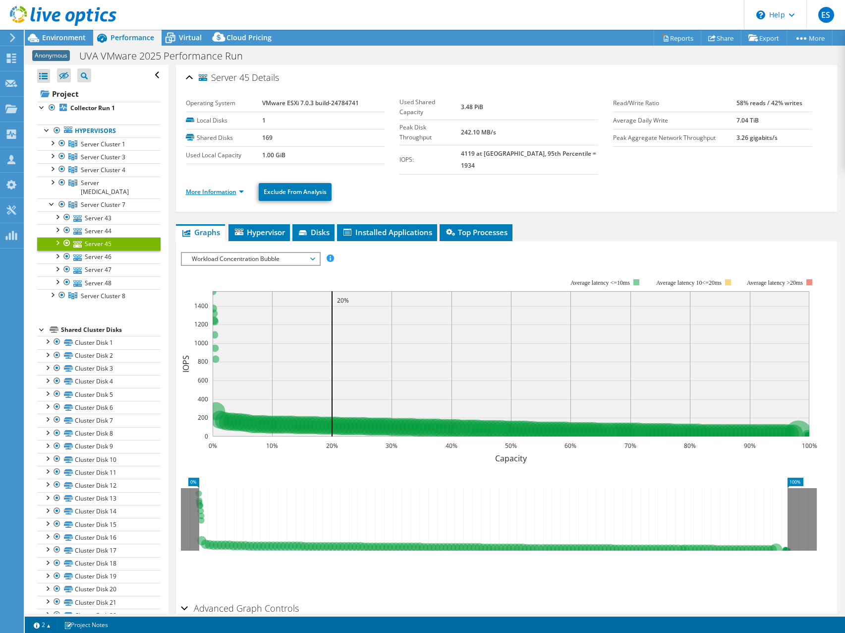
click at [242, 187] on link "More Information" at bounding box center [215, 191] width 58 height 8
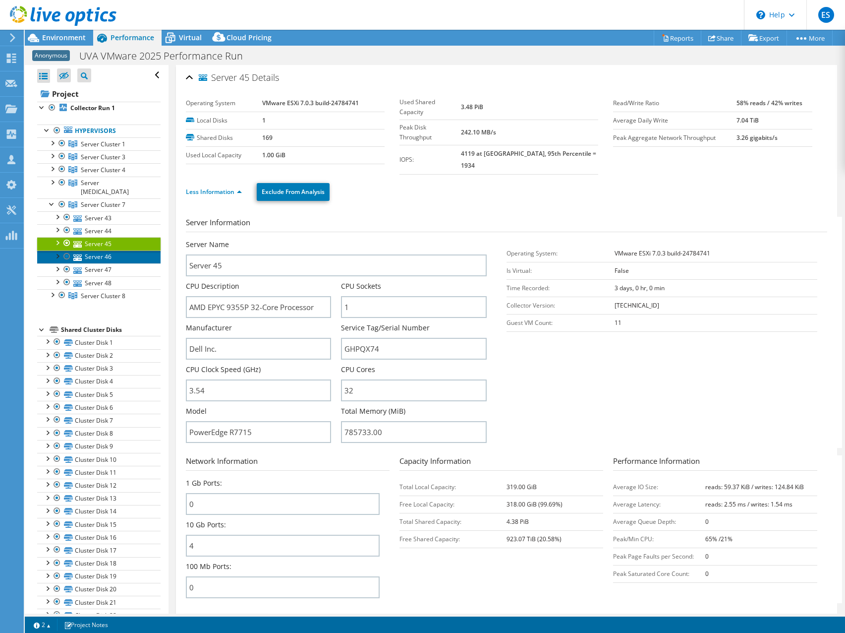
click at [101, 250] on link "Server 46" at bounding box center [98, 256] width 123 height 13
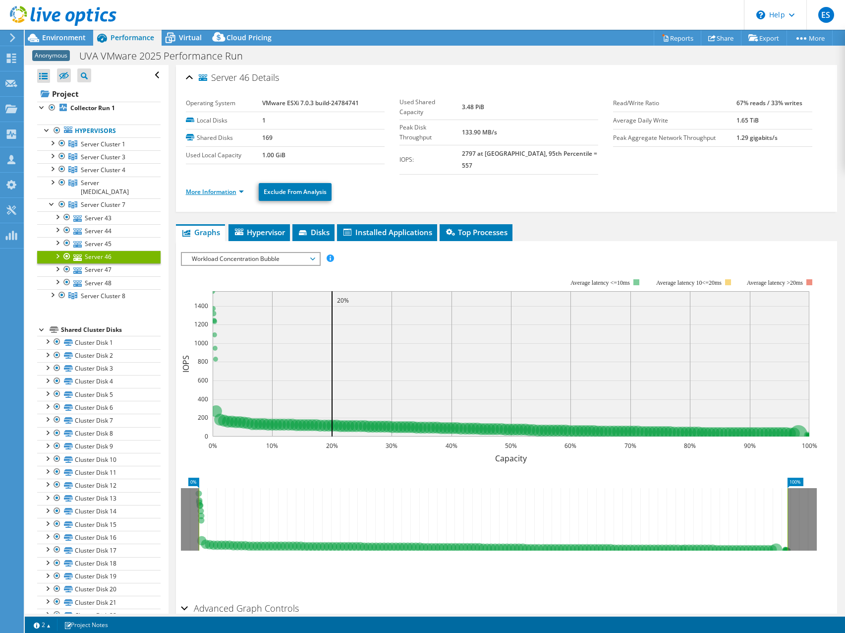
click at [241, 187] on link "More Information" at bounding box center [215, 191] width 58 height 8
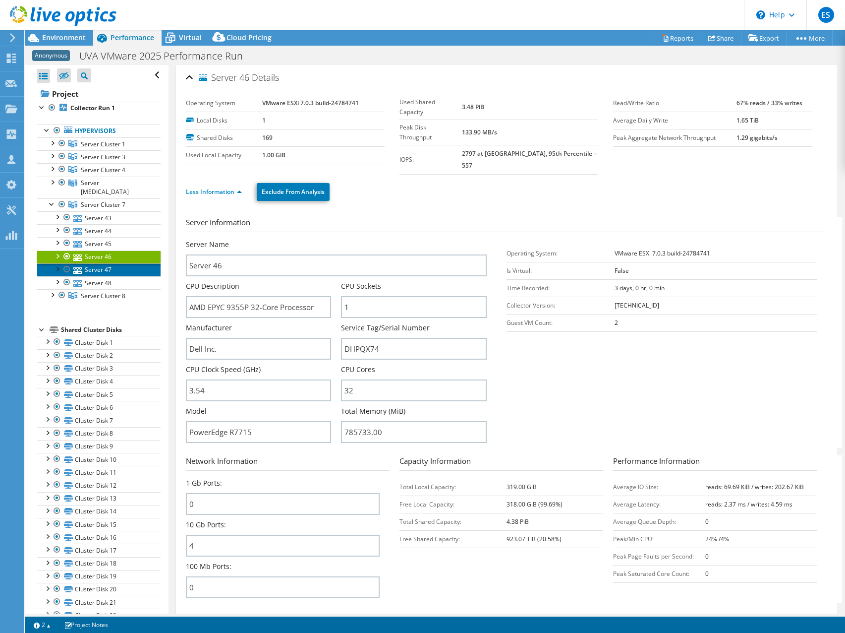
click at [92, 263] on link "Server 47" at bounding box center [98, 269] width 123 height 13
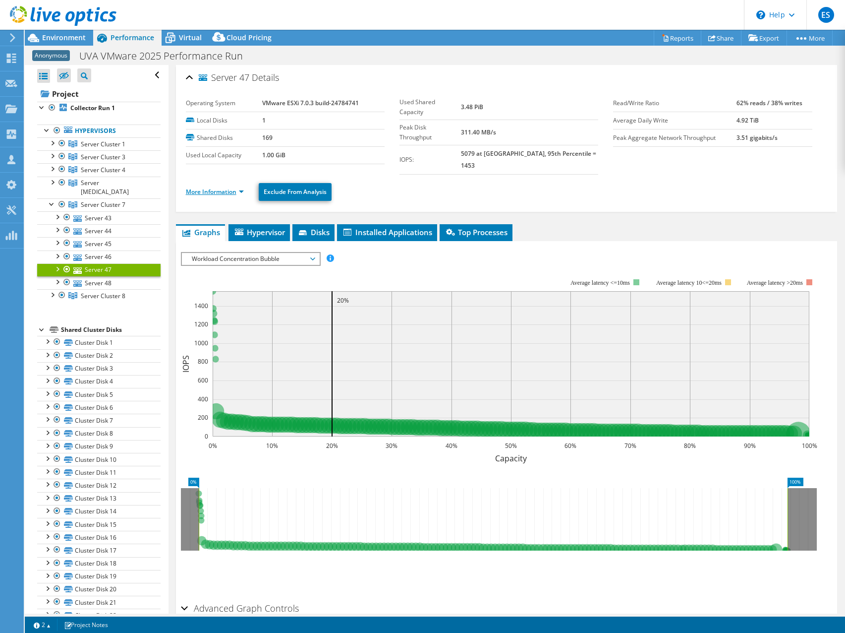
click at [242, 187] on link "More Information" at bounding box center [215, 191] width 58 height 8
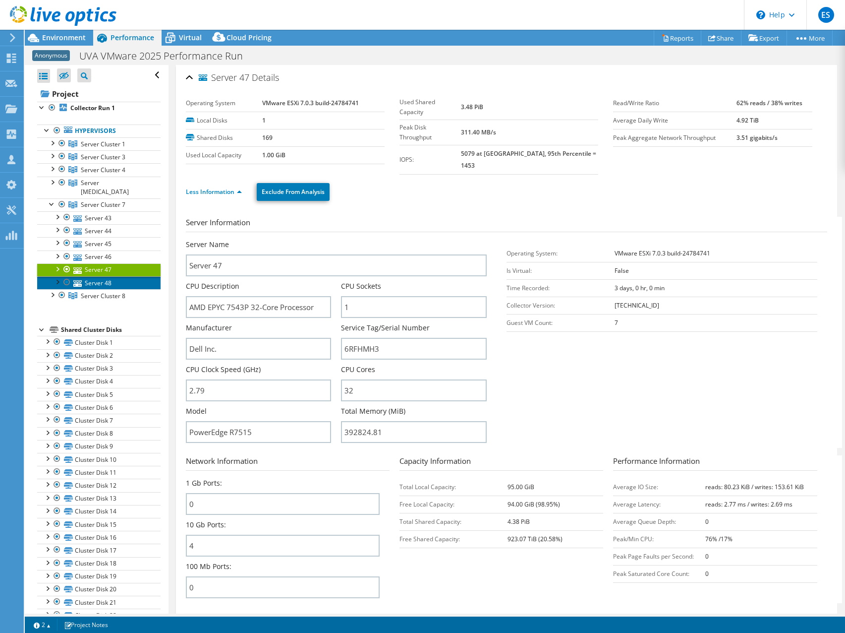
click at [99, 276] on link "Server 48" at bounding box center [98, 282] width 123 height 13
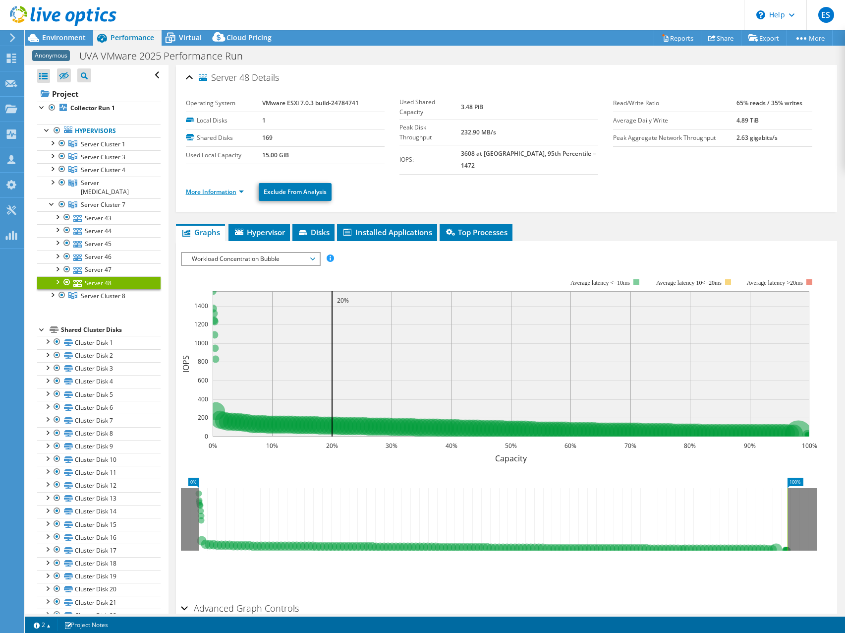
click at [243, 187] on link "More Information" at bounding box center [215, 191] width 58 height 8
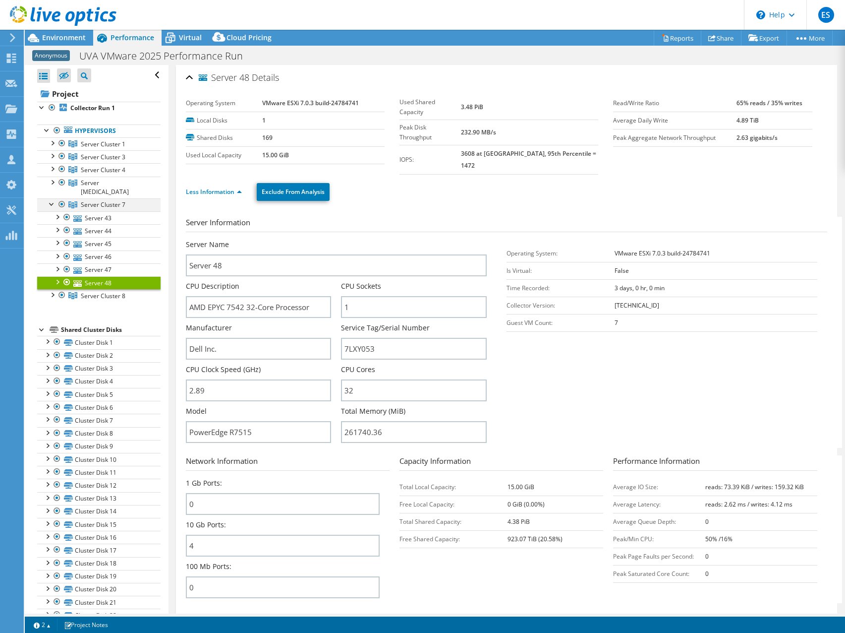
click at [53, 198] on div at bounding box center [52, 203] width 10 height 10
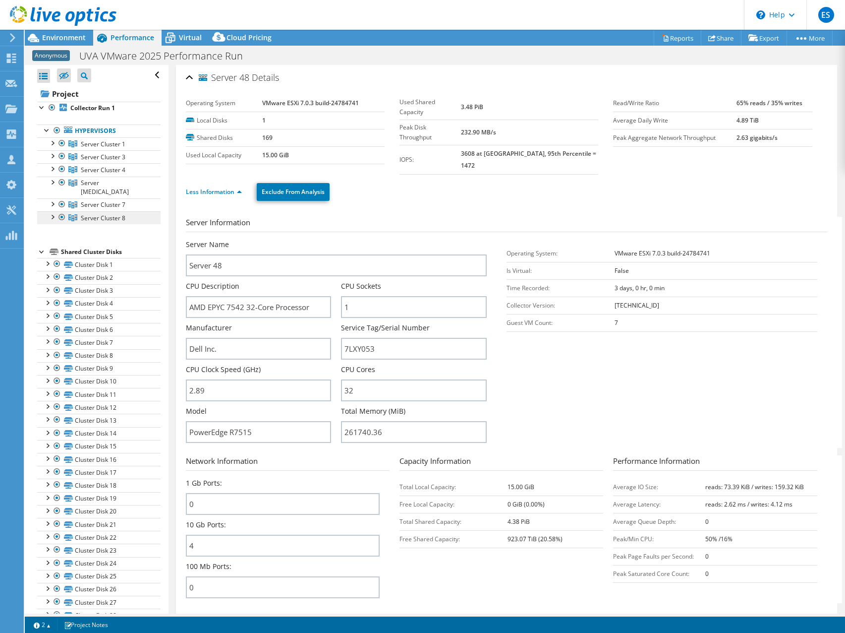
click at [95, 148] on span "Server Cluster 8" at bounding box center [103, 144] width 45 height 8
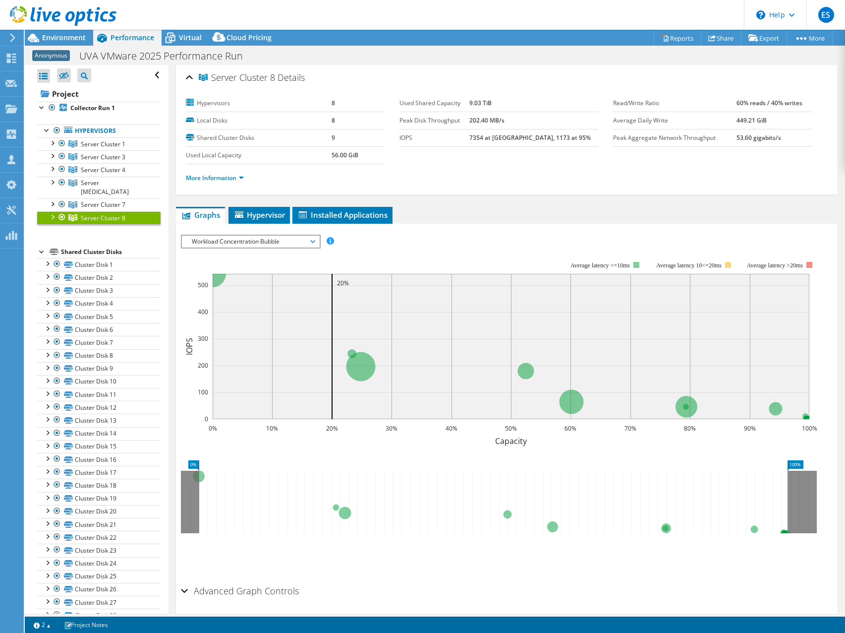
click at [54, 211] on div at bounding box center [52, 216] width 10 height 10
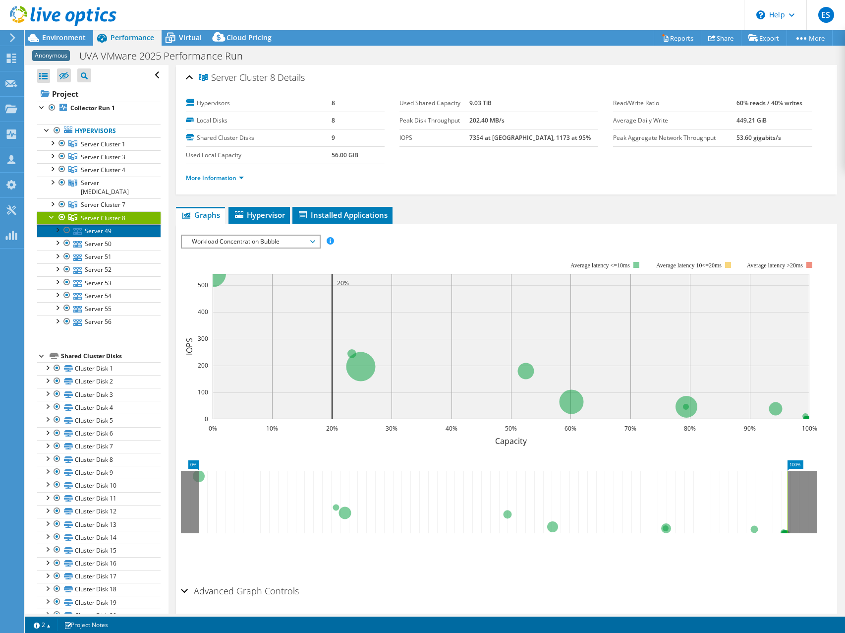
click at [101, 224] on link "Server 49" at bounding box center [98, 230] width 123 height 13
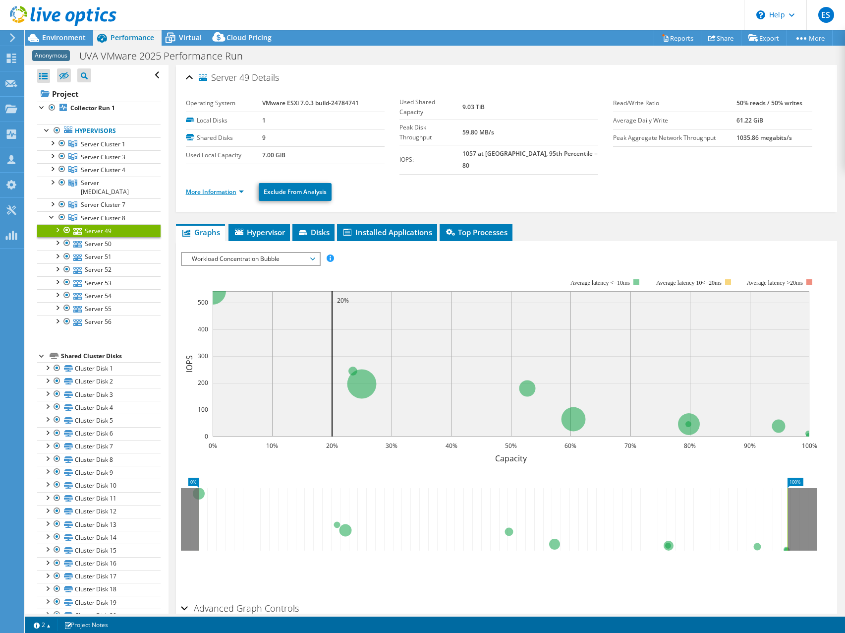
click at [240, 187] on link "More Information" at bounding box center [215, 191] width 58 height 8
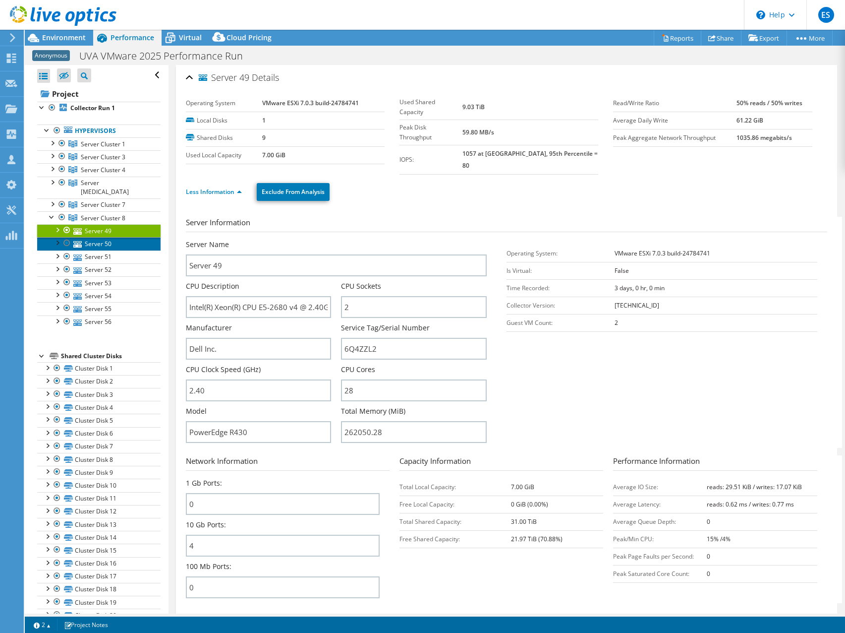
click at [101, 237] on link "Server 50" at bounding box center [98, 243] width 123 height 13
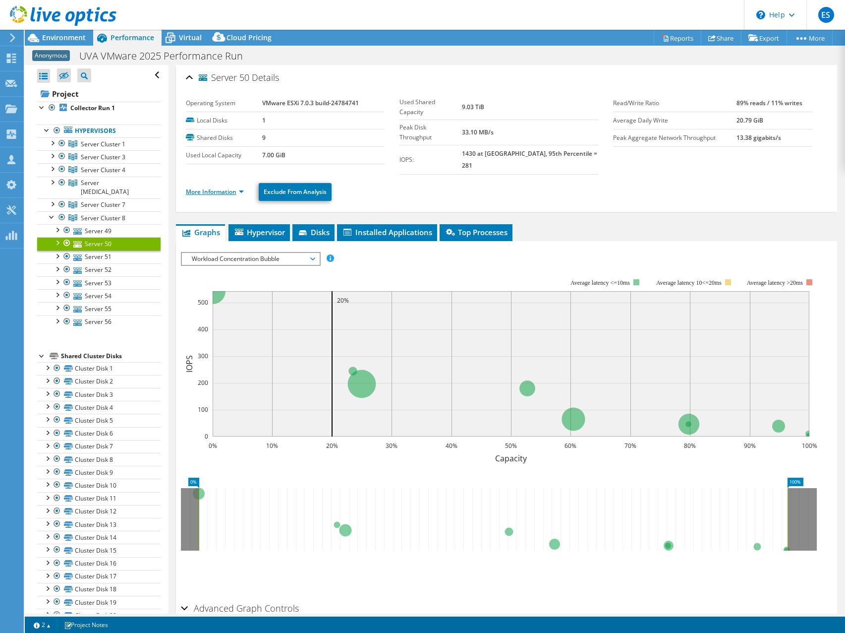
click at [244, 187] on link "More Information" at bounding box center [215, 191] width 58 height 8
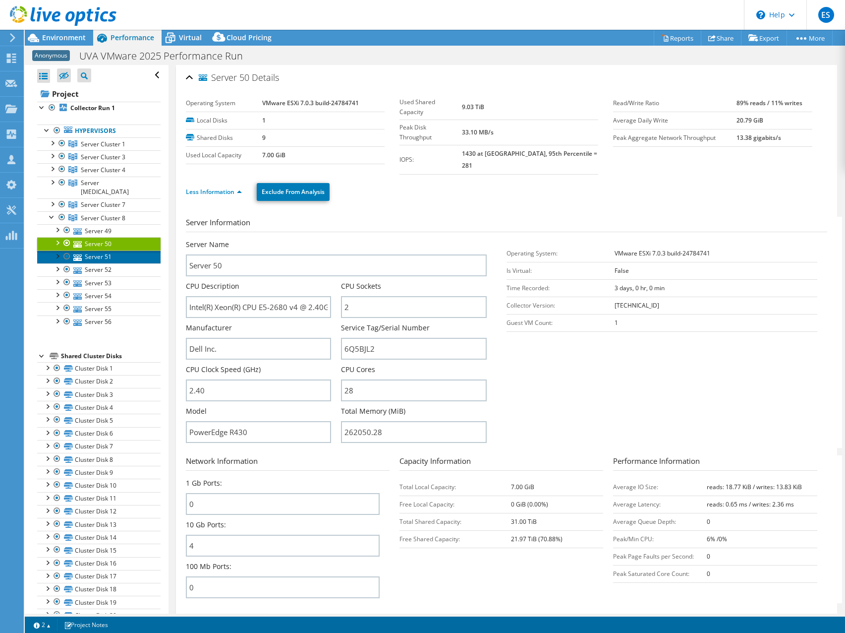
click at [101, 250] on link "Server 51" at bounding box center [98, 256] width 123 height 13
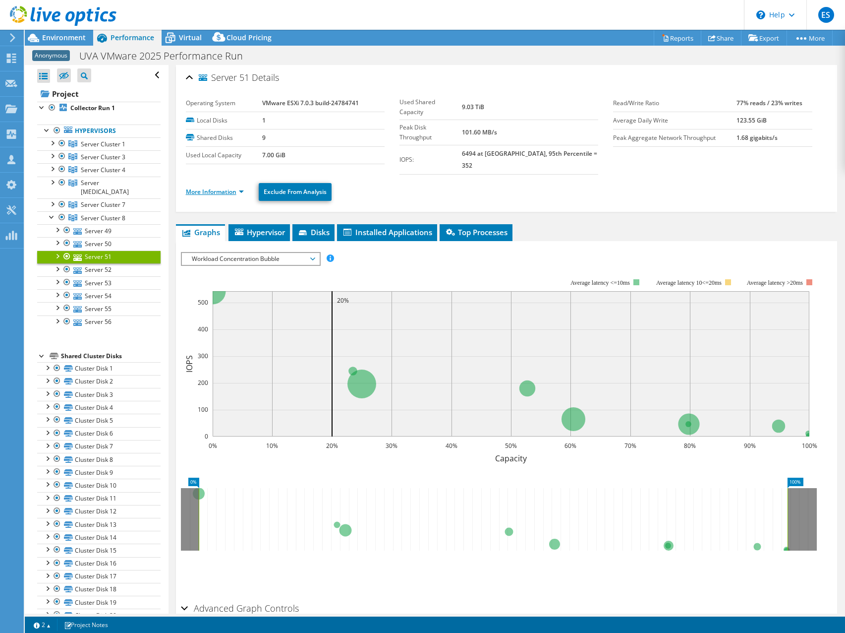
click at [242, 187] on link "More Information" at bounding box center [215, 191] width 58 height 8
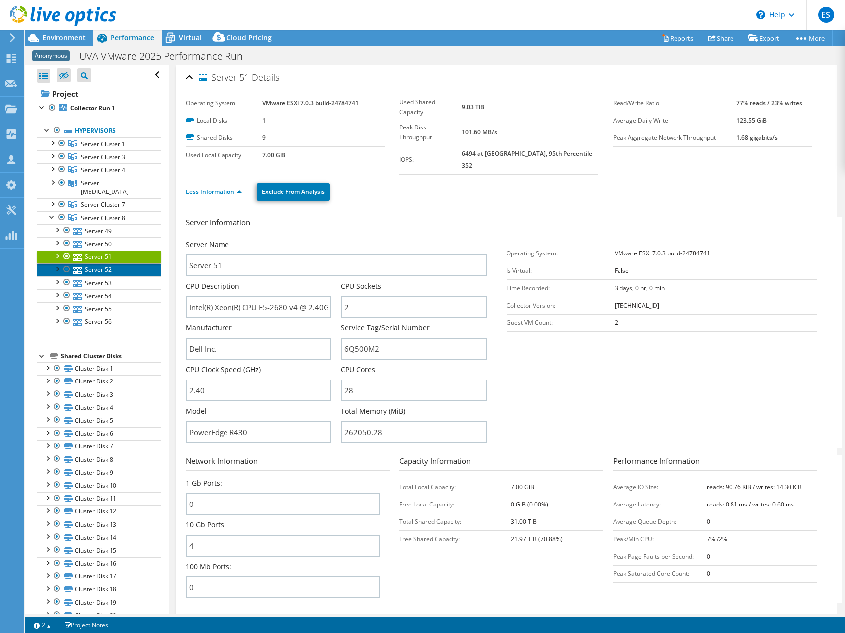
click at [95, 263] on link "Server 52" at bounding box center [98, 269] width 123 height 13
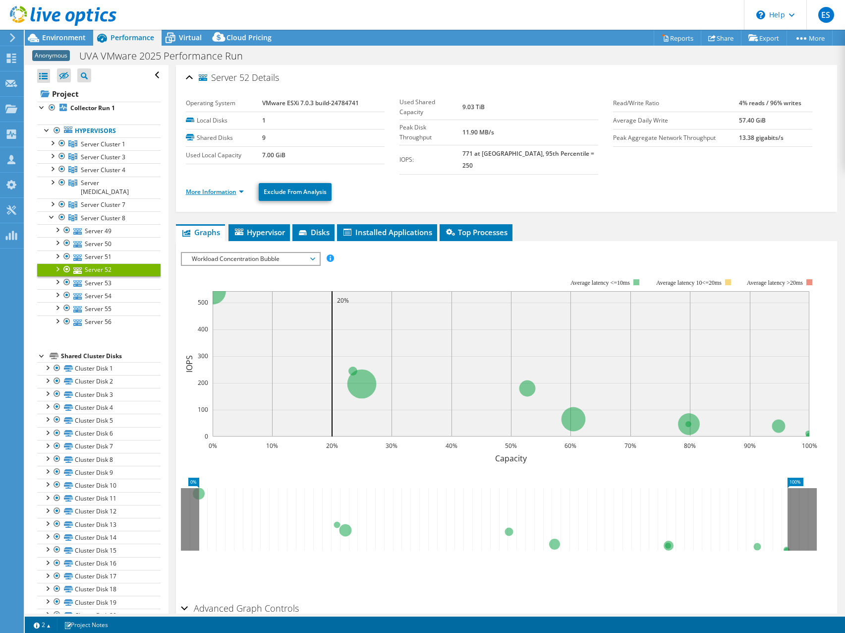
click at [242, 187] on link "More Information" at bounding box center [215, 191] width 58 height 8
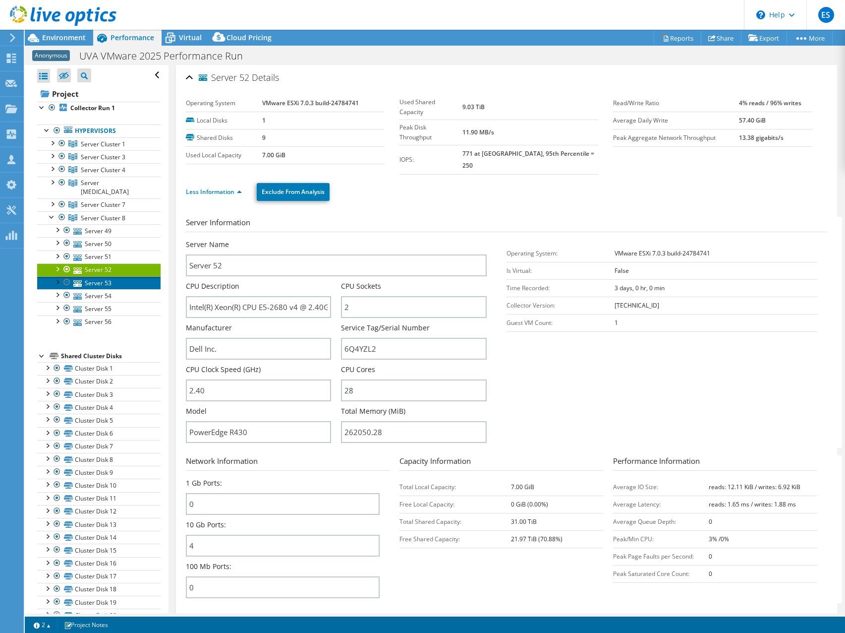
click at [96, 276] on link "Server 53" at bounding box center [98, 282] width 123 height 13
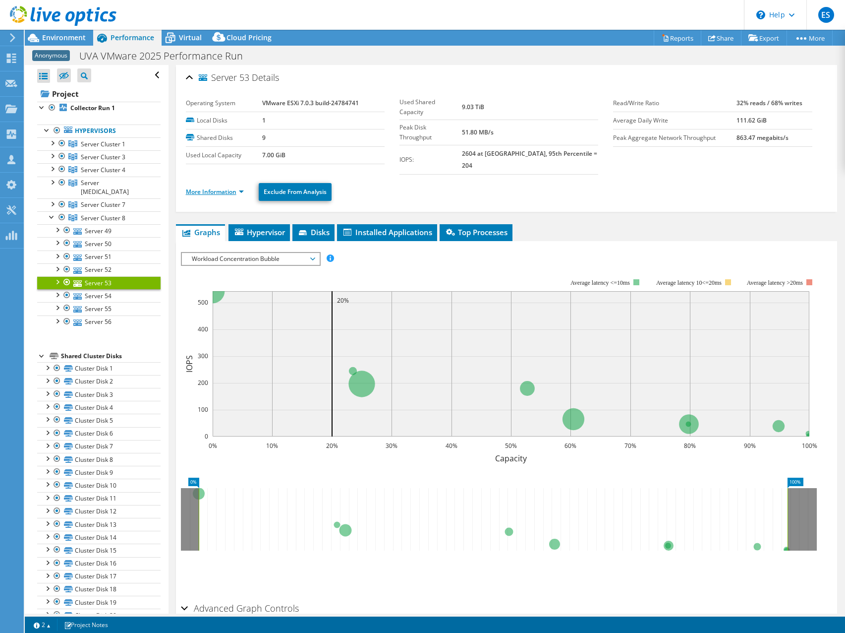
click at [243, 187] on link "More Information" at bounding box center [215, 191] width 58 height 8
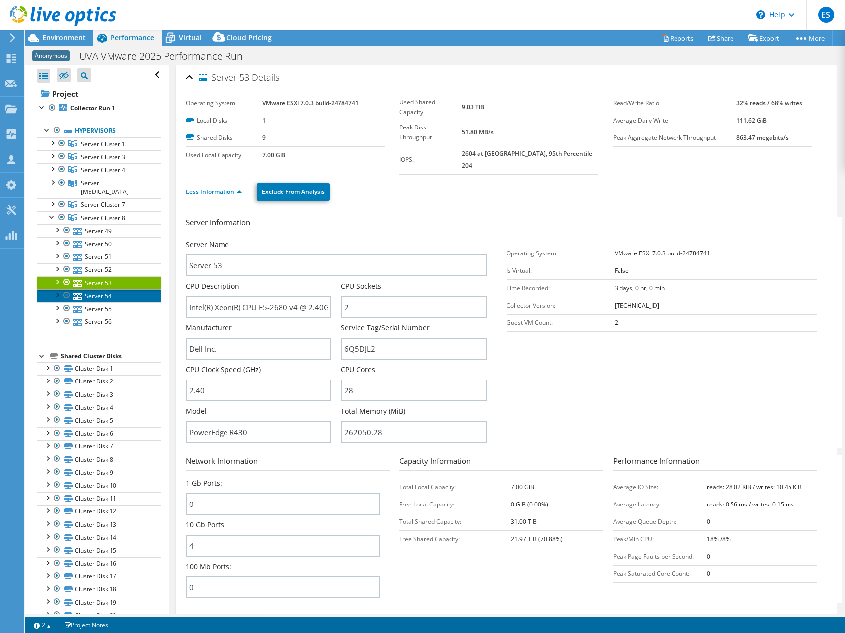
click at [104, 289] on link "Server 54" at bounding box center [98, 295] width 123 height 13
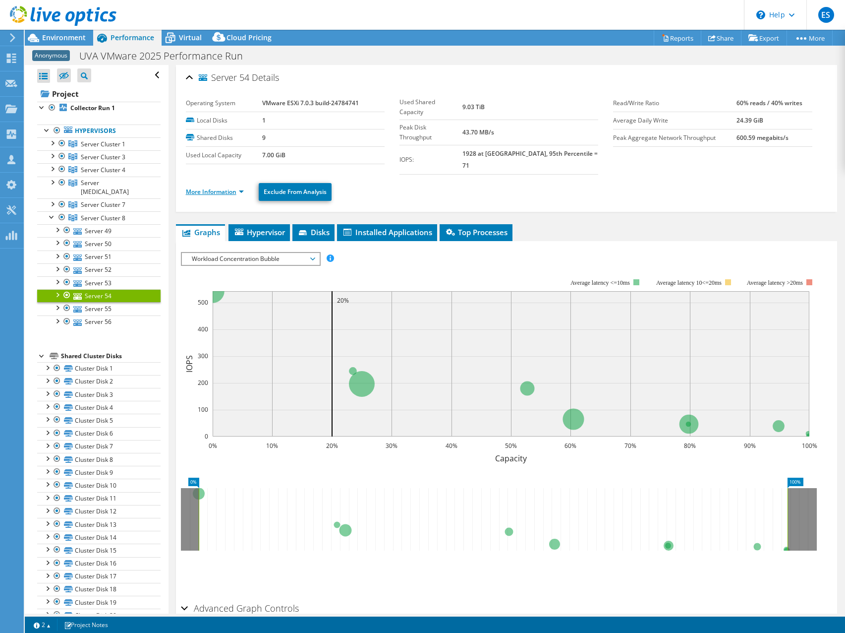
click at [242, 187] on link "More Information" at bounding box center [215, 191] width 58 height 8
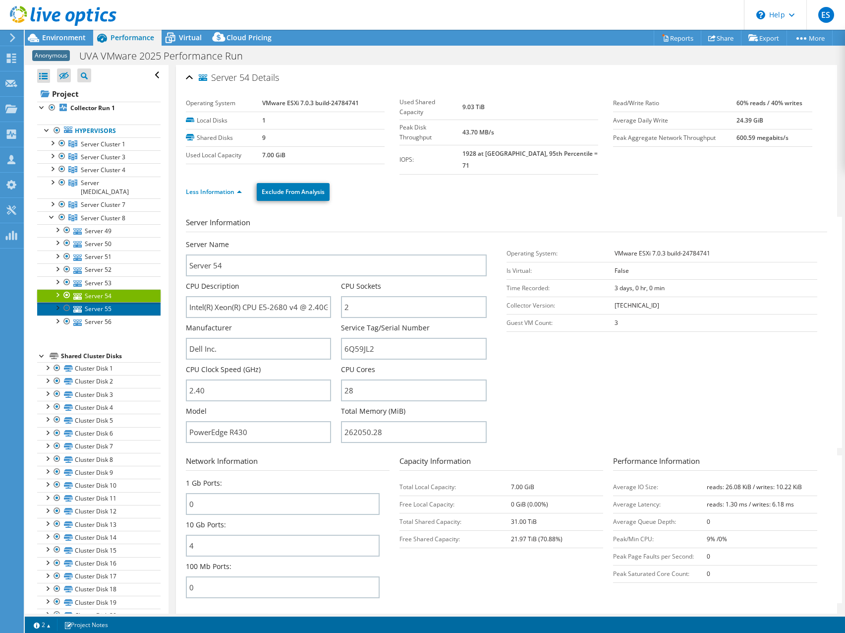
click at [94, 302] on link "Server 55" at bounding box center [98, 308] width 123 height 13
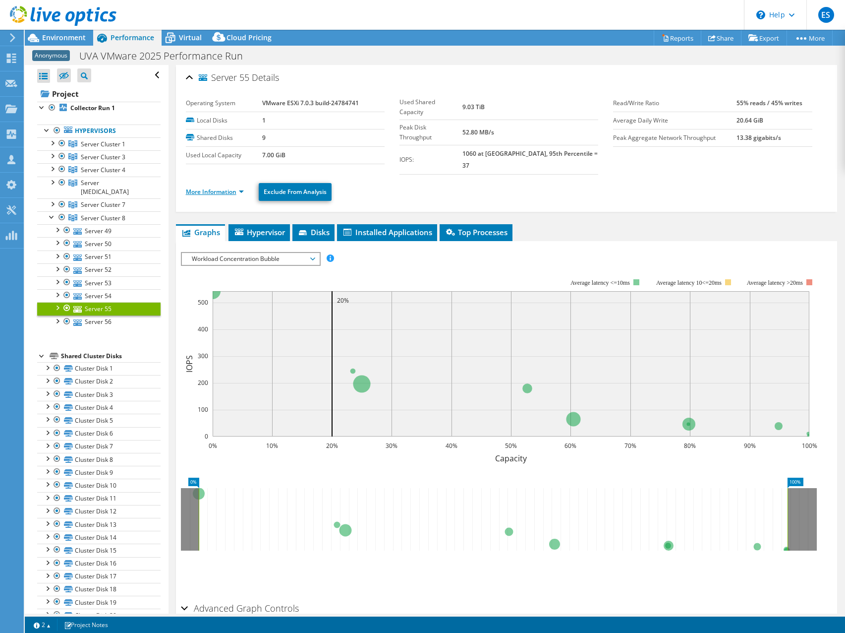
click at [241, 187] on link "More Information" at bounding box center [215, 191] width 58 height 8
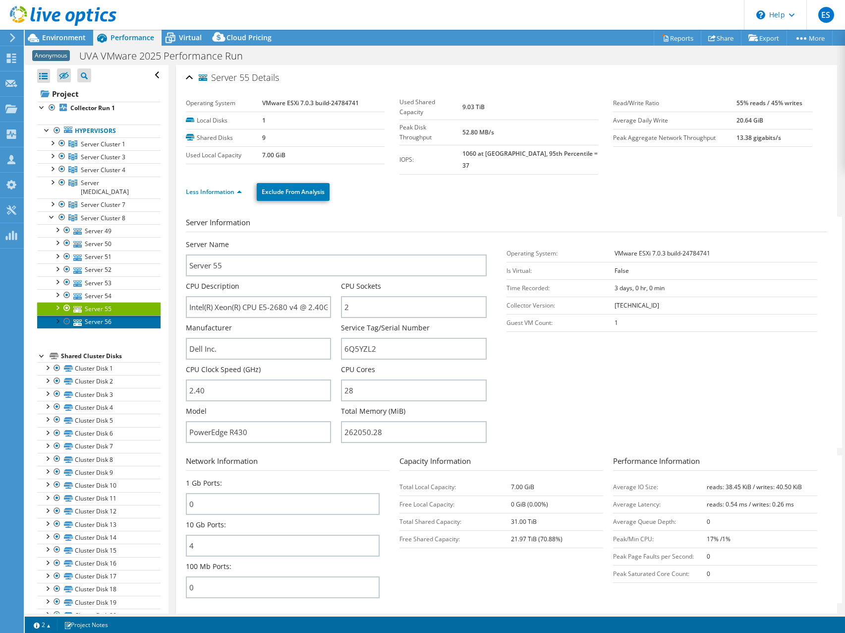
click at [89, 315] on link "Server 56" at bounding box center [98, 321] width 123 height 13
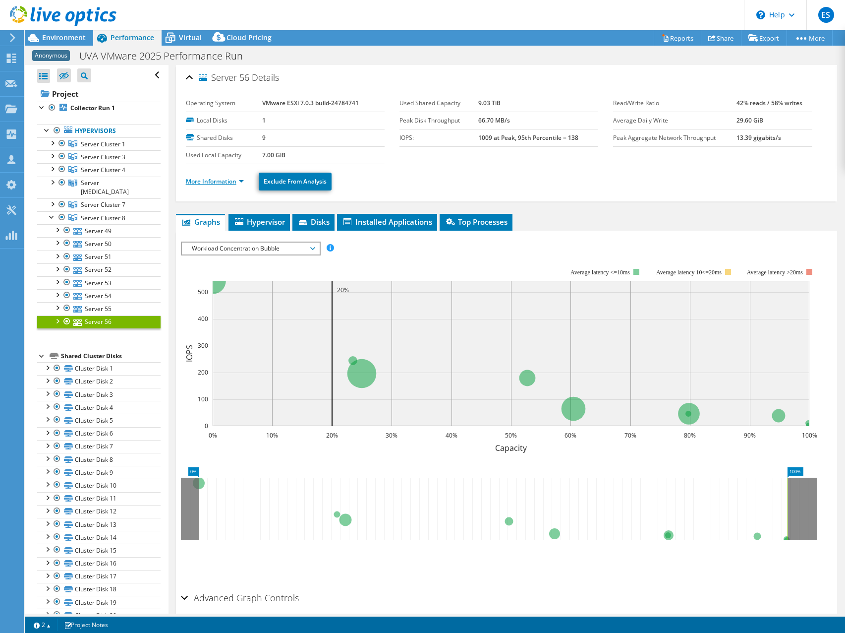
click at [241, 182] on link "More Information" at bounding box center [215, 181] width 58 height 8
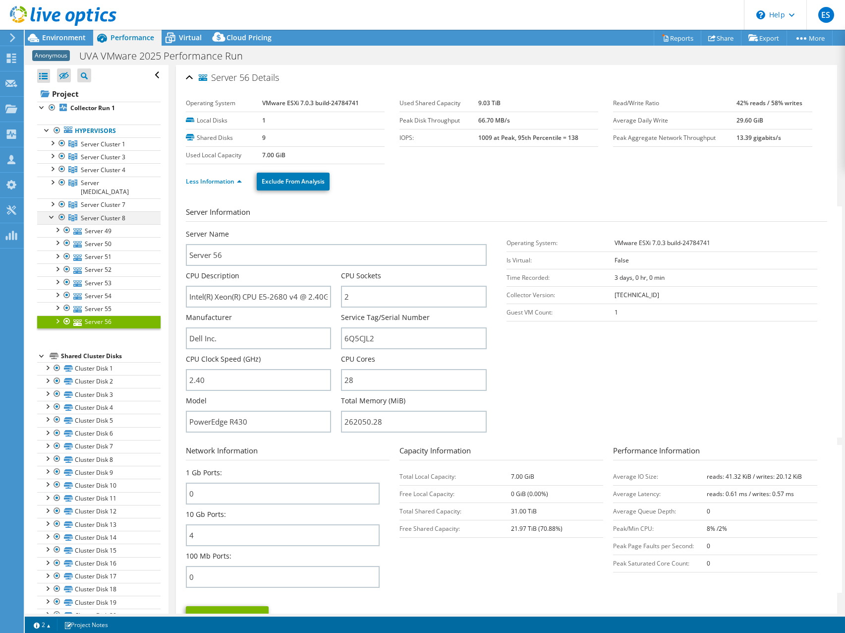
click at [51, 211] on div at bounding box center [52, 216] width 10 height 10
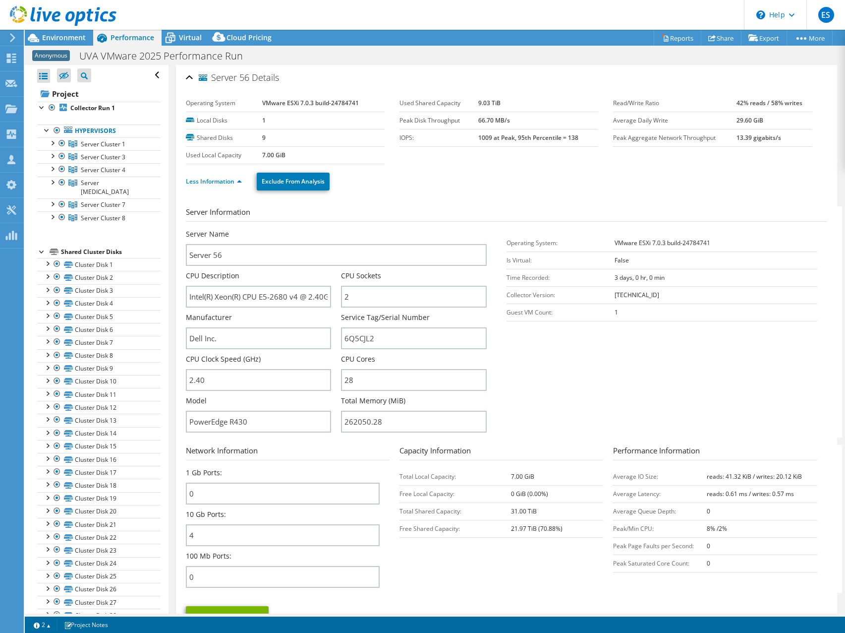
click at [559, 189] on ul "Less Information Exclude From Analysis" at bounding box center [507, 180] width 642 height 20
click at [542, 184] on ul "Less Information Exclude From Analysis" at bounding box center [507, 180] width 642 height 20
click at [68, 36] on span "Environment" at bounding box center [64, 37] width 44 height 9
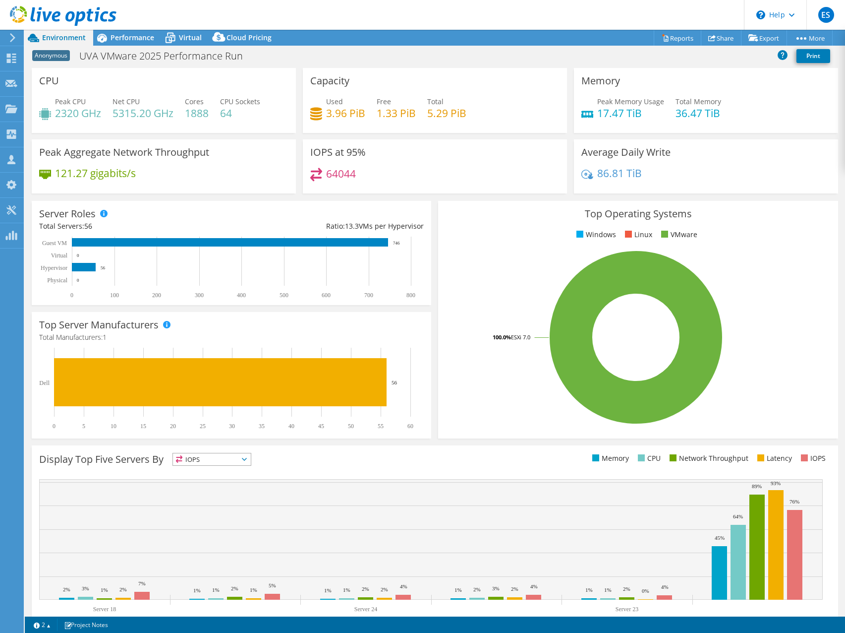
click at [444, 58] on div "Anonymous UVA VMware 2025 Performance Run Print" at bounding box center [435, 56] width 820 height 18
click at [437, 62] on div "Anonymous UVA VMware 2025 Performance Run Print" at bounding box center [435, 56] width 820 height 18
click at [355, 58] on div "Anonymous UVA VMware 2025 Performance Run Print" at bounding box center [435, 56] width 820 height 18
click at [475, 52] on div "Anonymous UVA VMware 2025 Performance Run Print" at bounding box center [435, 56] width 820 height 18
click at [14, 14] on use at bounding box center [63, 16] width 107 height 20
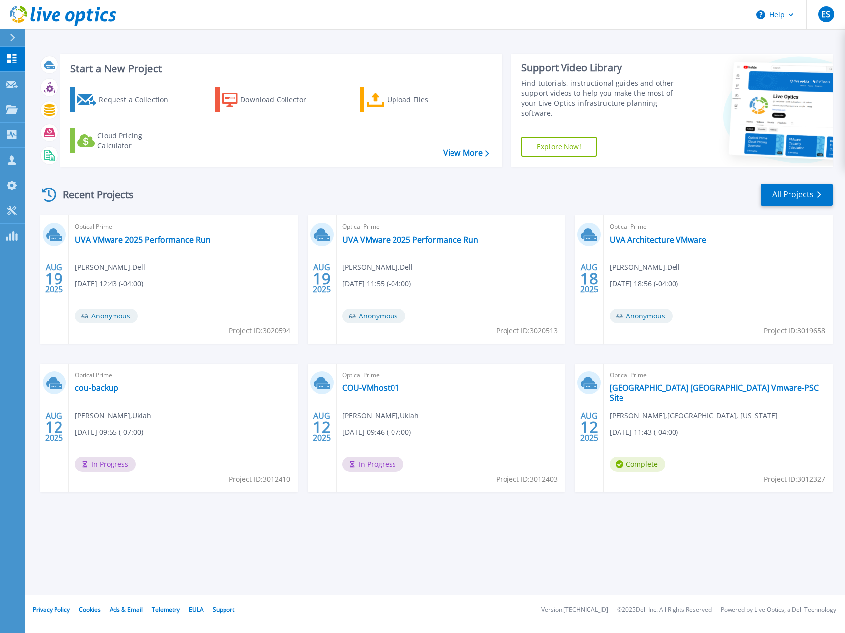
click at [400, 186] on div "Recent Projects All Projects" at bounding box center [435, 194] width 795 height 25
click at [147, 241] on link "UVA VMware 2025 Performance Run" at bounding box center [143, 239] width 136 height 10
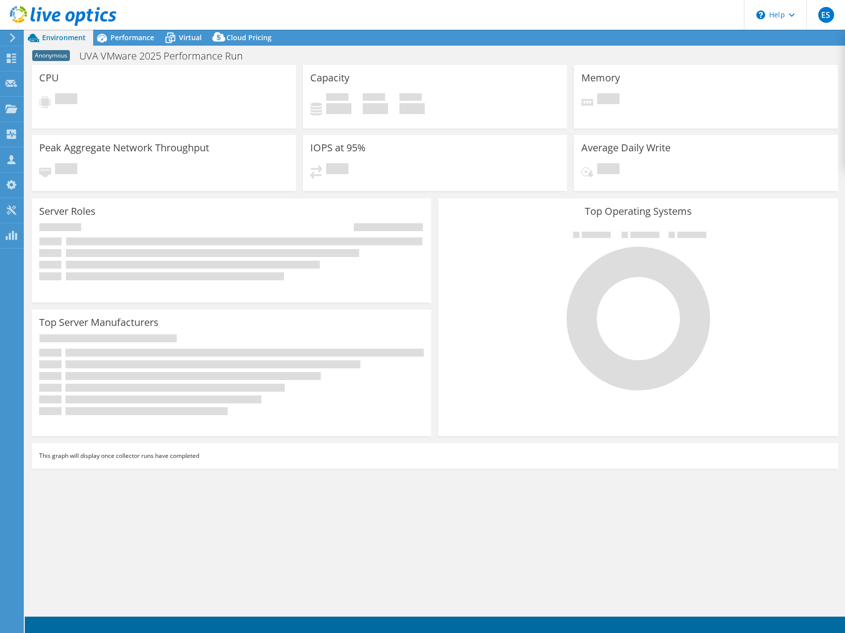
select select "USD"
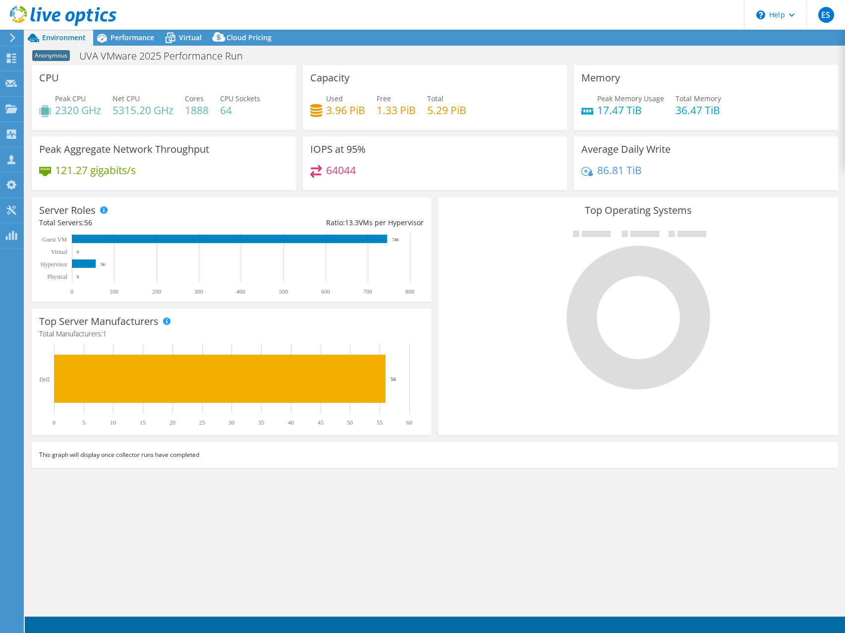
click at [428, 169] on div "64044" at bounding box center [434, 175] width 249 height 21
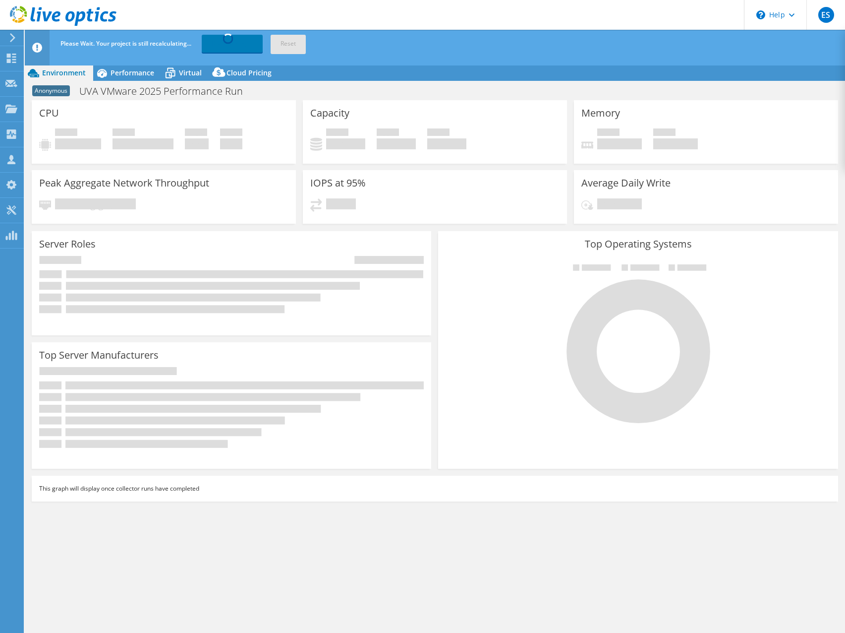
click at [47, 14] on icon at bounding box center [63, 16] width 107 height 20
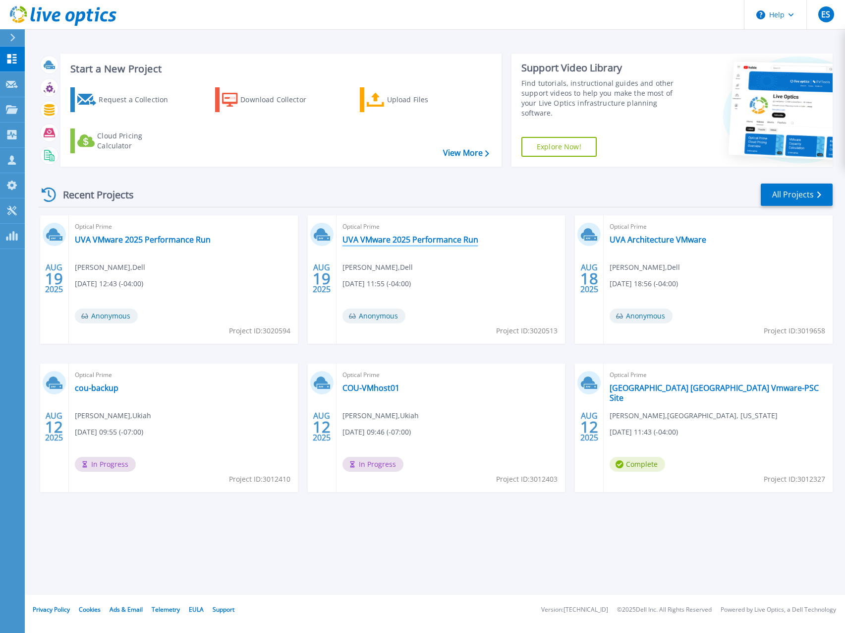
click at [419, 242] on link "UVA VMware 2025 Performance Run" at bounding box center [411, 239] width 136 height 10
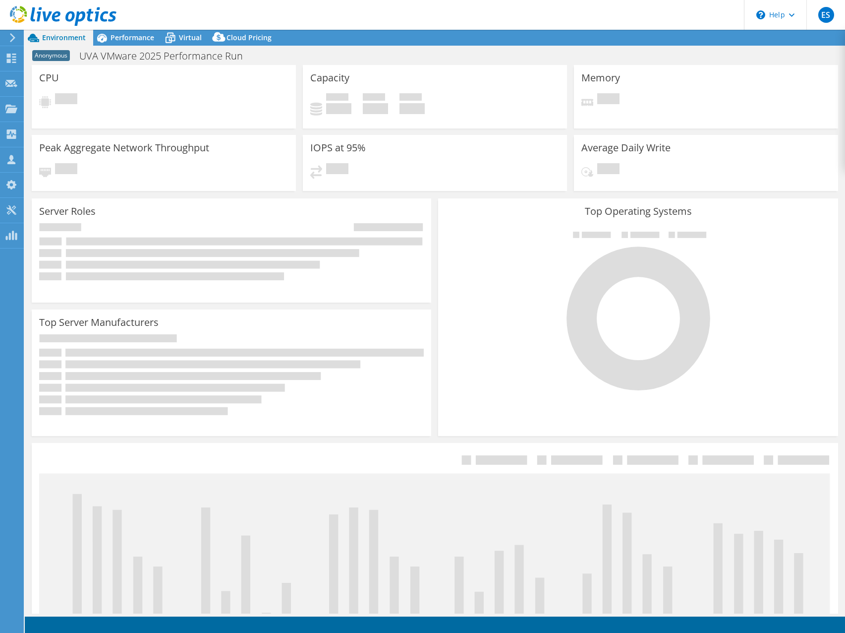
select select "USD"
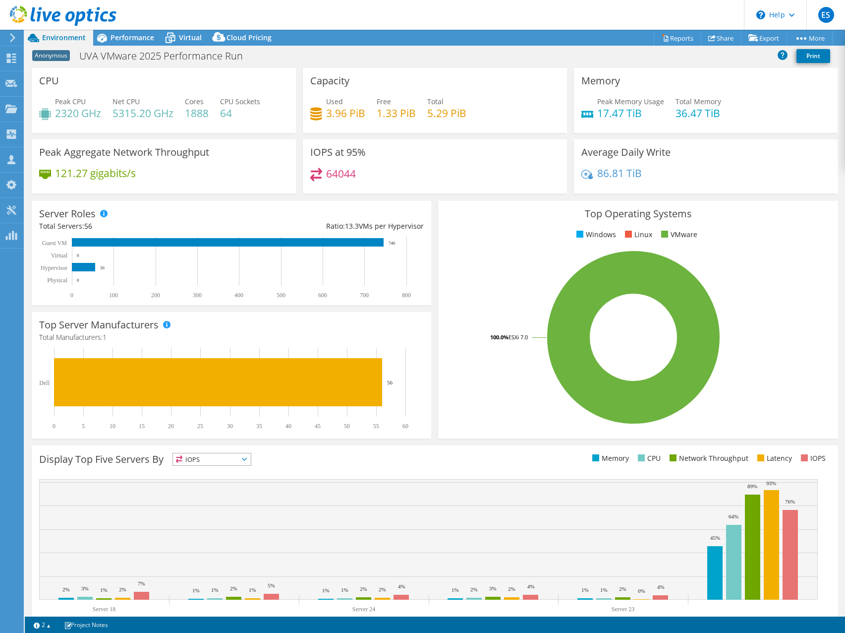
click at [484, 234] on ul "Windows Linux VMware" at bounding box center [638, 234] width 385 height 11
click at [533, 241] on div "Top Operating Systems Windows Linux VMware 100.0% ESXi 7.0" at bounding box center [638, 319] width 400 height 237
click at [501, 262] on rect at bounding box center [634, 337] width 376 height 174
click at [134, 36] on span "Performance" at bounding box center [133, 37] width 44 height 9
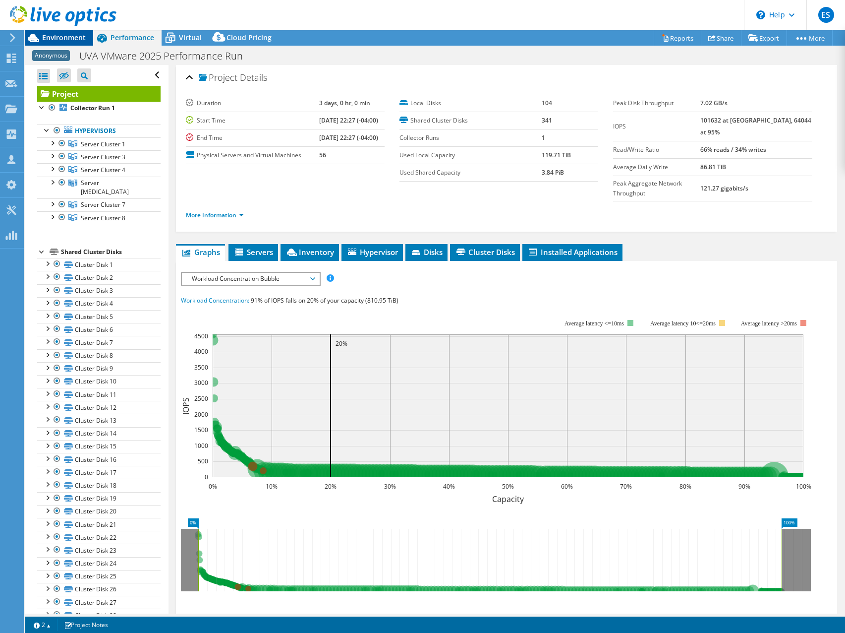
click at [48, 37] on span "Environment" at bounding box center [64, 37] width 44 height 9
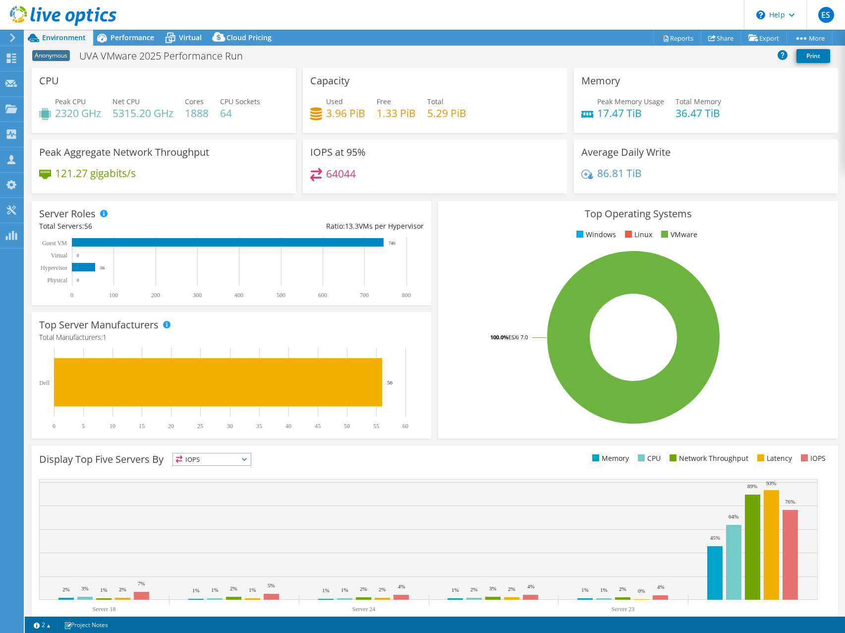
click at [522, 238] on ul "Windows Linux VMware" at bounding box center [638, 234] width 385 height 11
click at [130, 38] on span "Performance" at bounding box center [133, 37] width 44 height 9
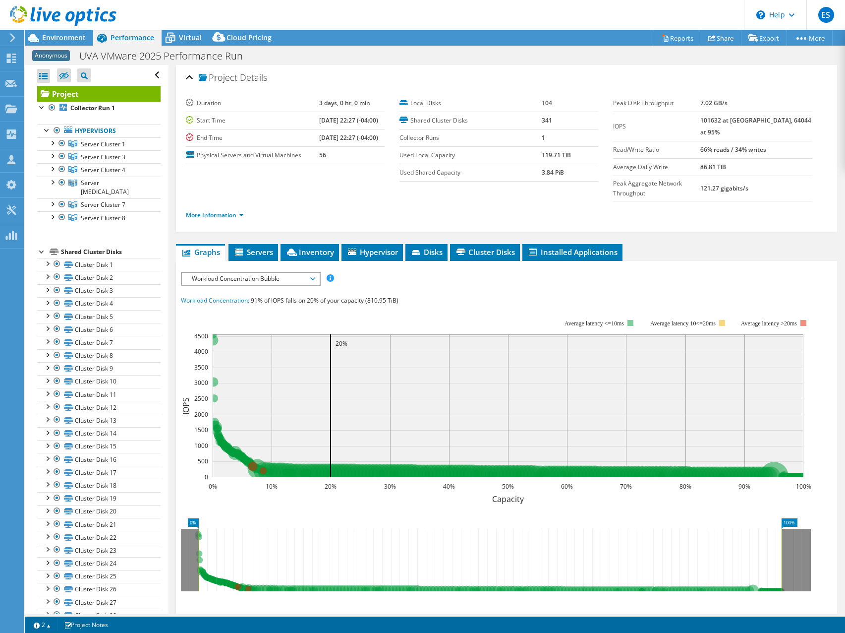
click at [311, 273] on span "Workload Concentration Bubble" at bounding box center [250, 279] width 127 height 12
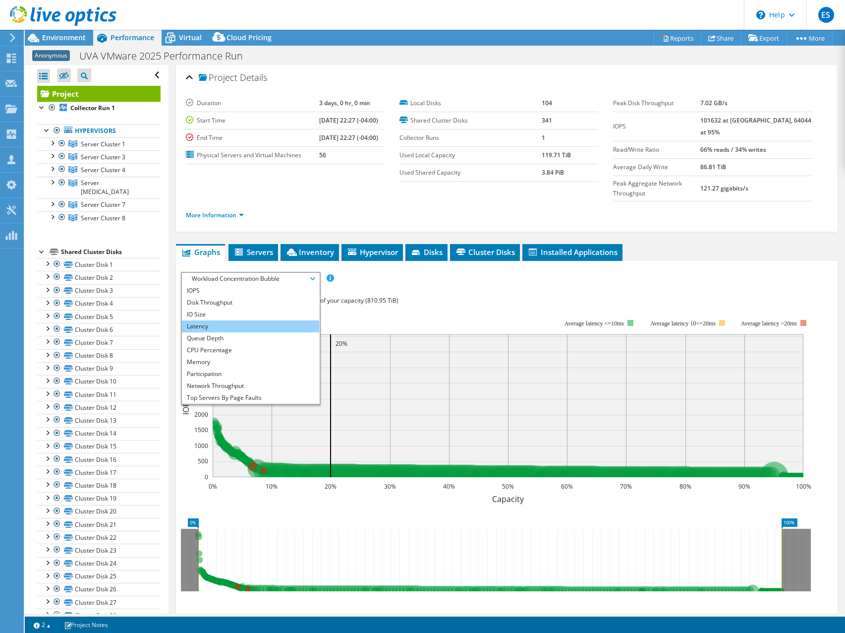
click at [232, 320] on li "Latency" at bounding box center [250, 326] width 137 height 12
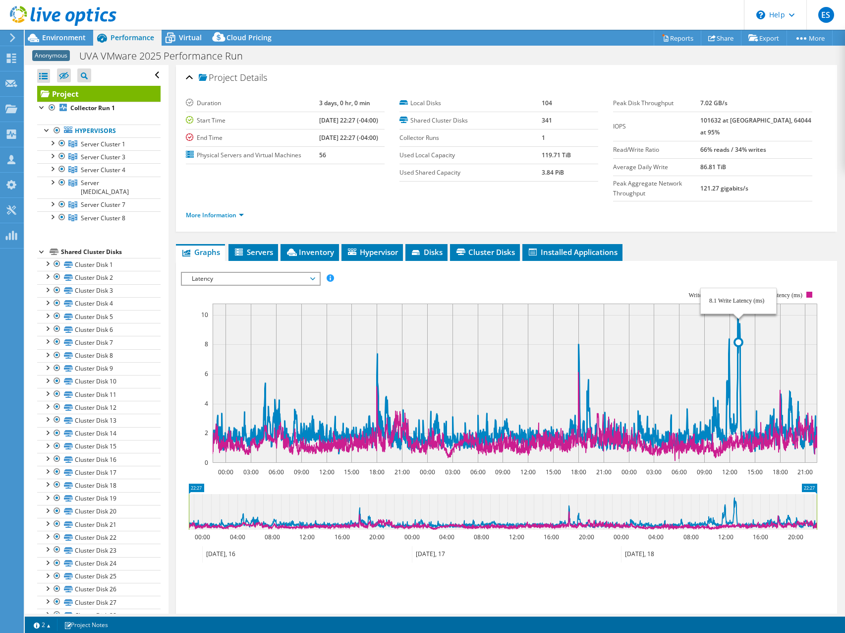
click at [739, 303] on icon at bounding box center [515, 378] width 605 height 150
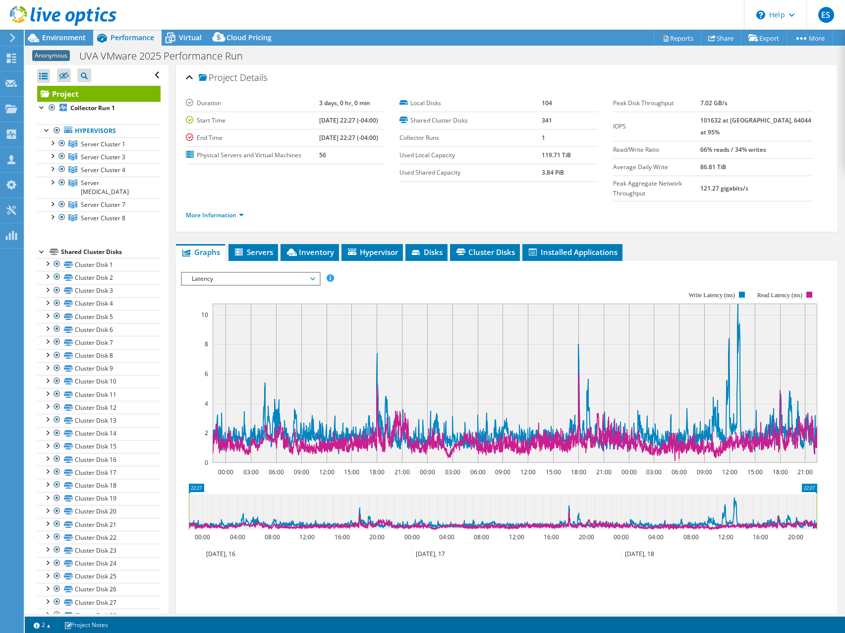
click at [705, 222] on div "Project Details Duration 3 days, 0 hr, 0 min Start Time [DATE] 22:27 (-04:00) E…" at bounding box center [507, 372] width 676 height 614
click at [303, 273] on span "Latency" at bounding box center [250, 279] width 127 height 12
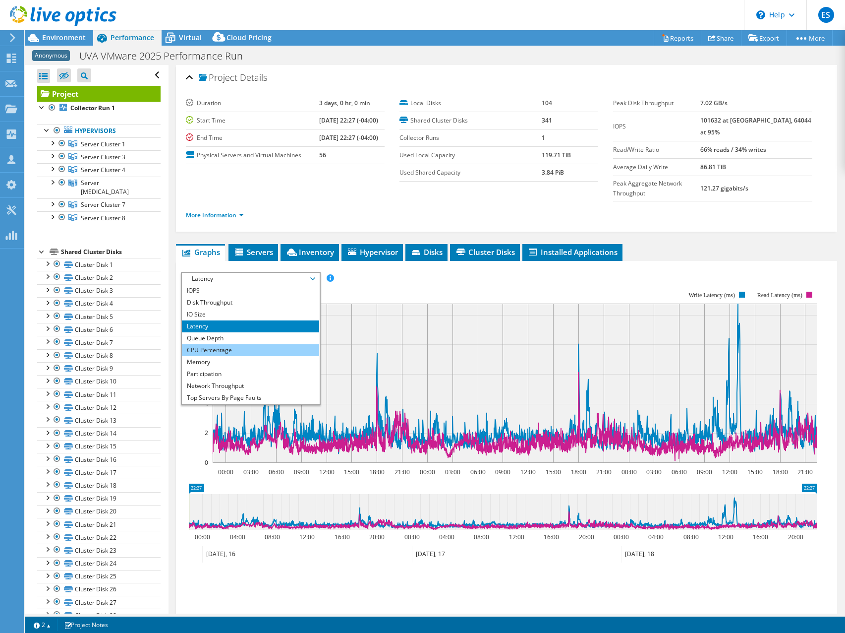
click at [230, 344] on li "CPU Percentage" at bounding box center [250, 350] width 137 height 12
